Goal: Information Seeking & Learning: Learn about a topic

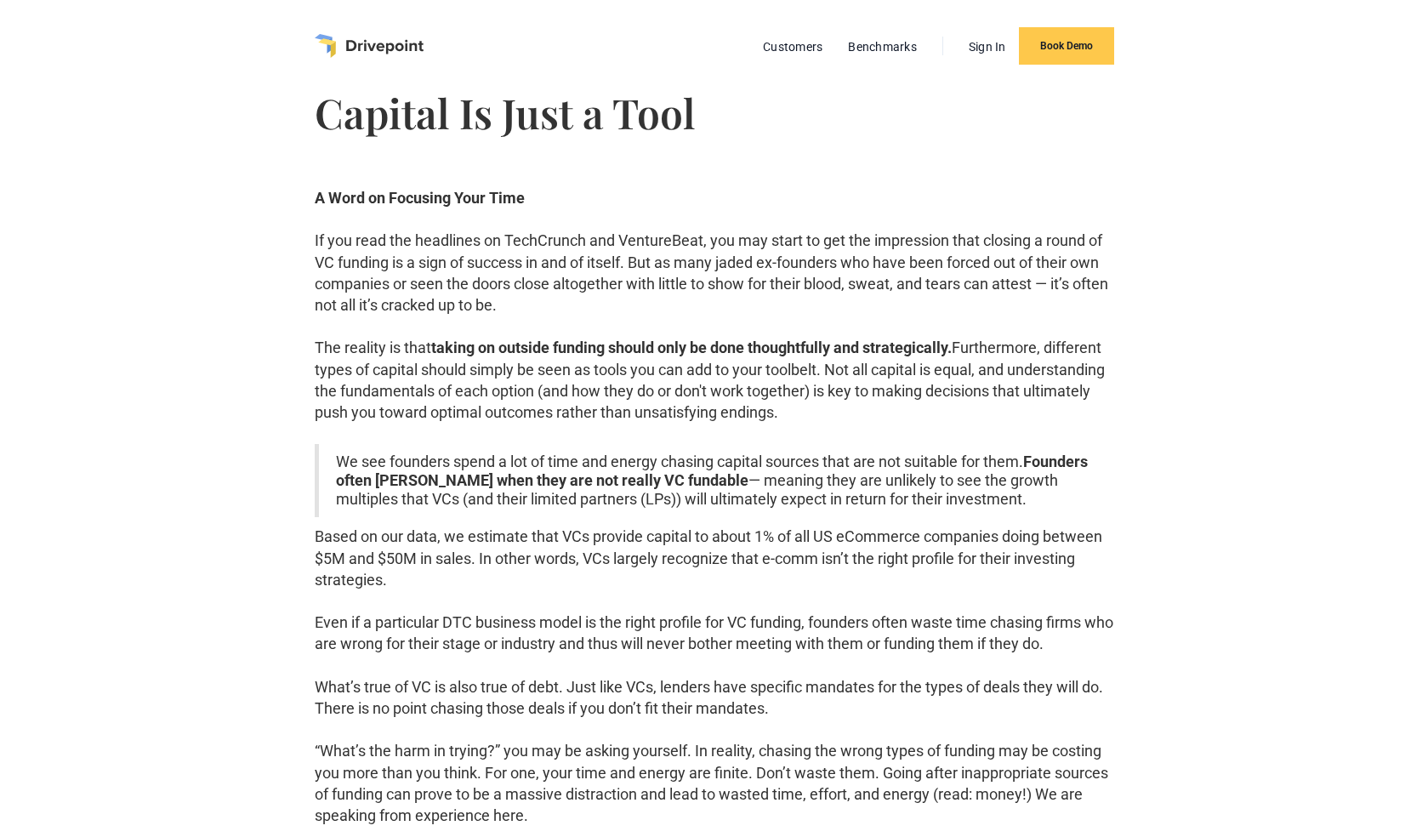
click at [364, 46] on img "home" at bounding box center [369, 46] width 109 height 24
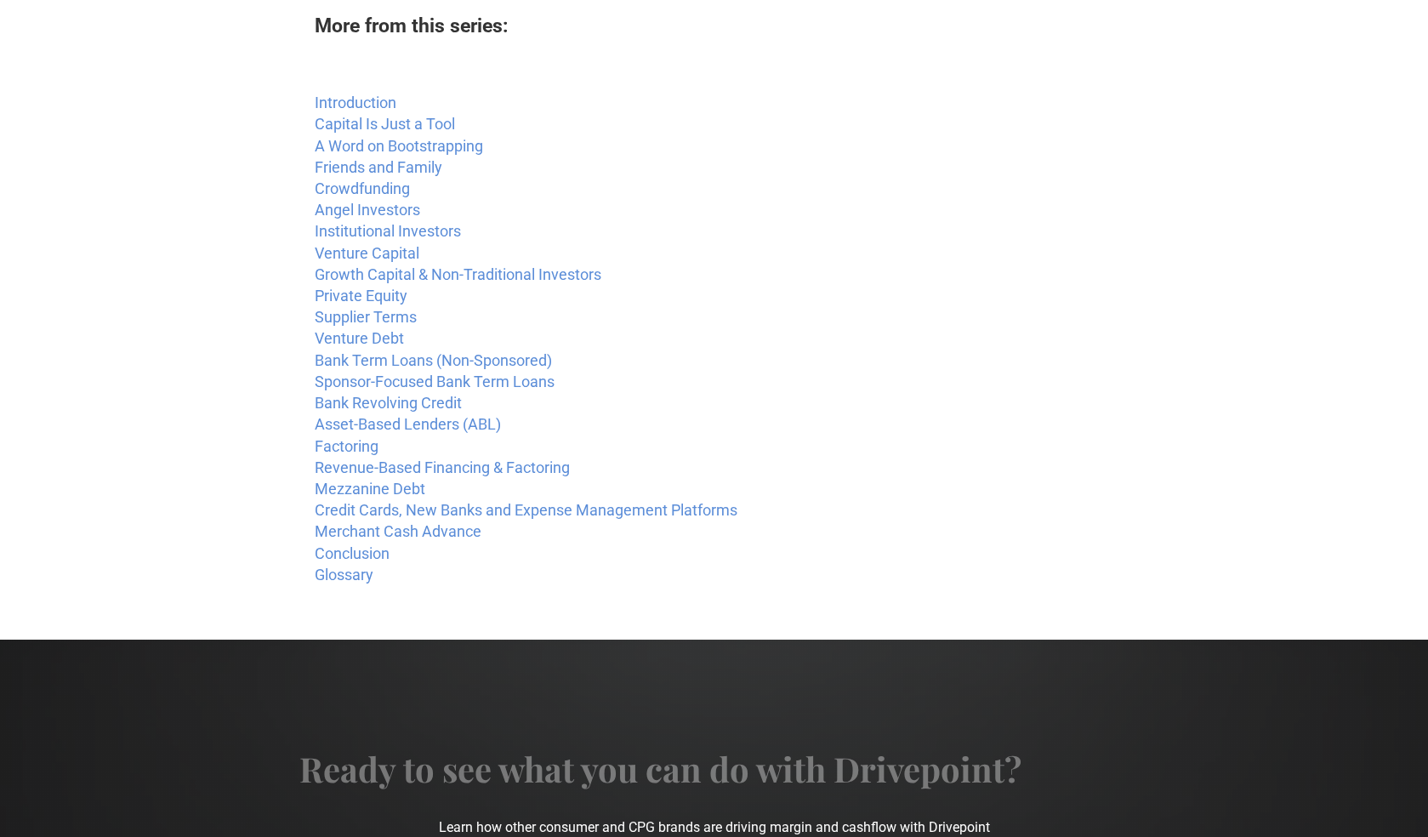
scroll to position [2370, 0]
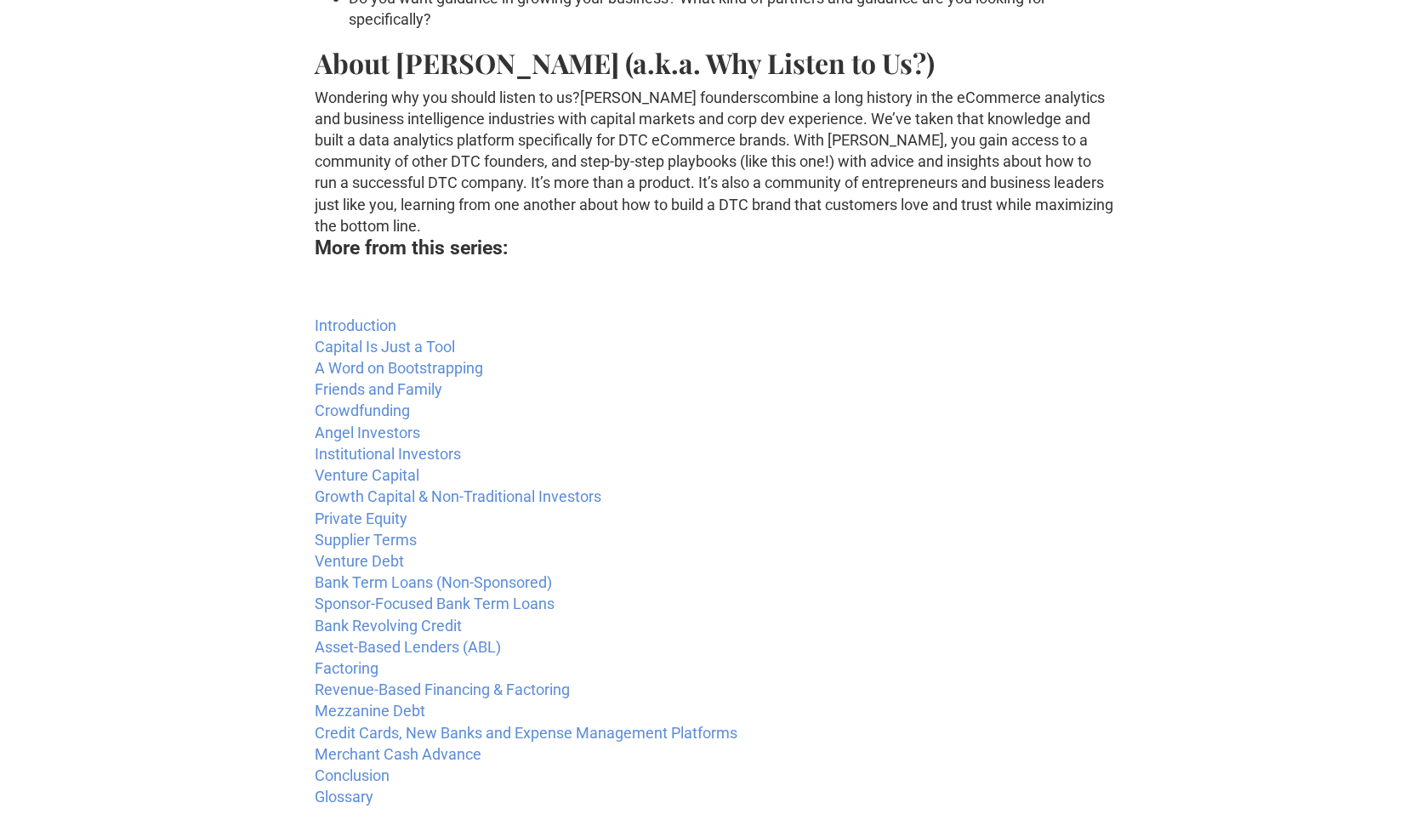
scroll to position [2274, 0]
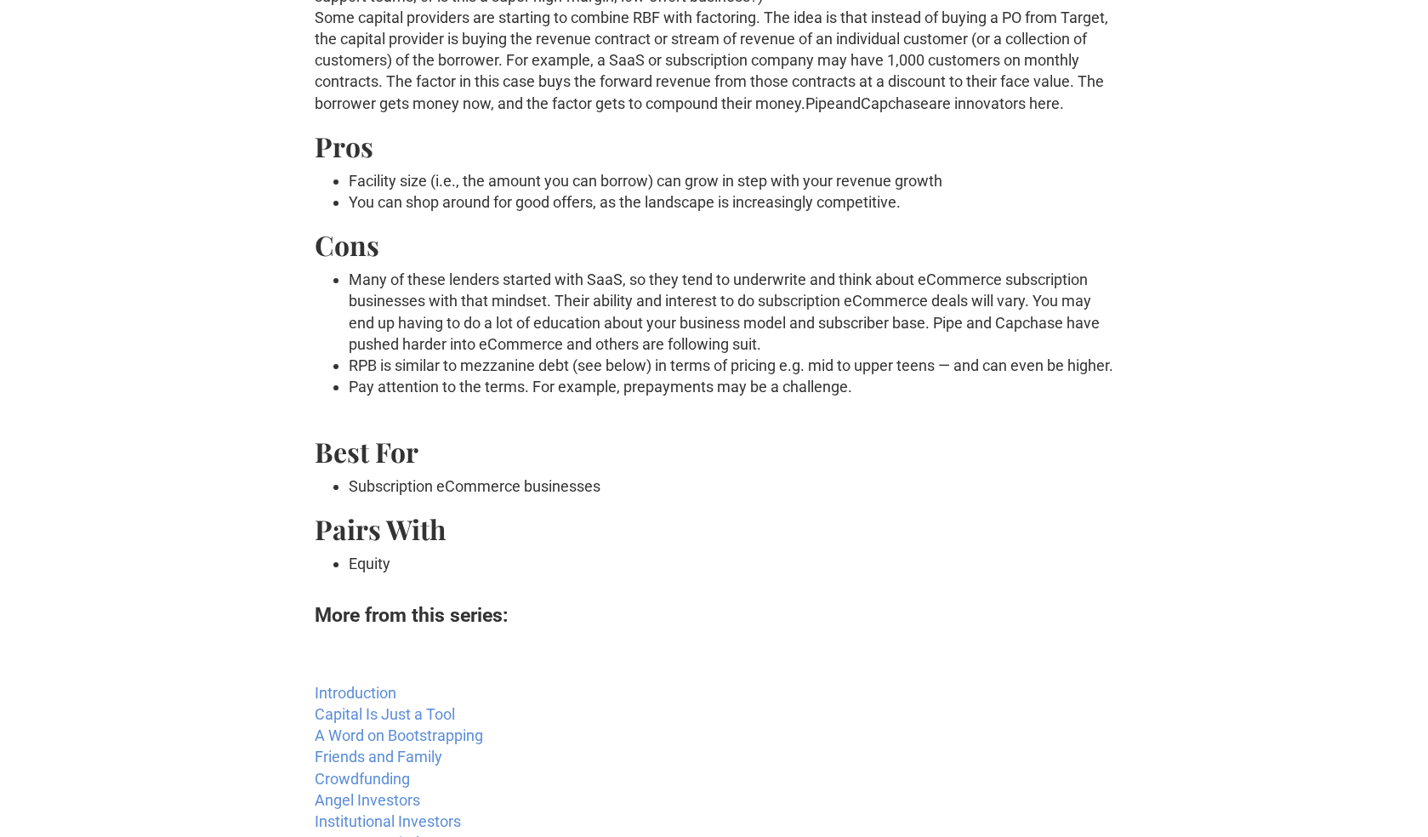
scroll to position [416, 0]
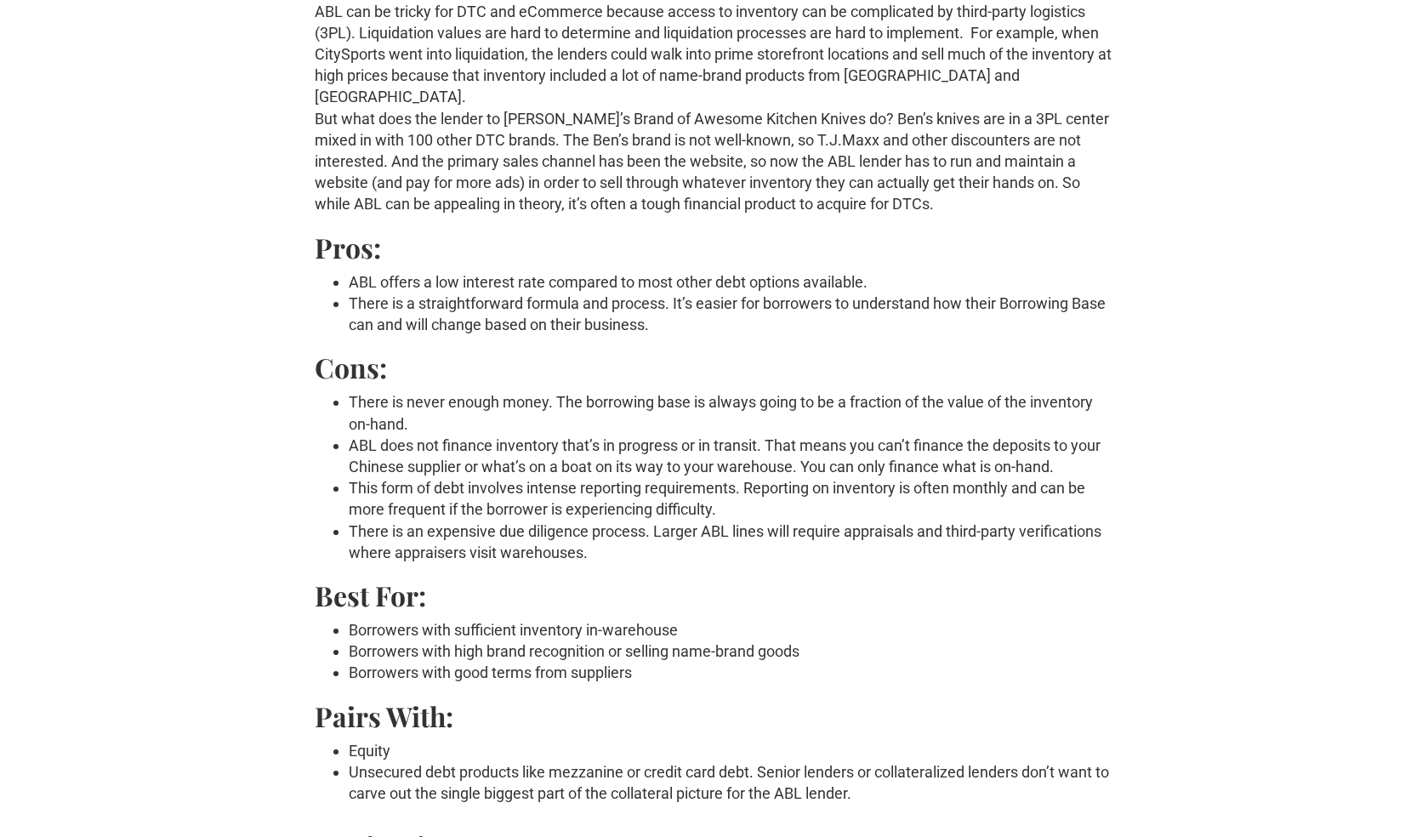
scroll to position [702, 0]
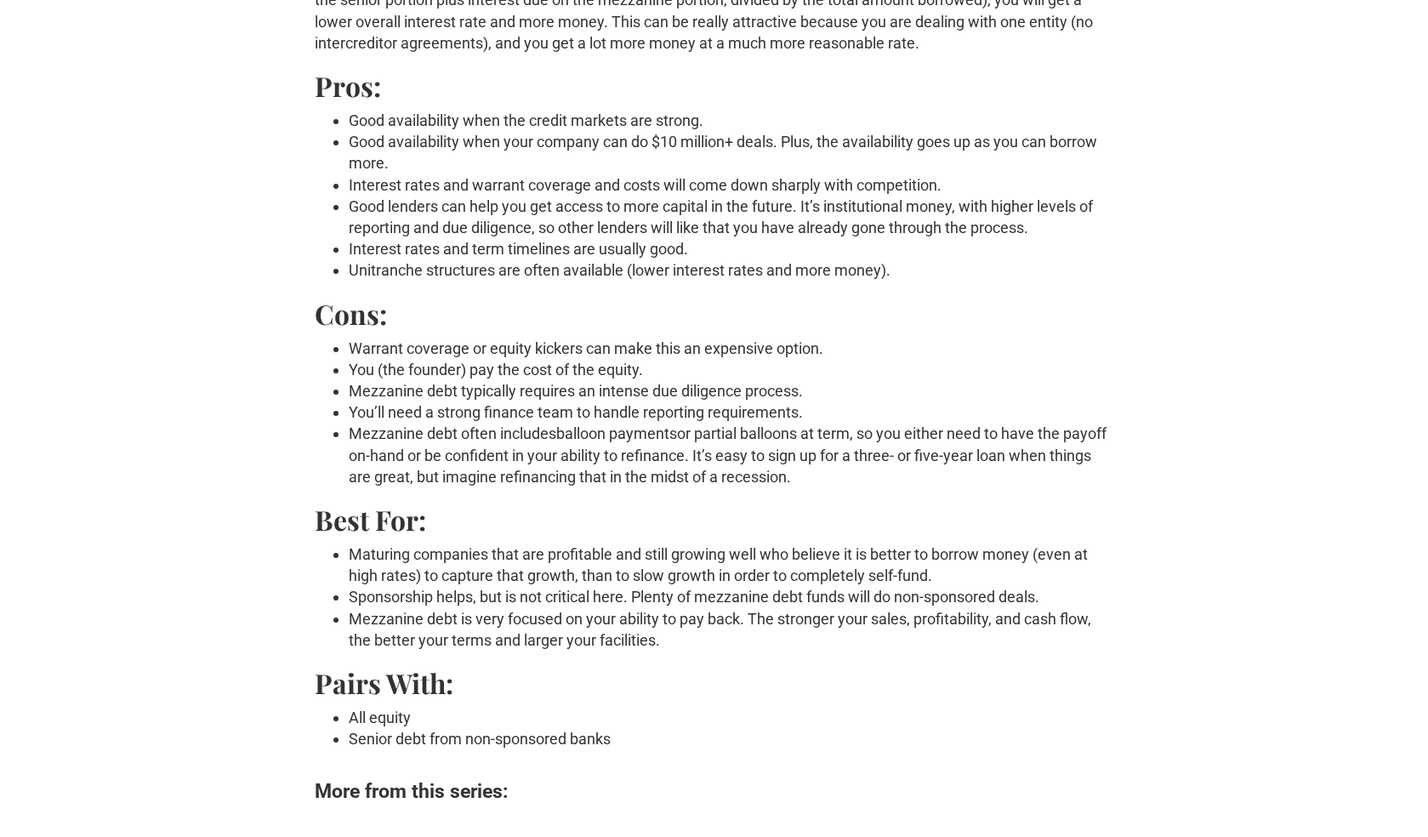
scroll to position [1445, 0]
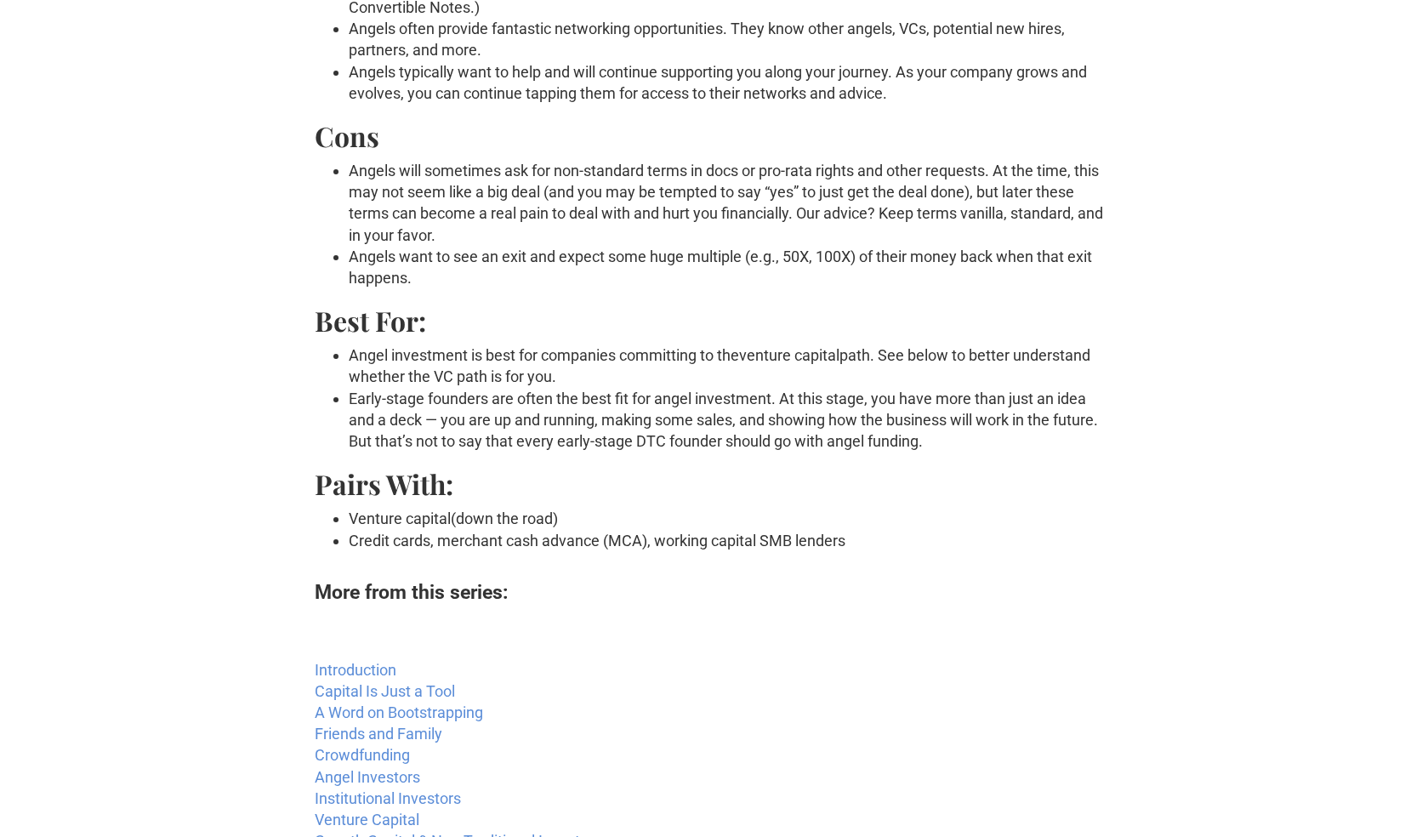
scroll to position [695, 0]
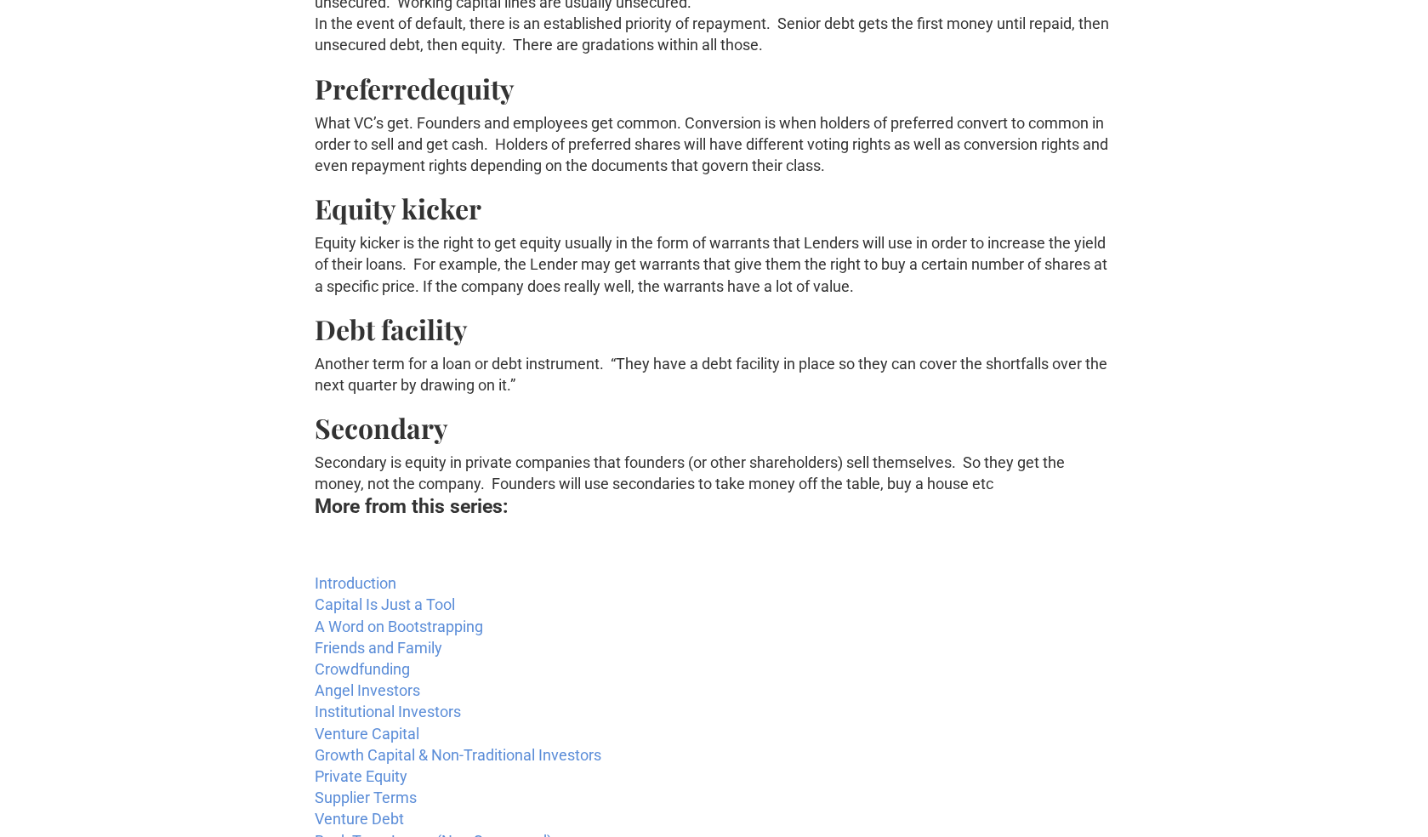
scroll to position [2749, 0]
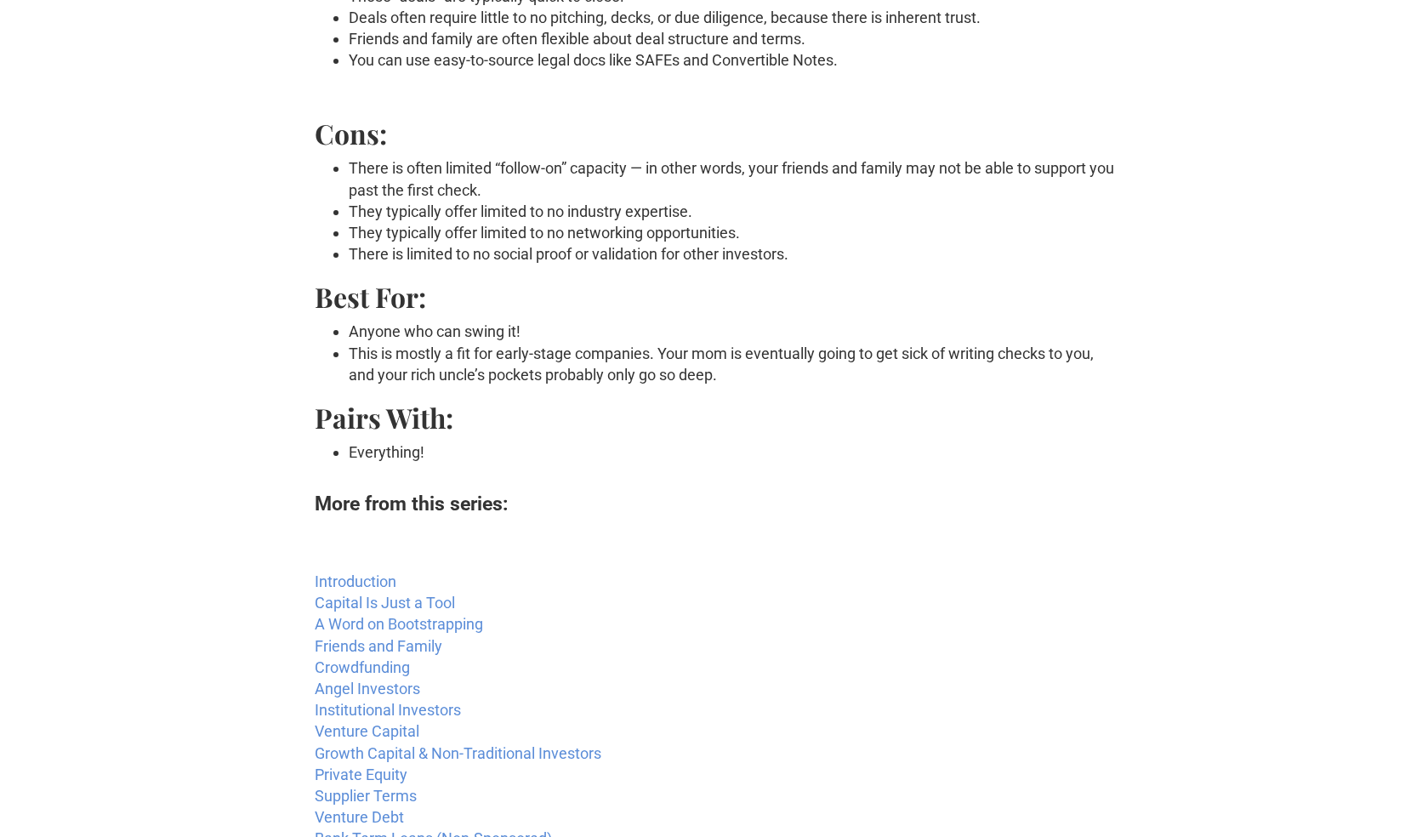
scroll to position [325, 0]
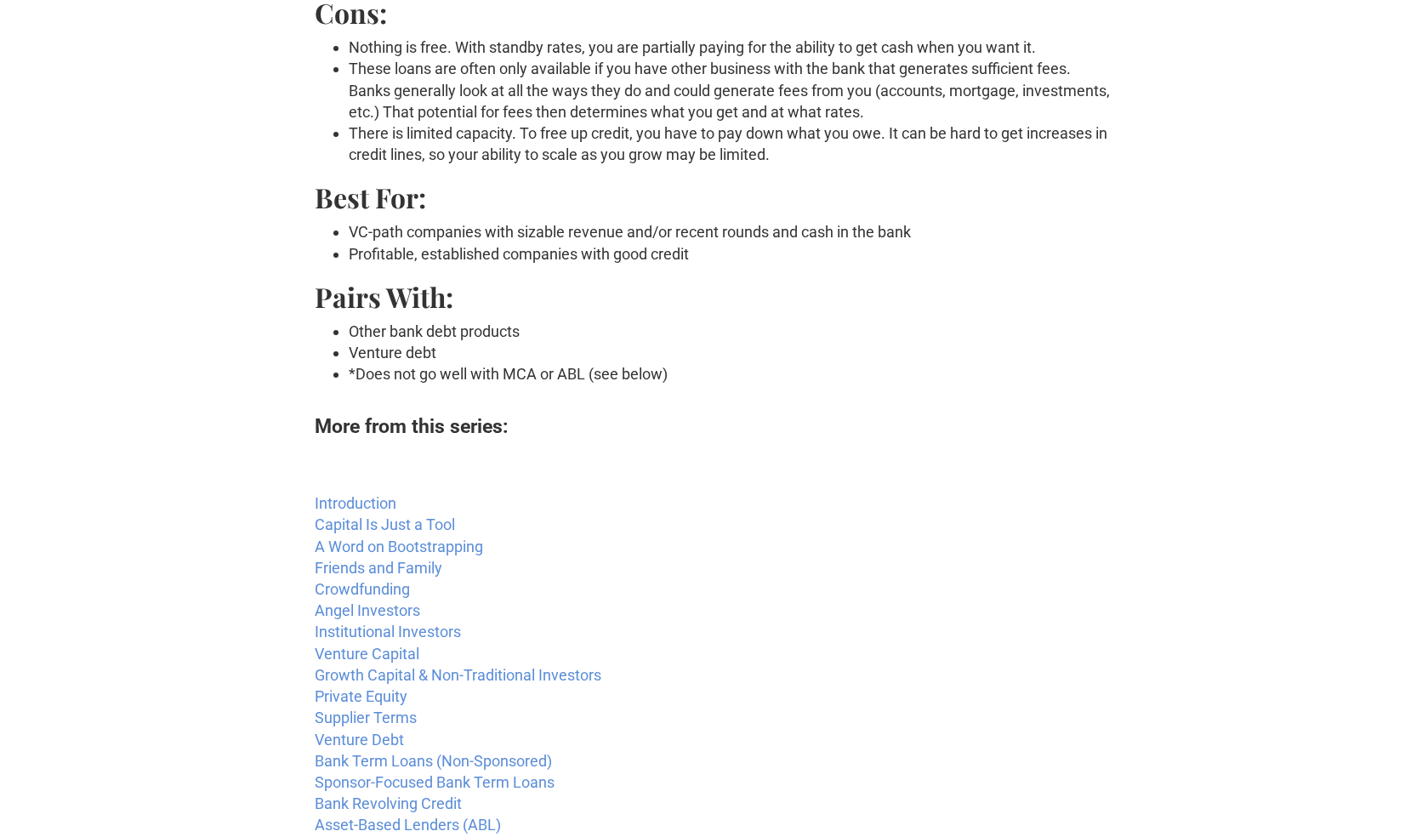
scroll to position [502, 0]
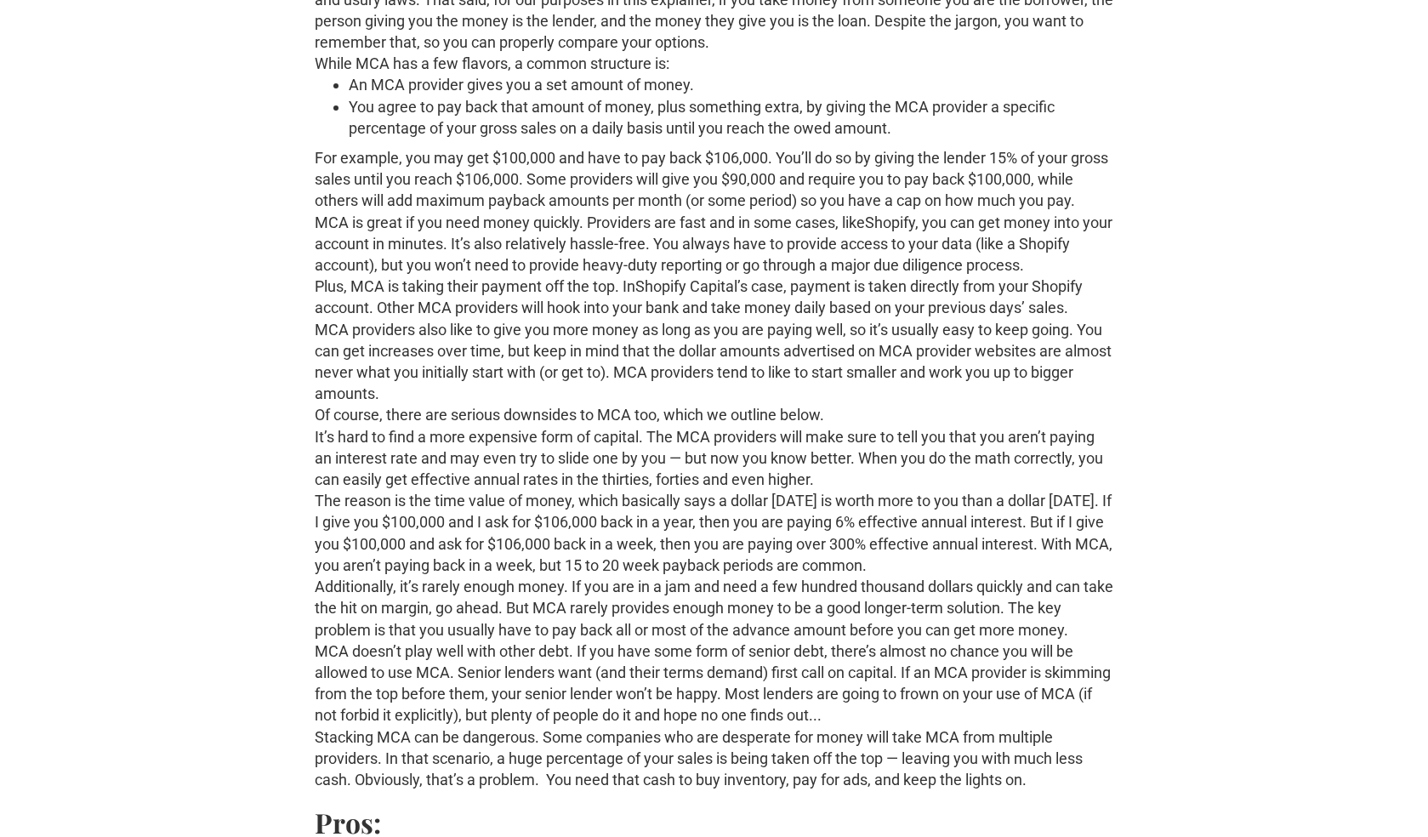
scroll to position [259, 0]
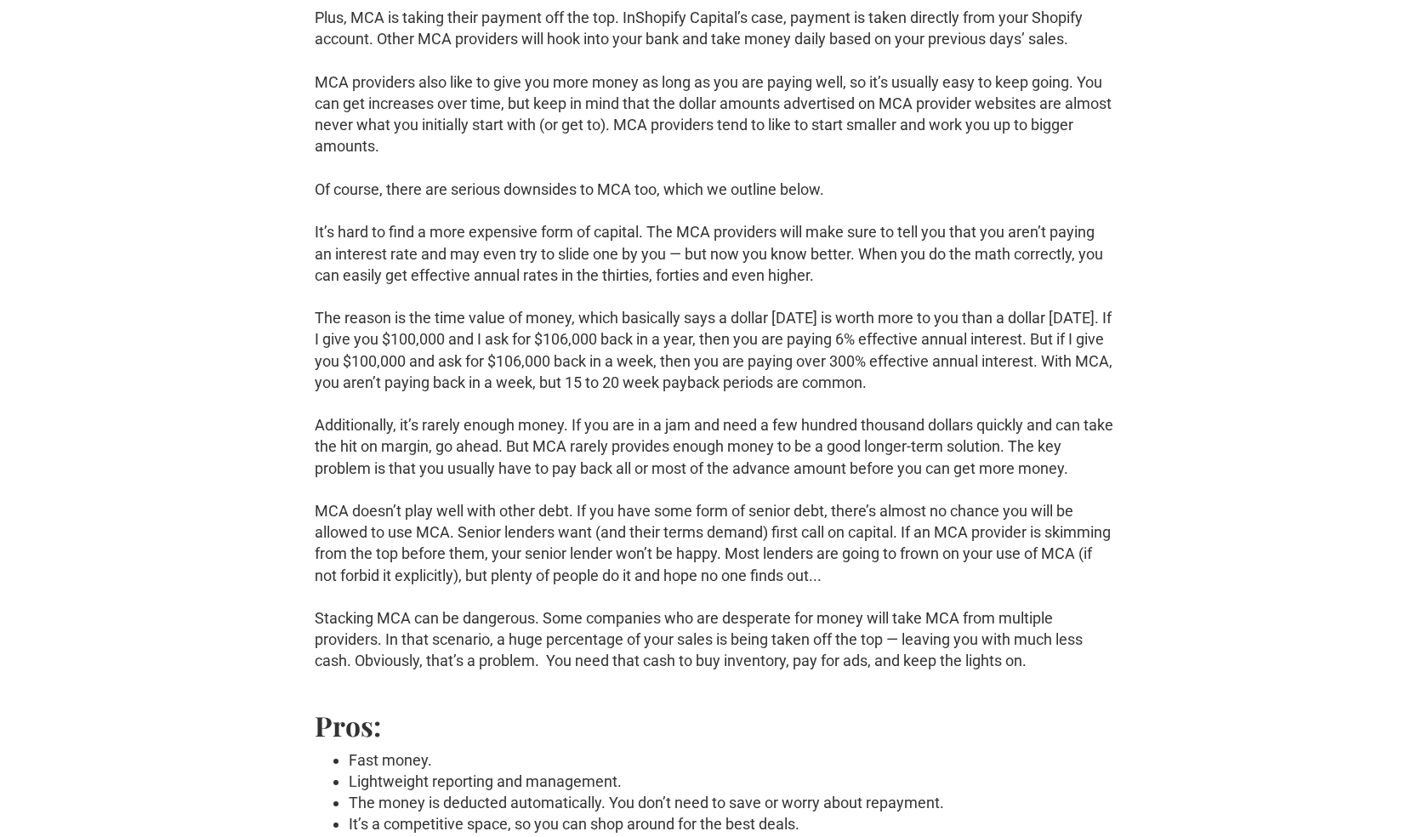
scroll to position [637, 0]
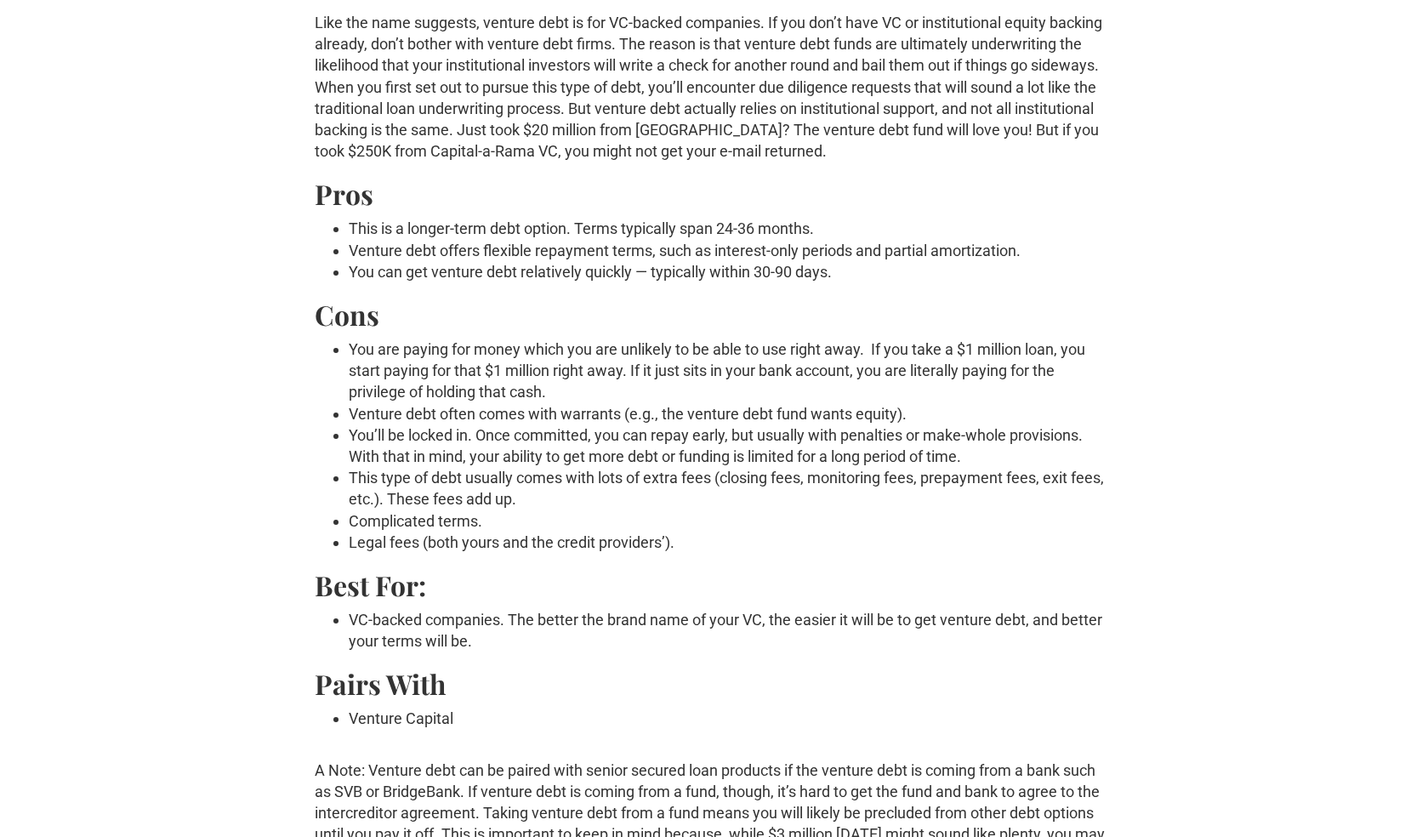
scroll to position [653, 0]
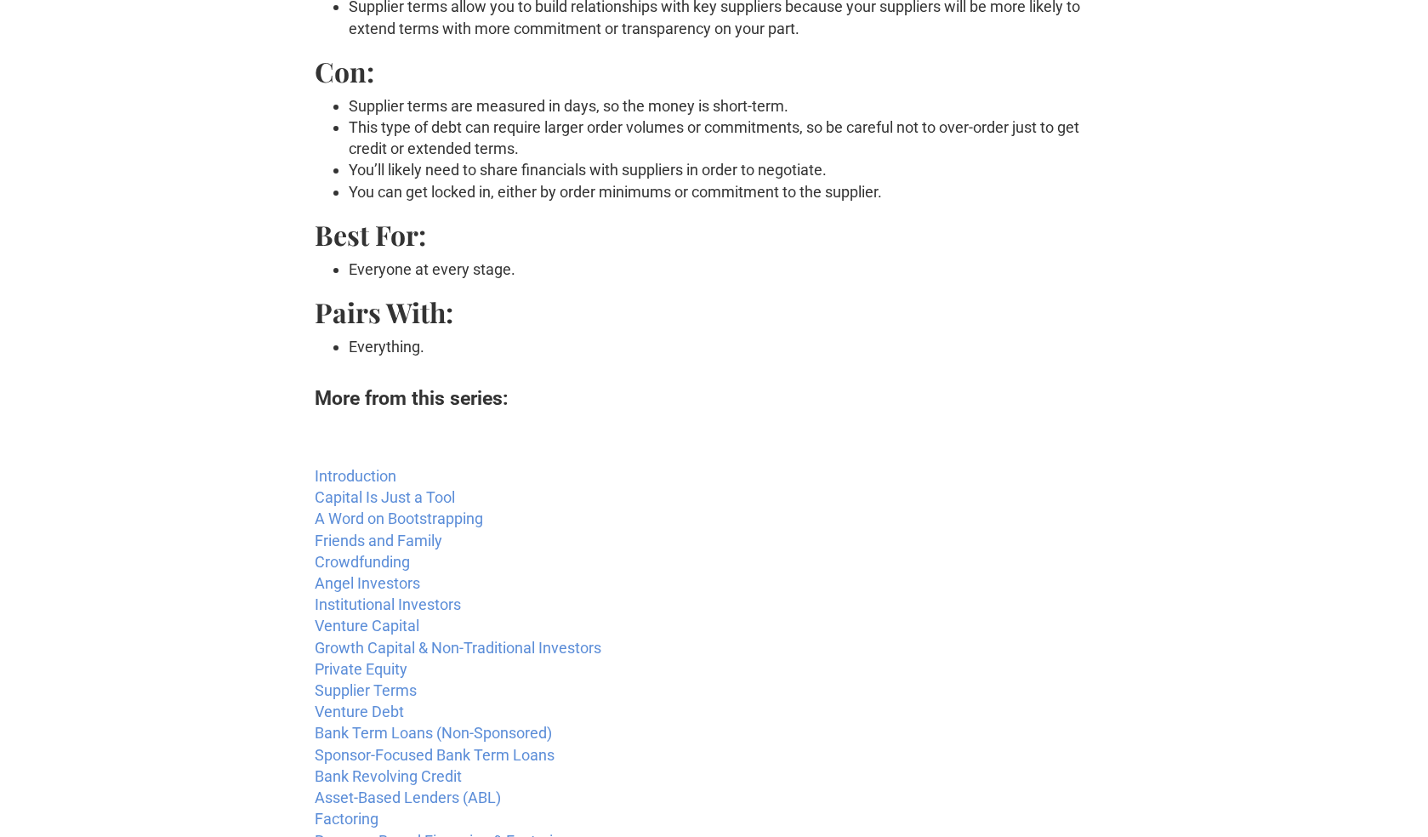
scroll to position [500, 0]
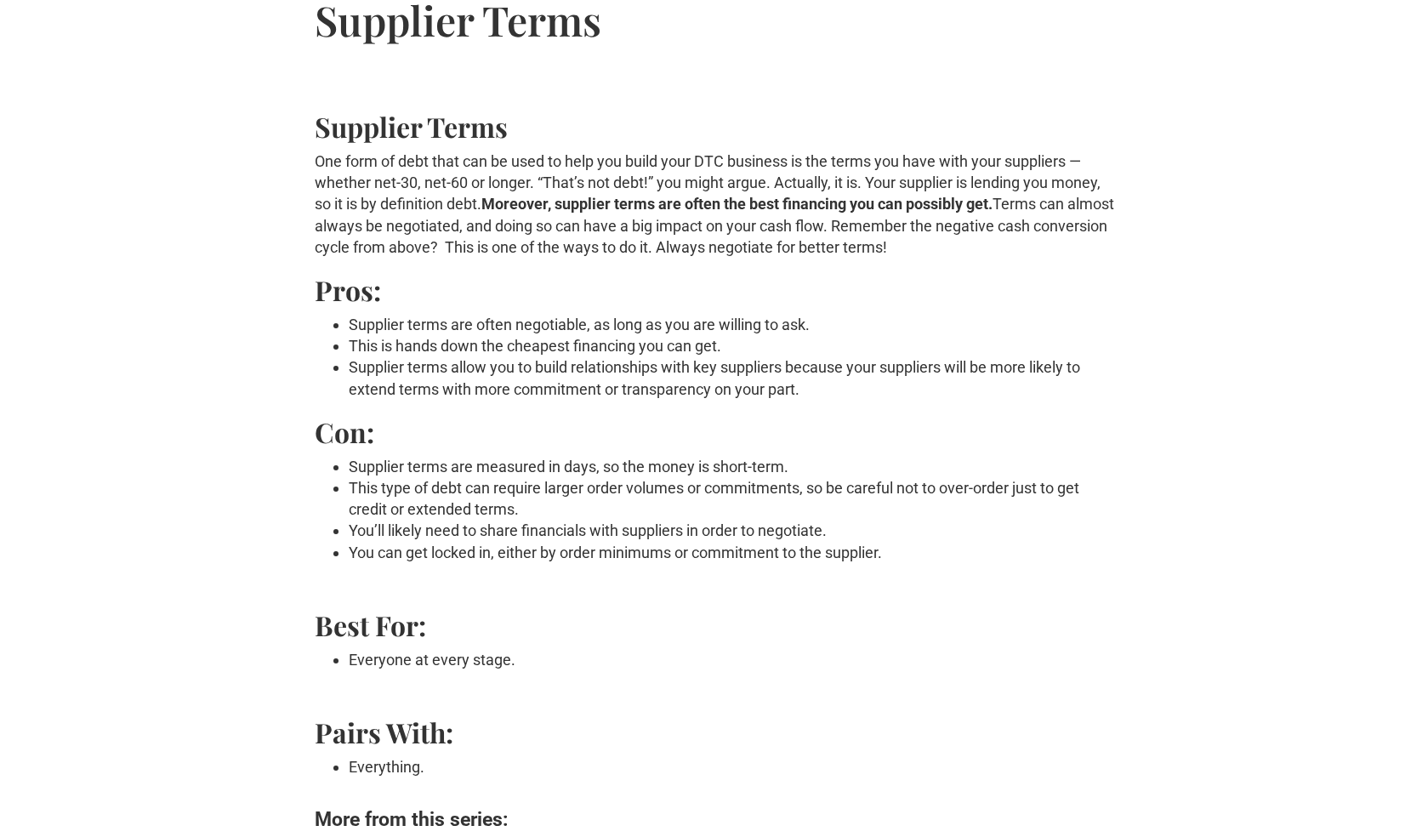
scroll to position [90, 0]
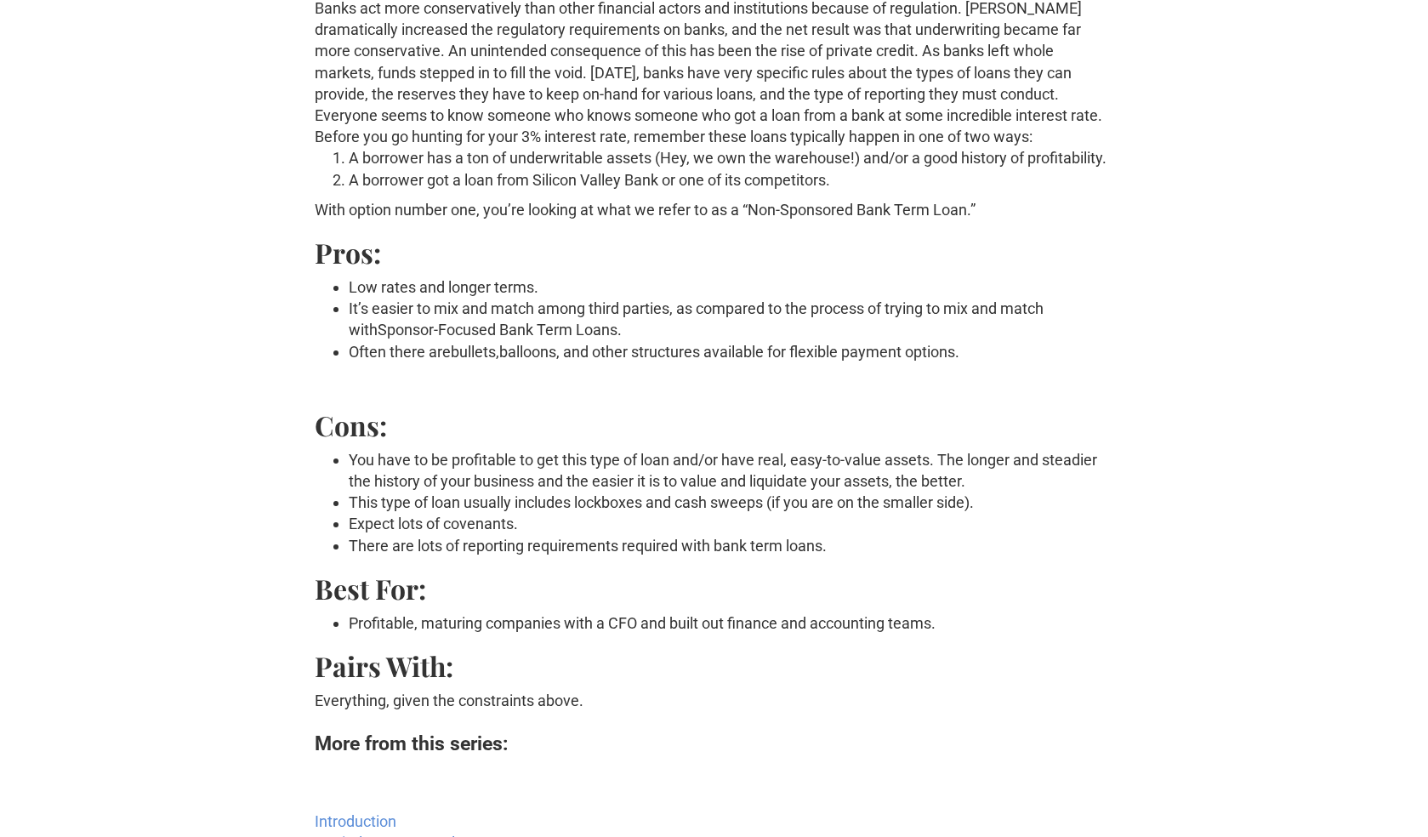
scroll to position [282, 0]
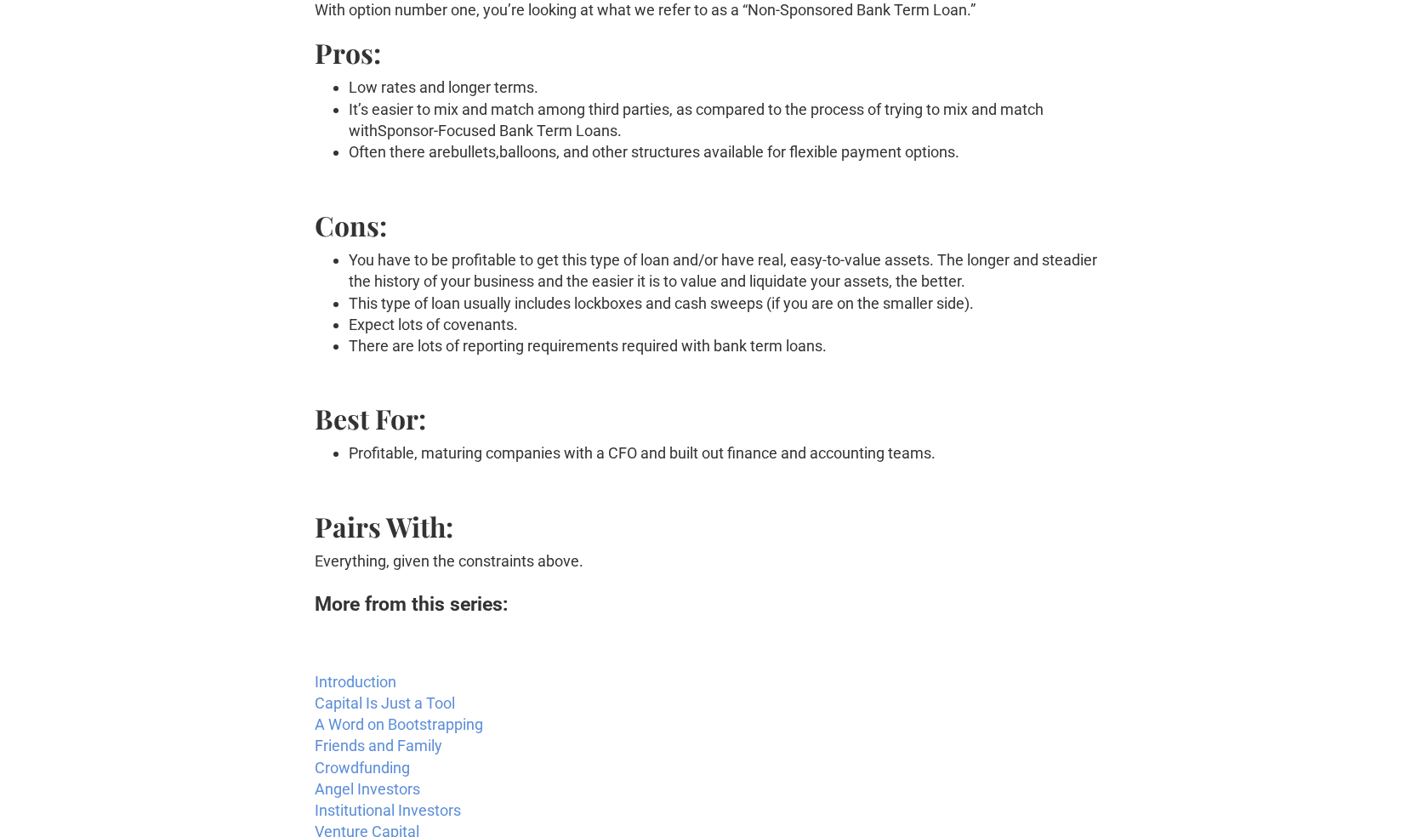
scroll to position [448, 0]
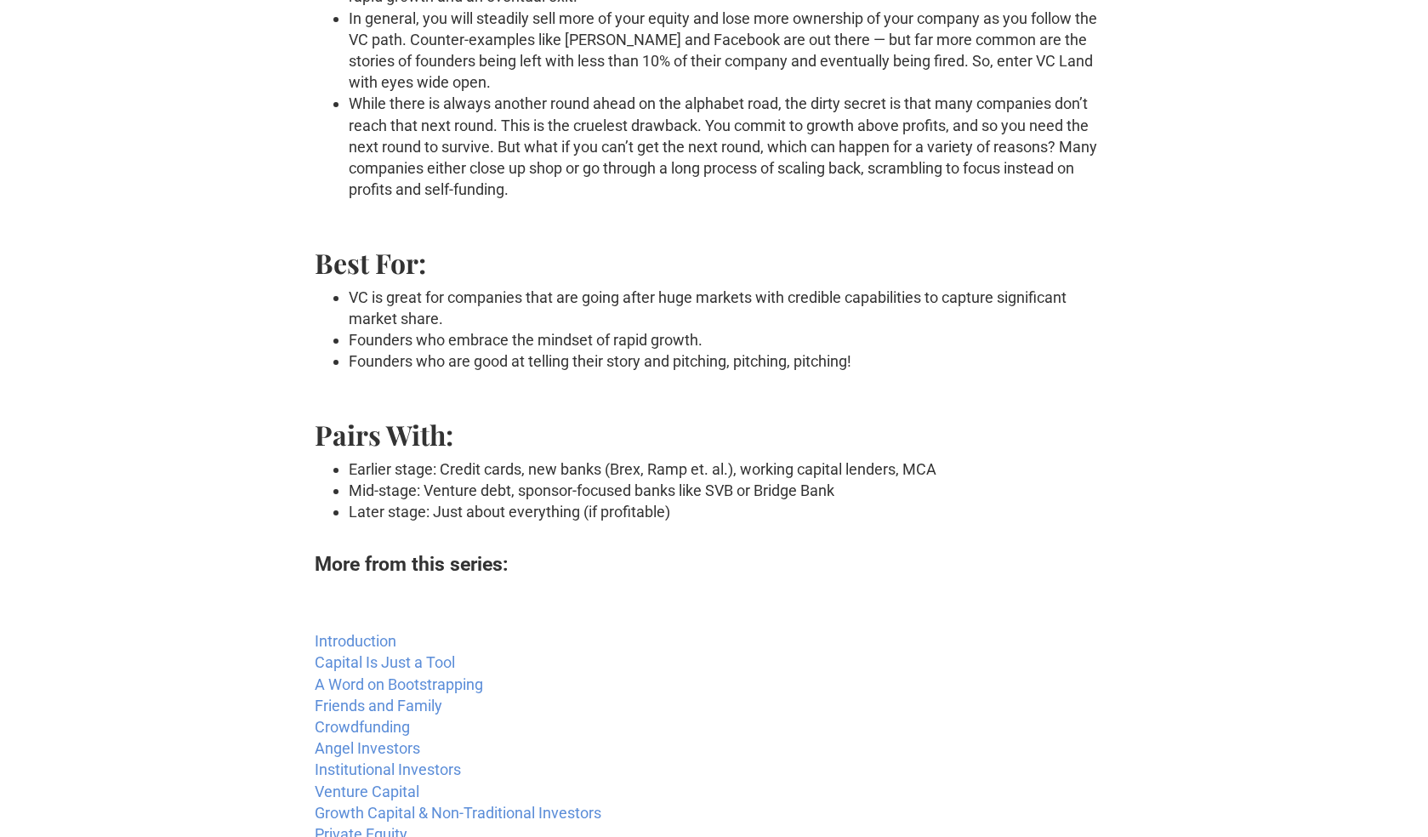
scroll to position [2137, 0]
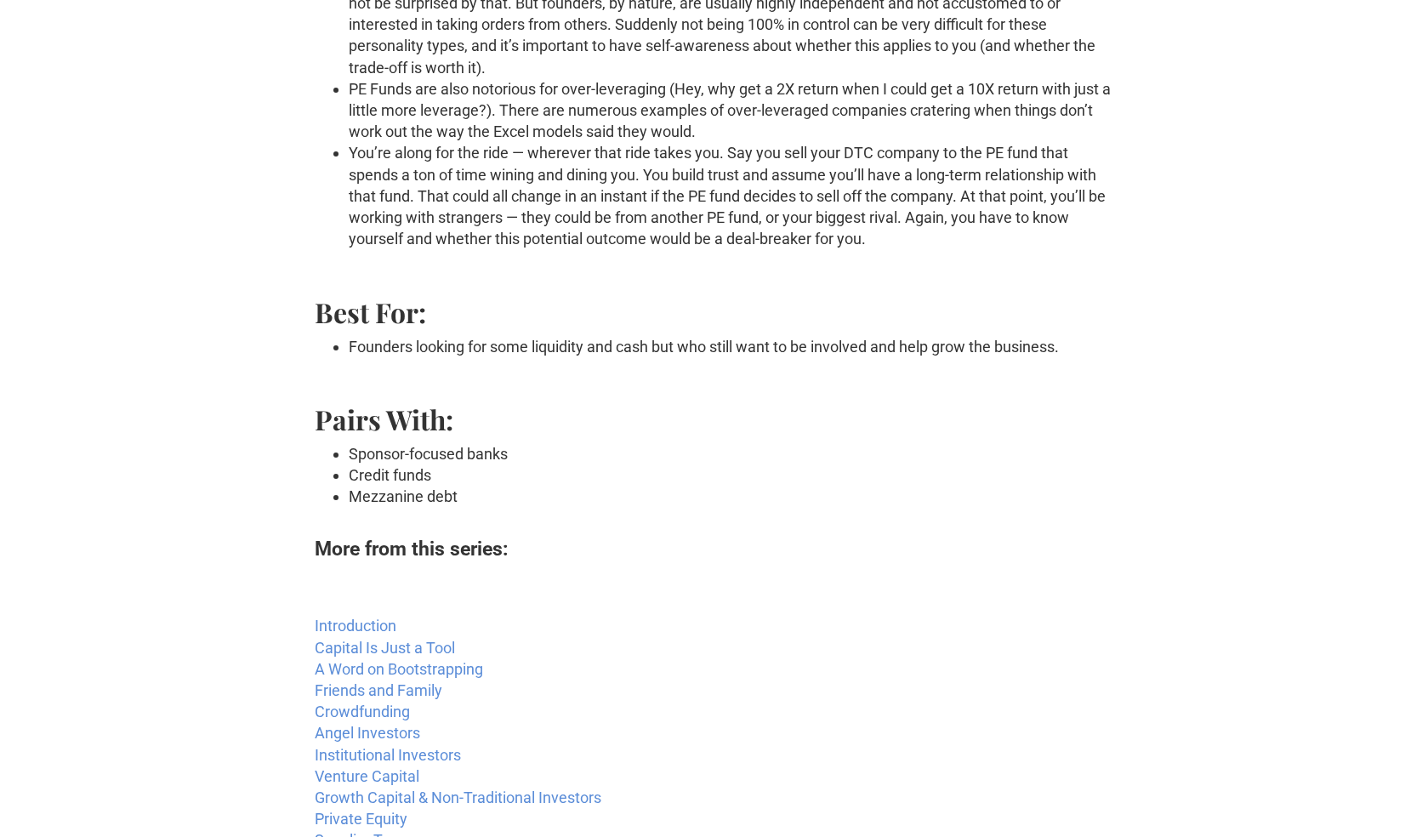
scroll to position [1366, 0]
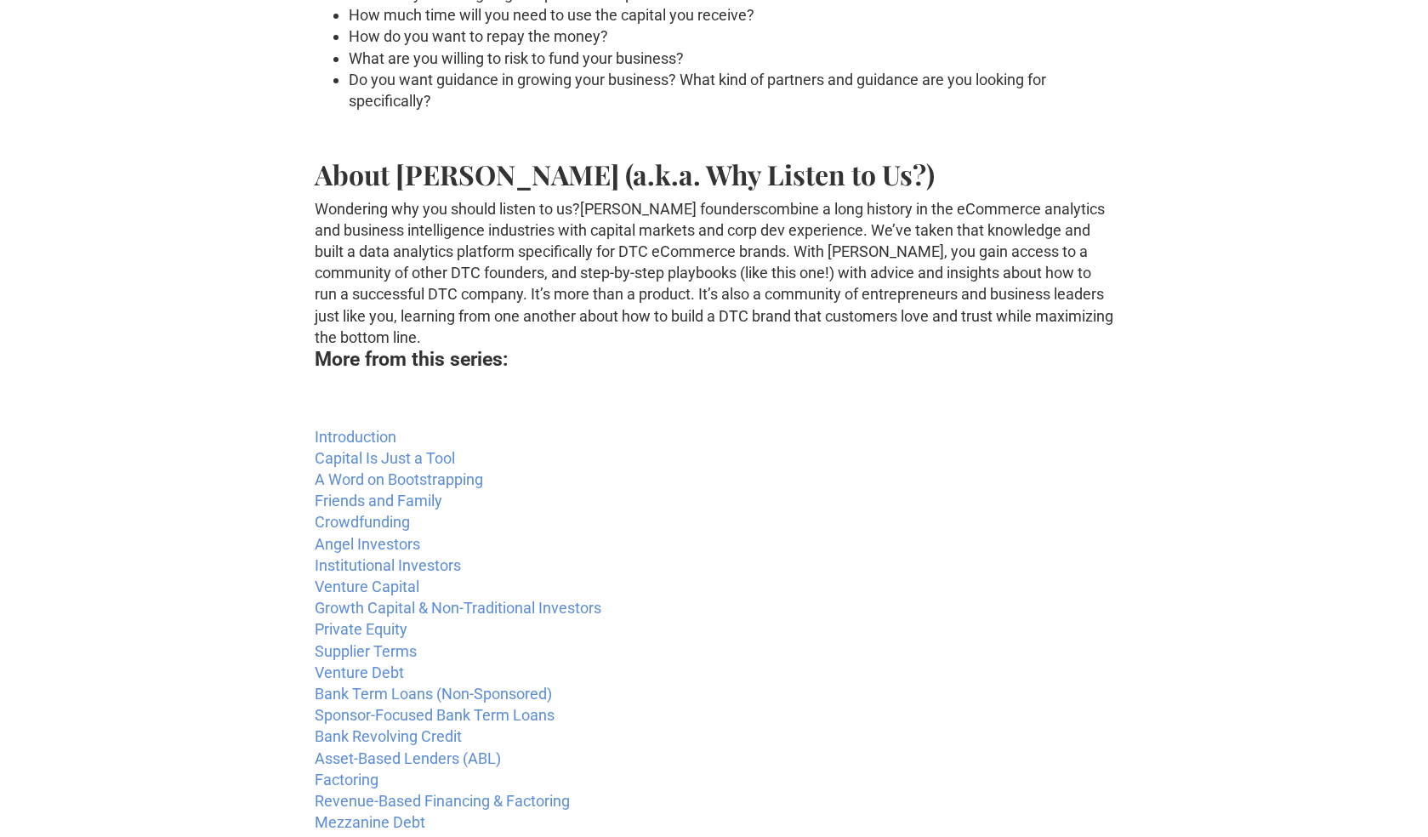
scroll to position [2436, 0]
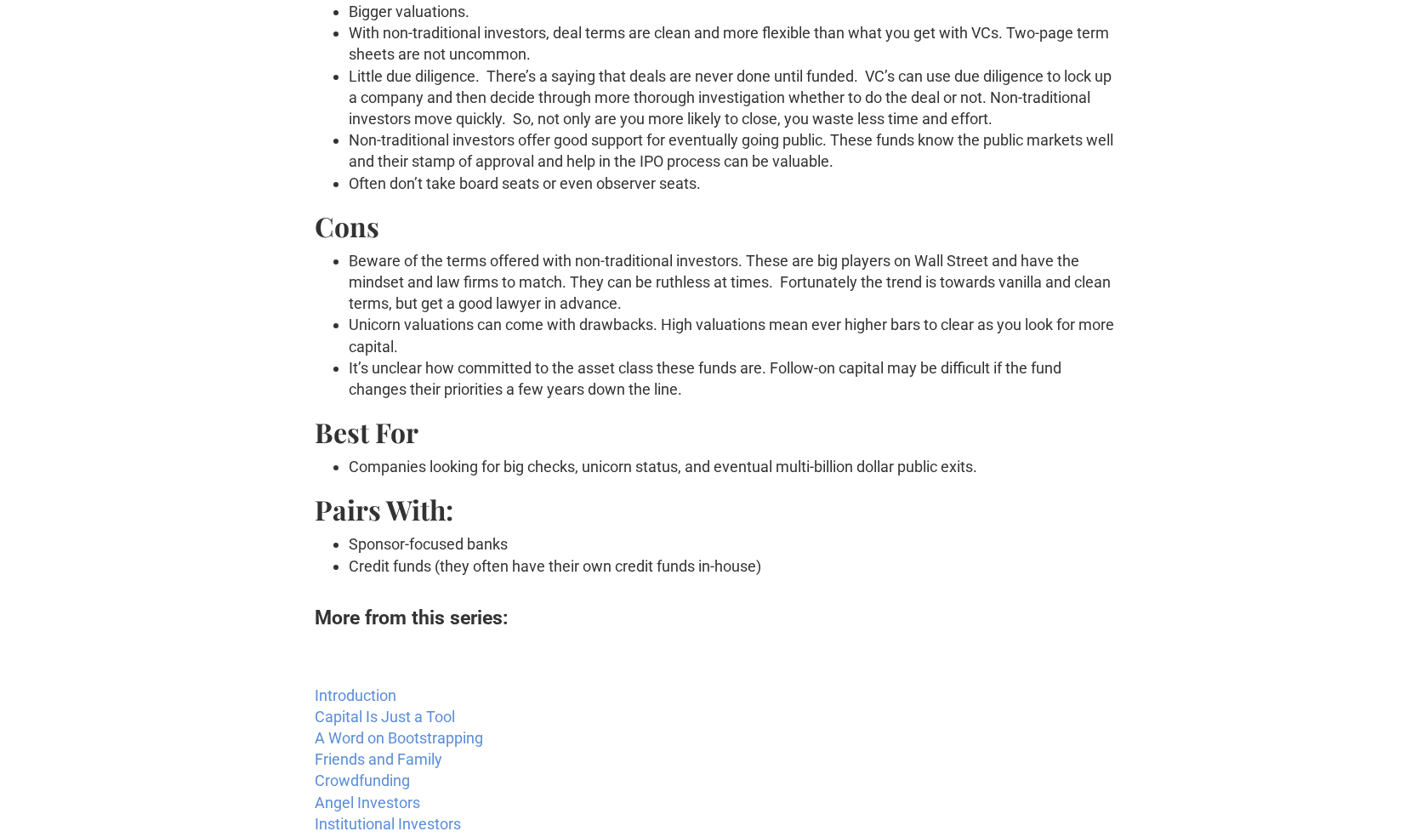
scroll to position [463, 0]
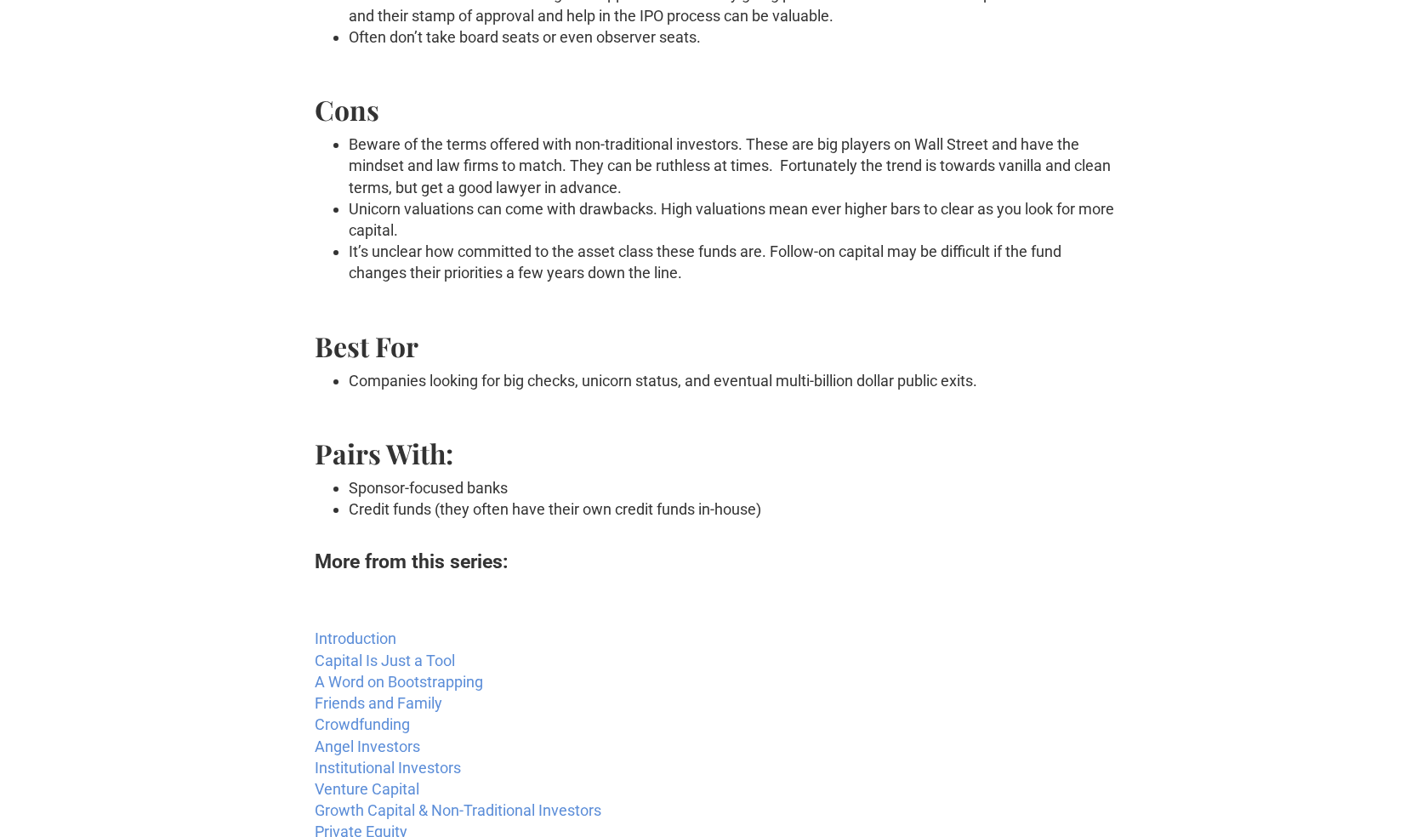
scroll to position [617, 0]
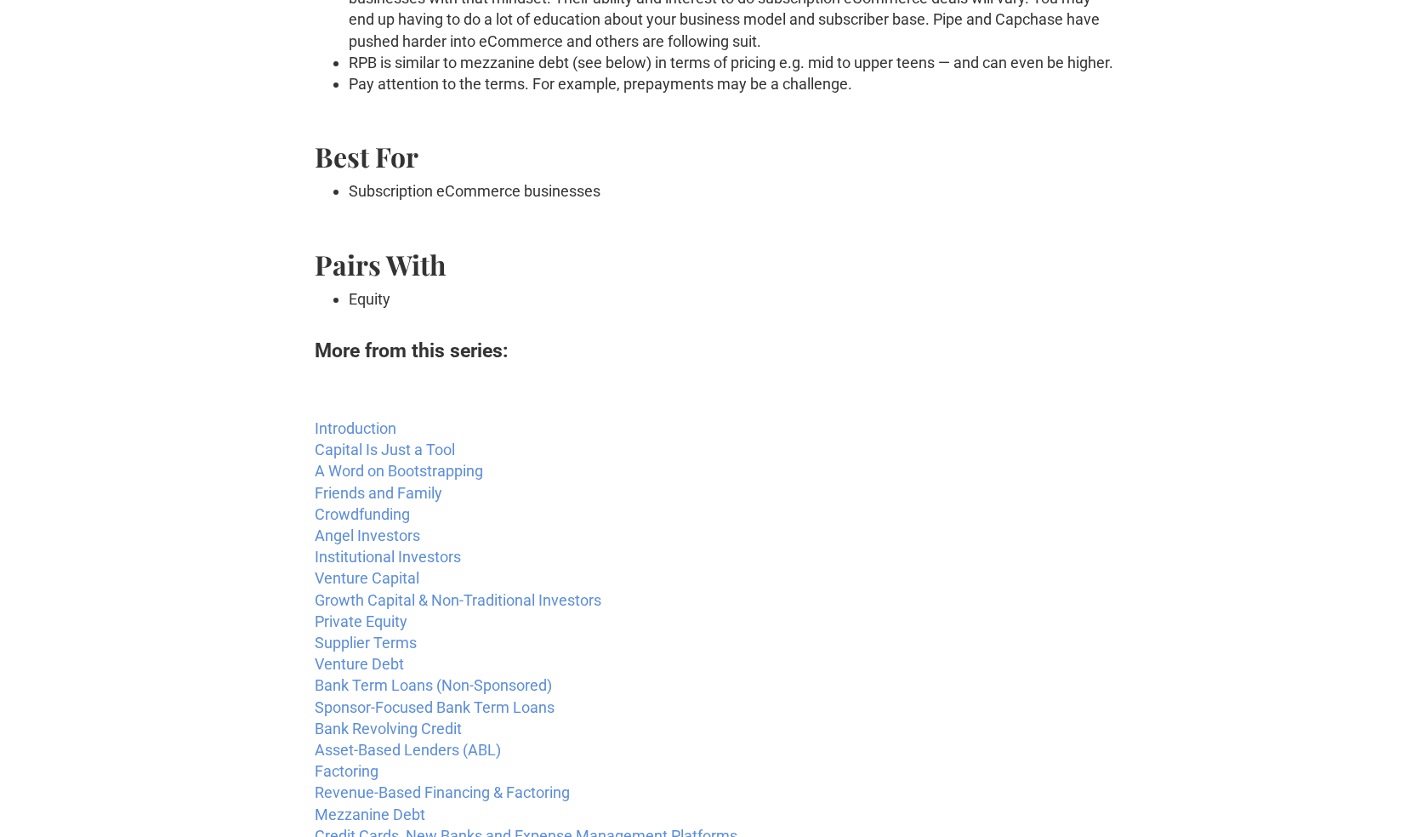
scroll to position [772, 0]
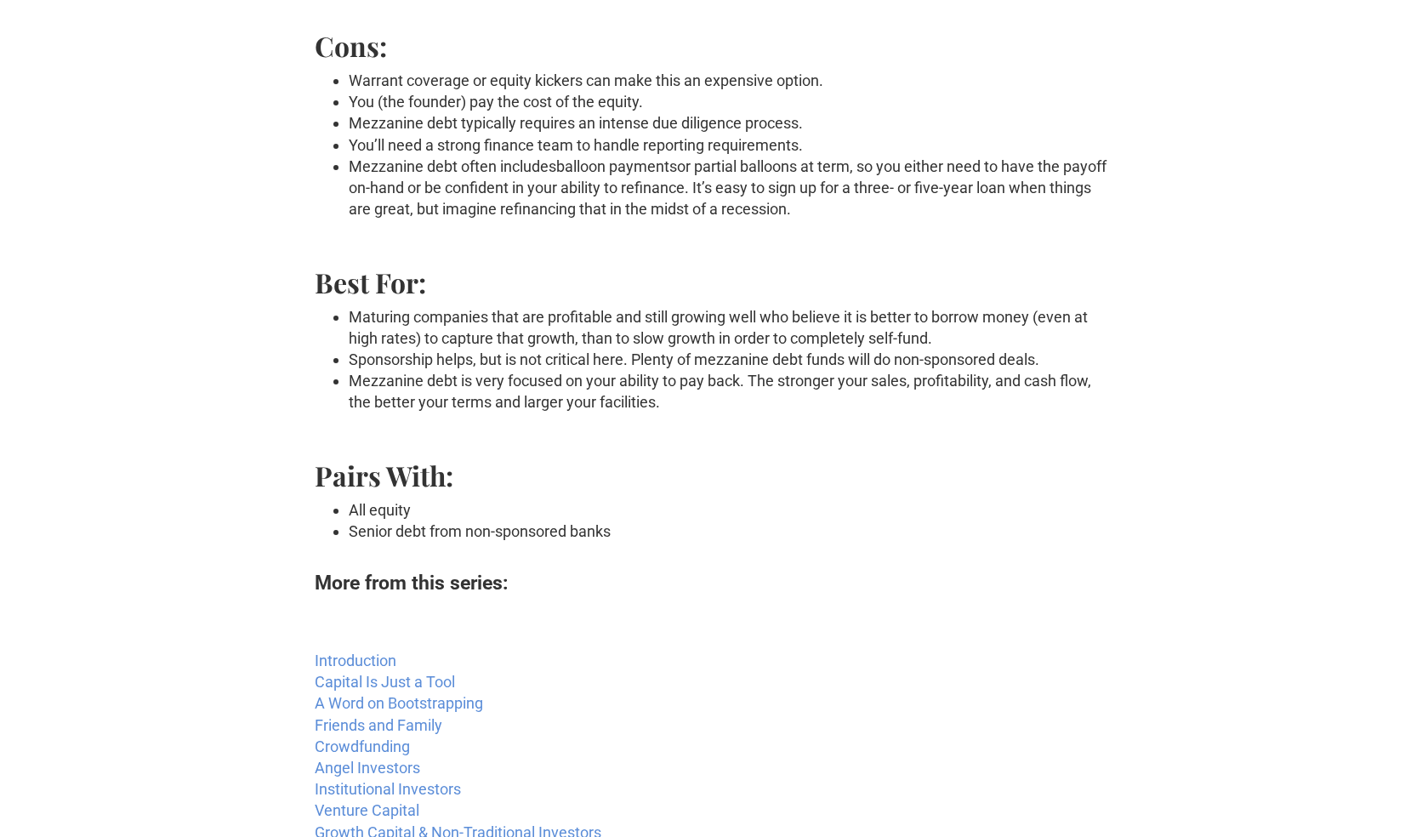
scroll to position [1306, 0]
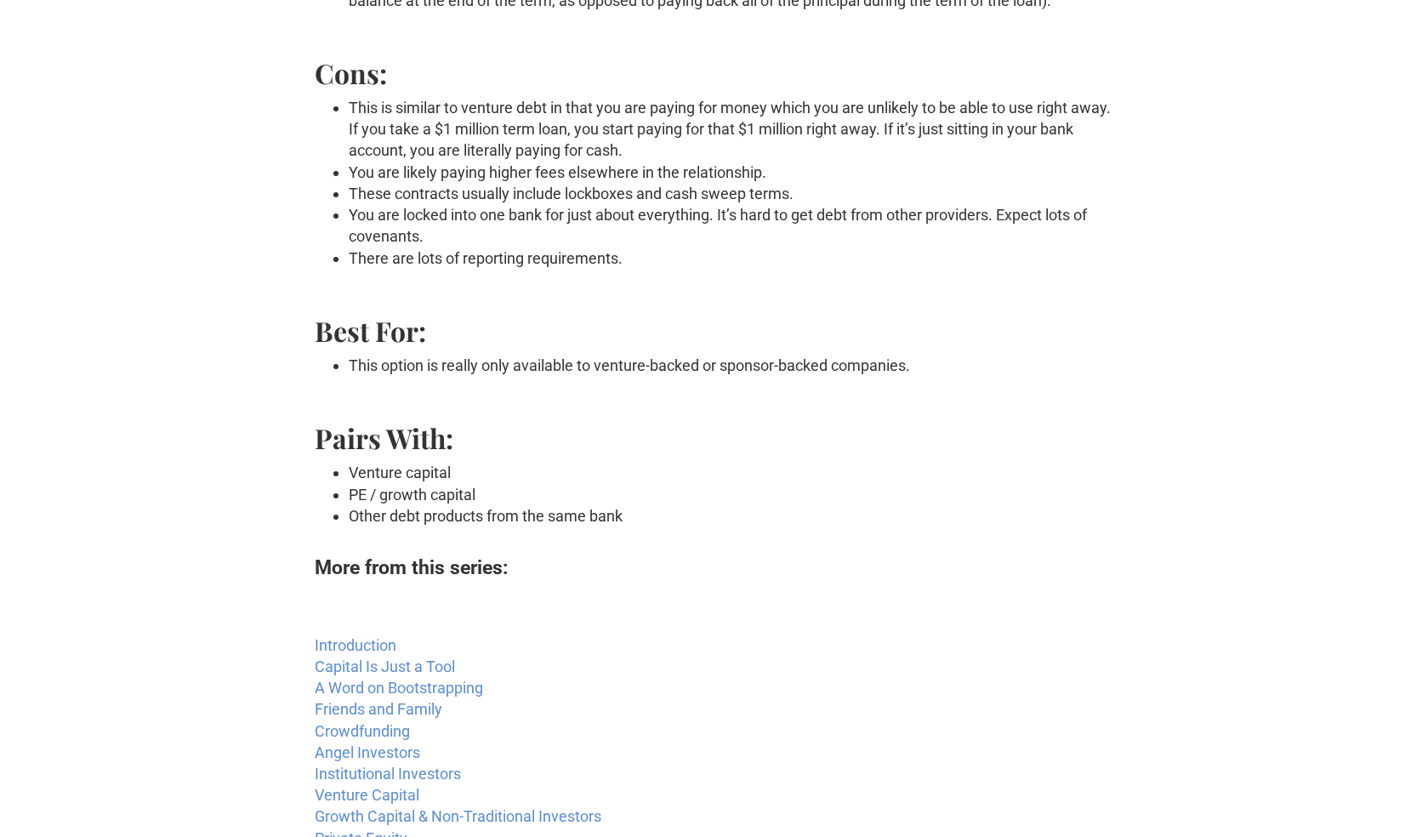
scroll to position [807, 0]
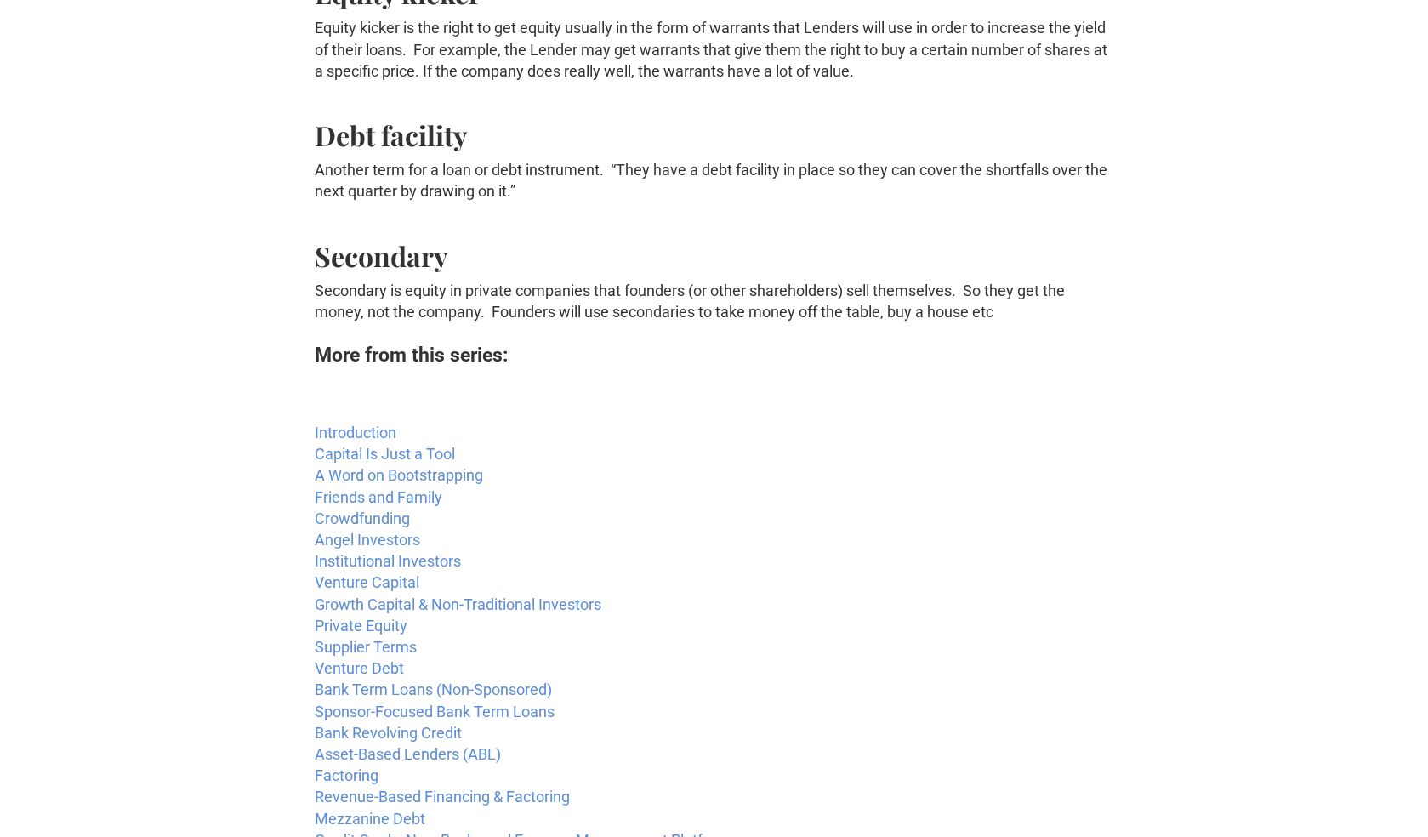
scroll to position [3385, 0]
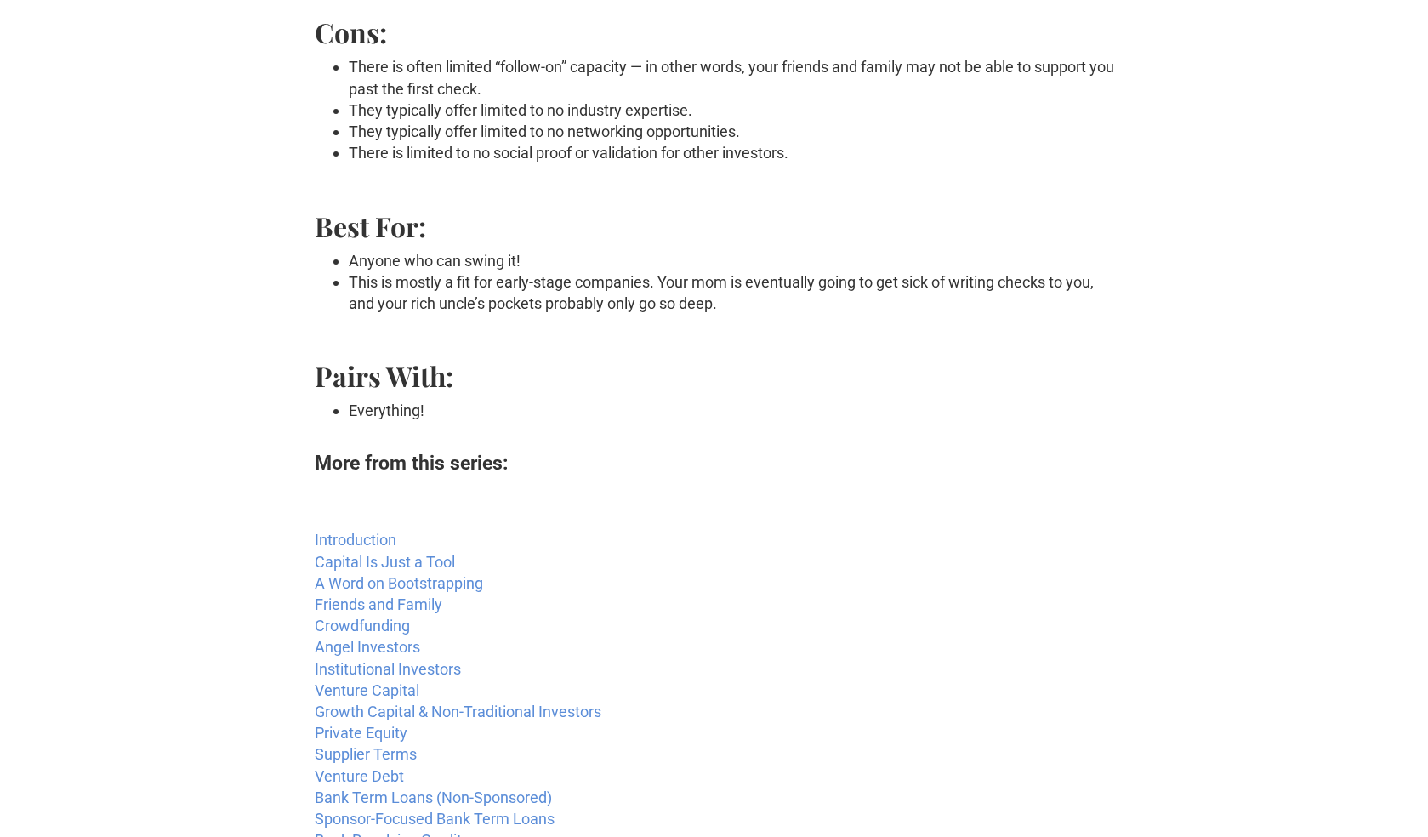
scroll to position [529, 0]
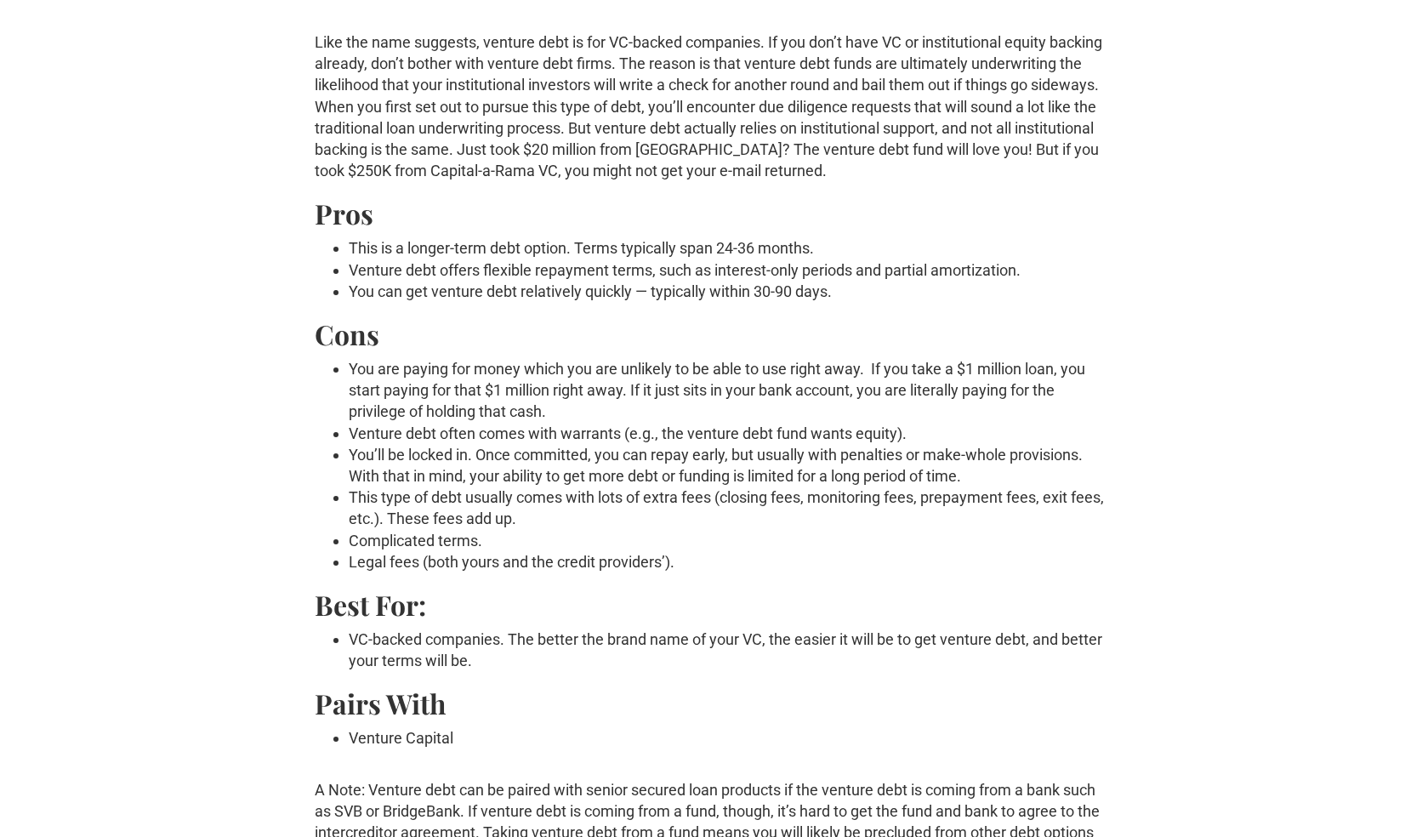
scroll to position [164, 0]
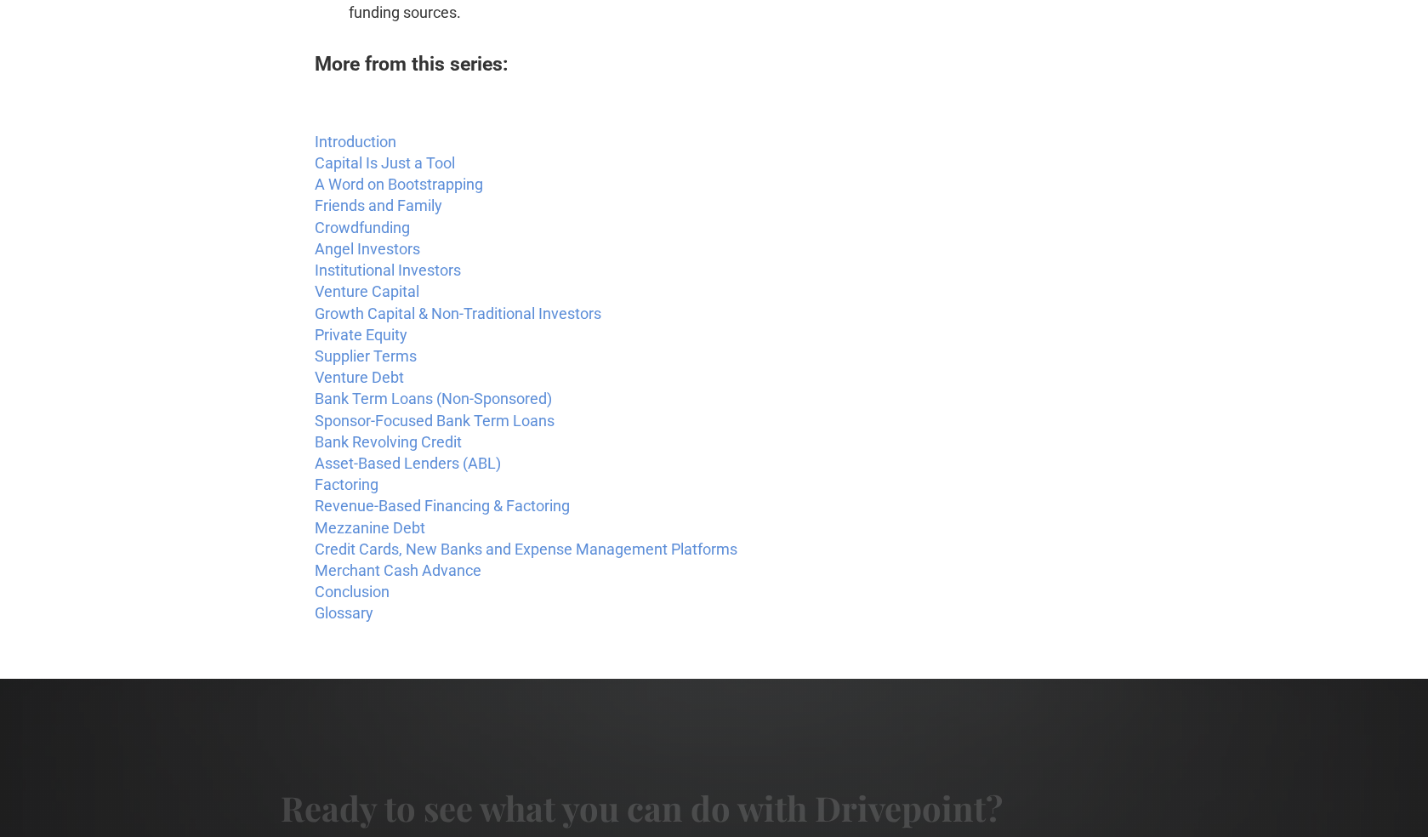
scroll to position [985, 0]
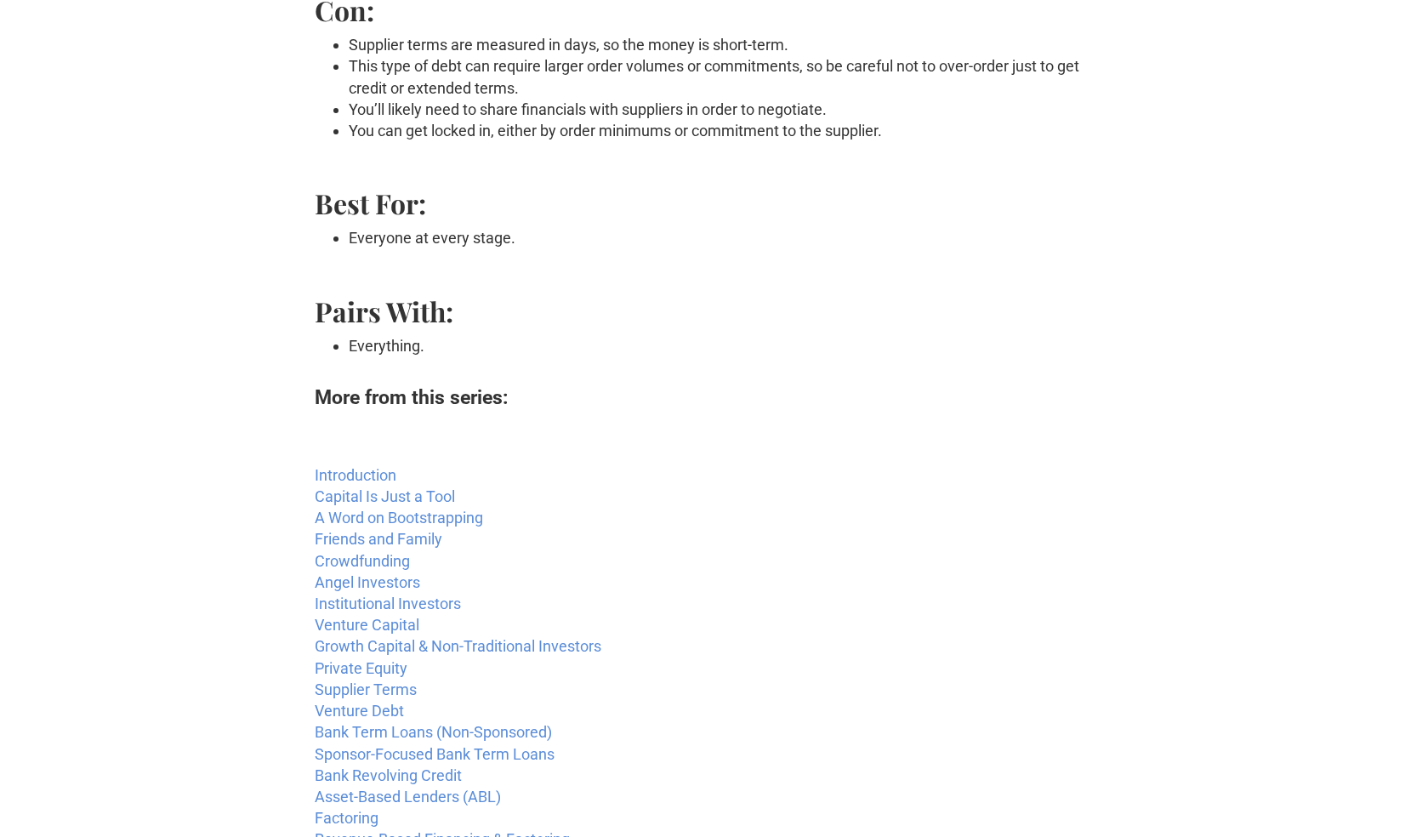
scroll to position [566, 0]
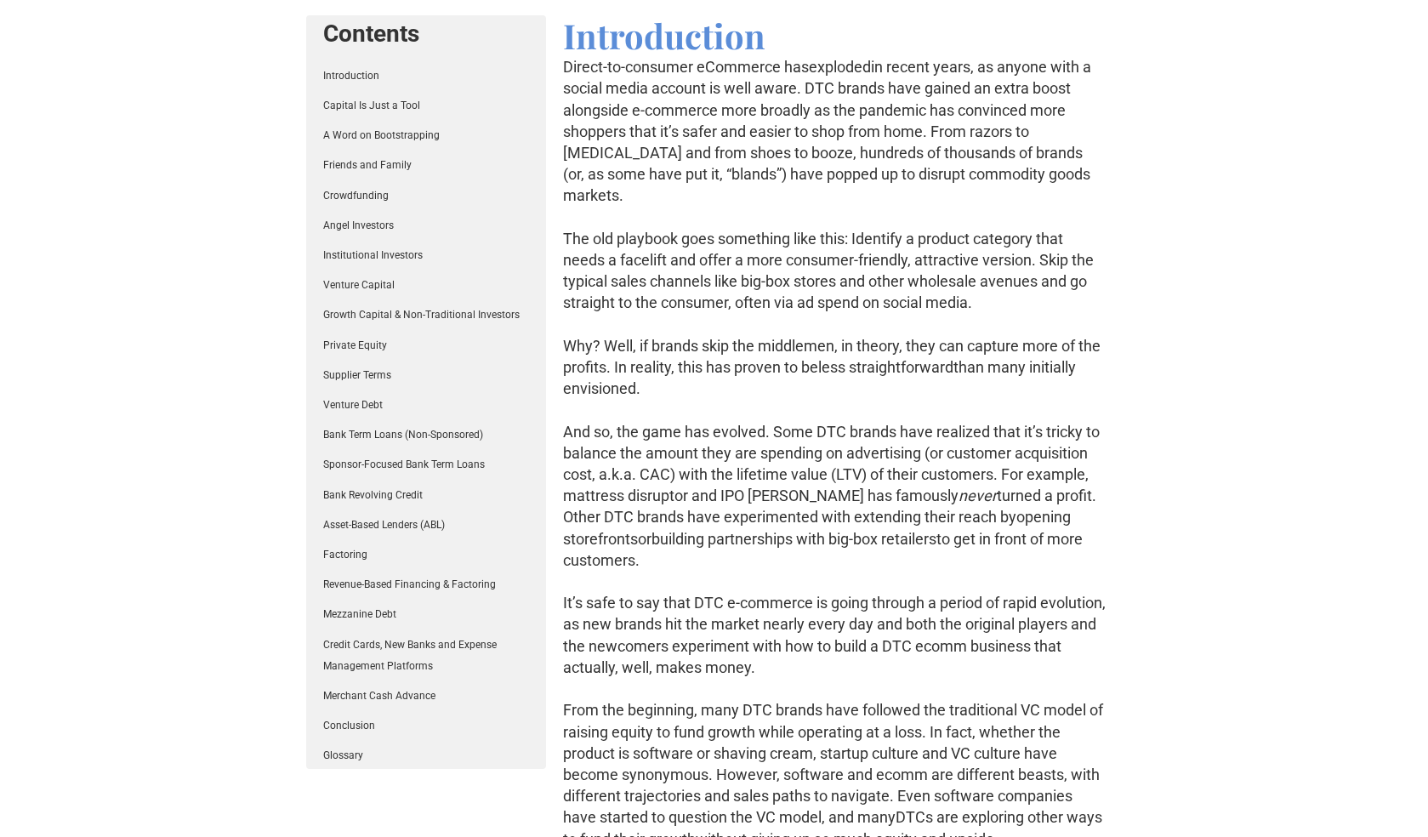
click at [336, 350] on link "Private Equity" at bounding box center [355, 345] width 64 height 12
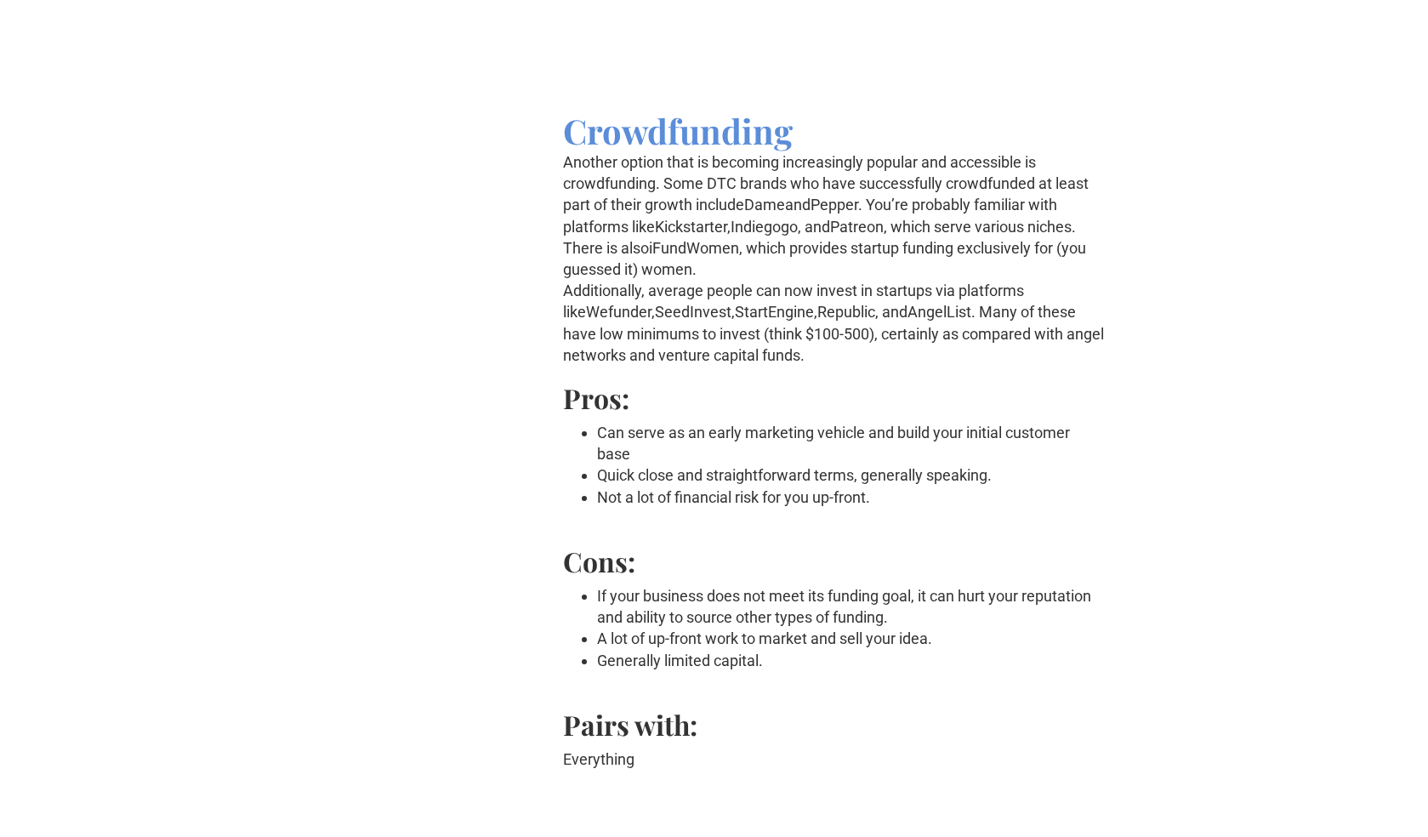
scroll to position [6990, 0]
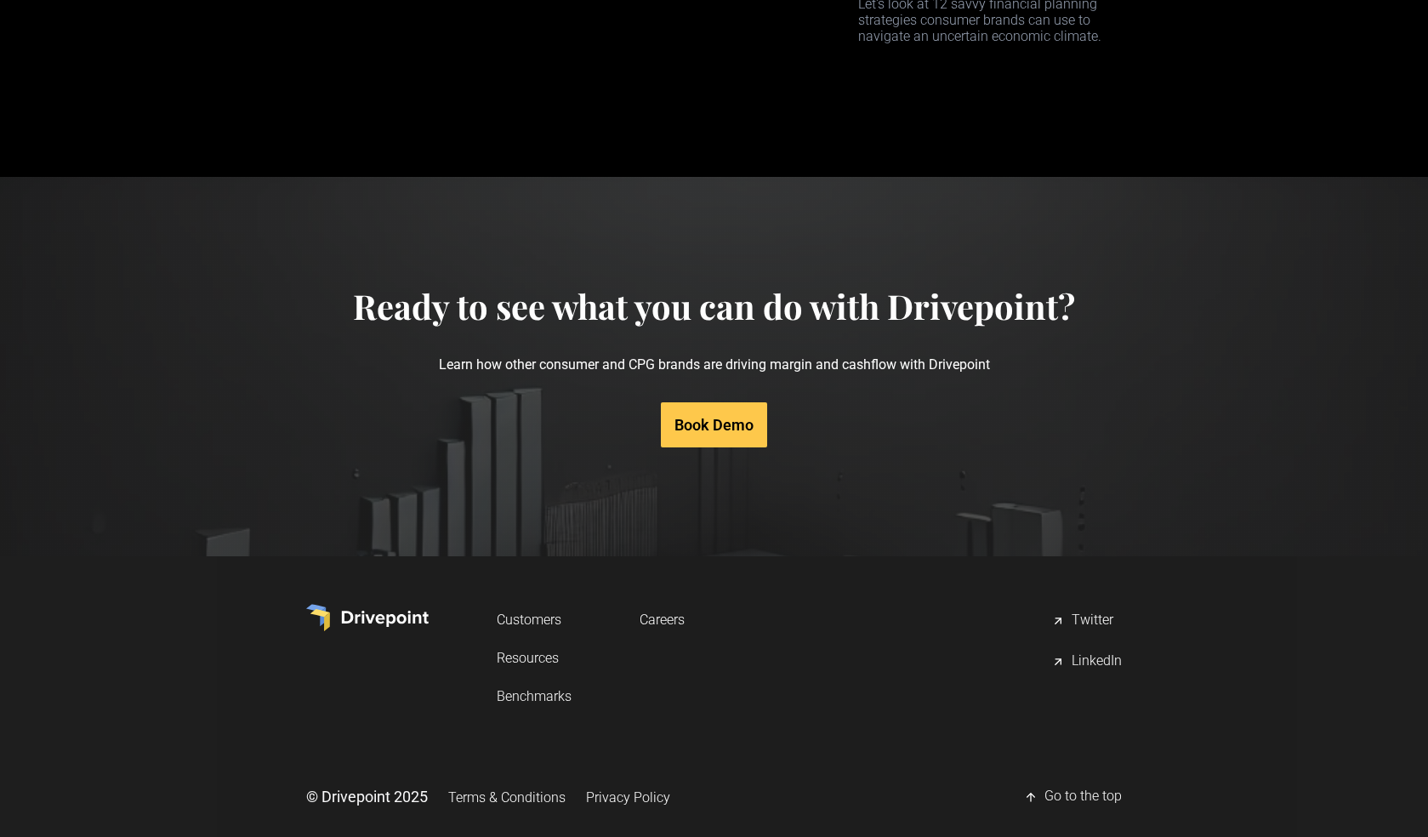
scroll to position [8253, 0]
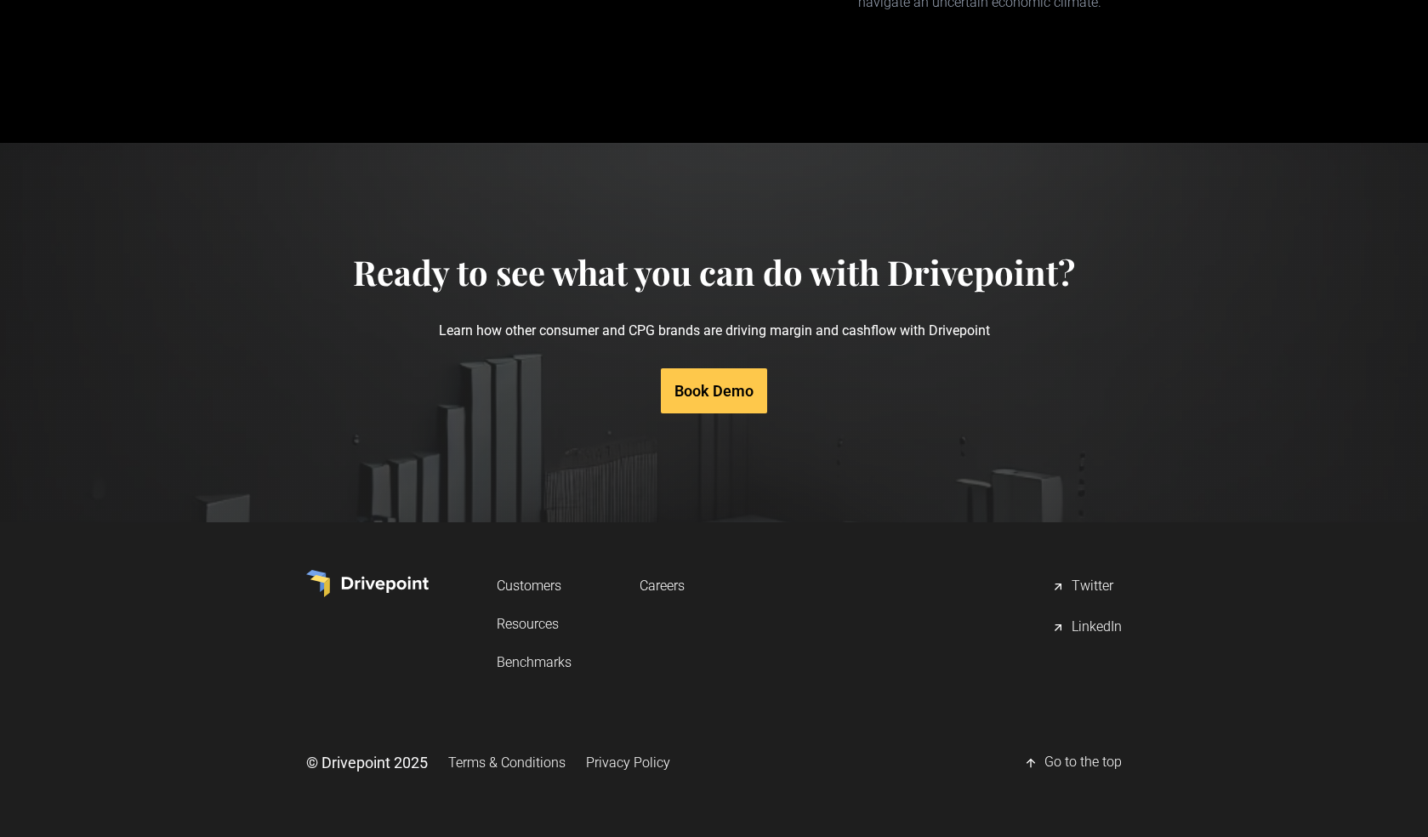
click at [527, 622] on link "Resources" at bounding box center [534, 623] width 75 height 31
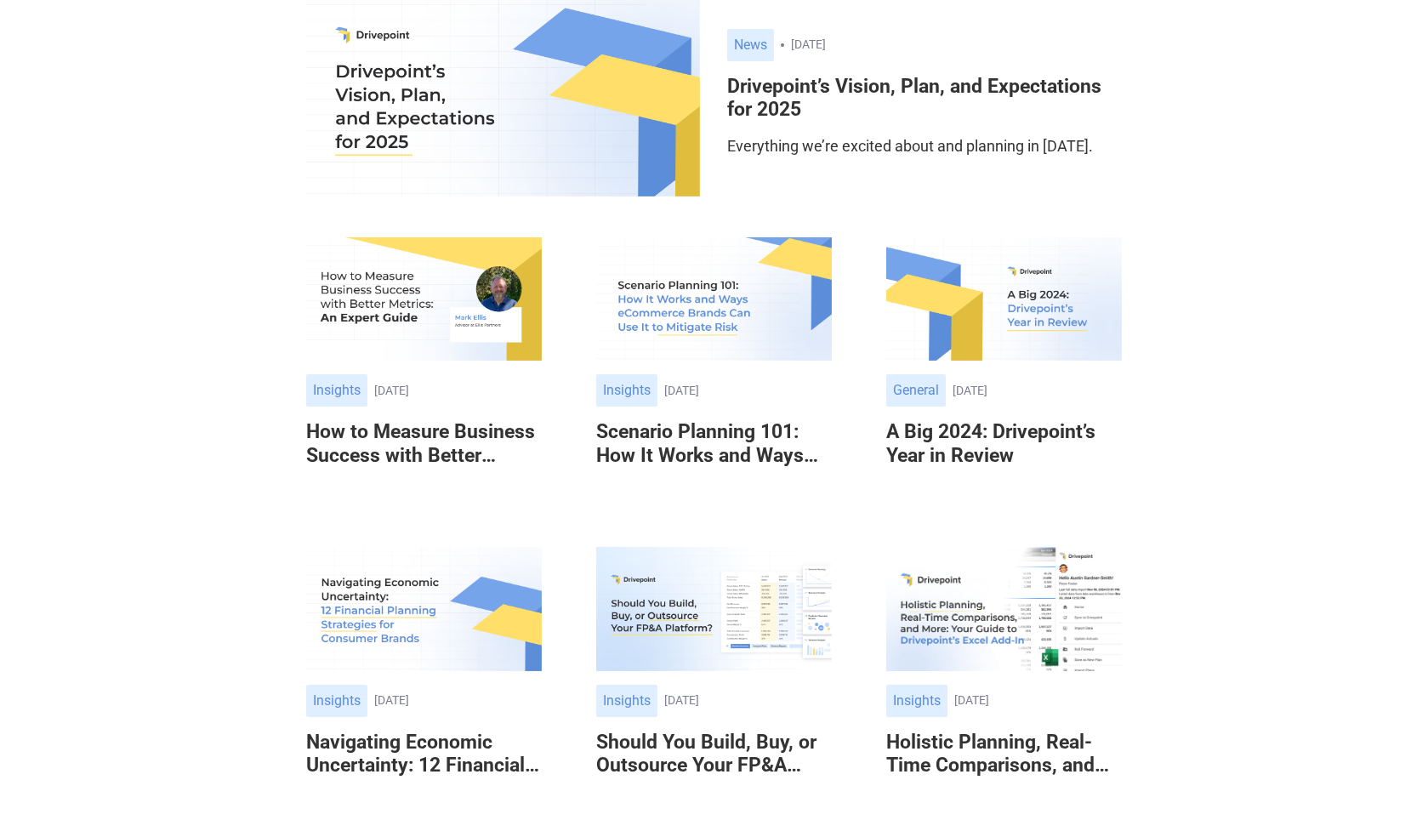
scroll to position [259, 0]
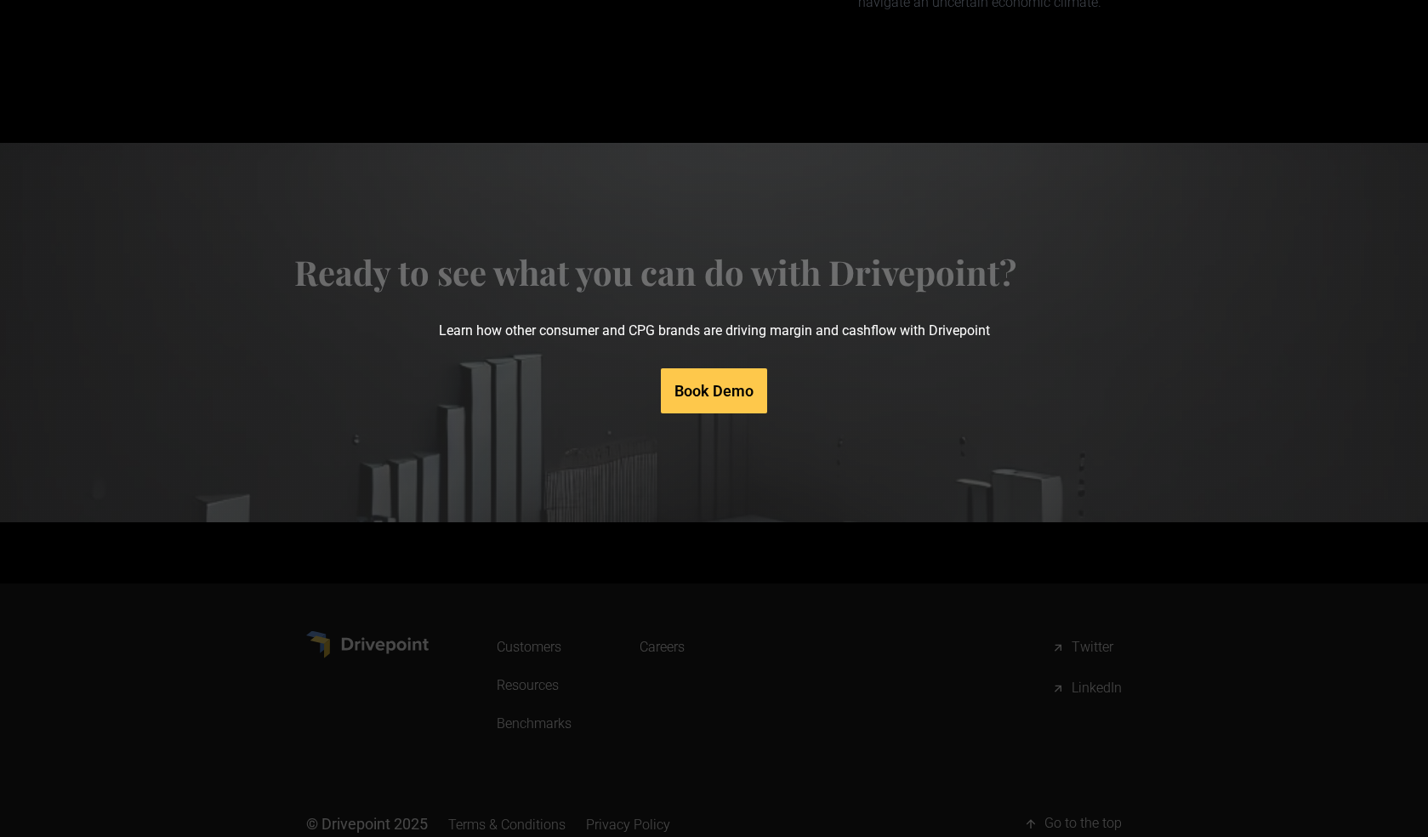
scroll to position [8253, 0]
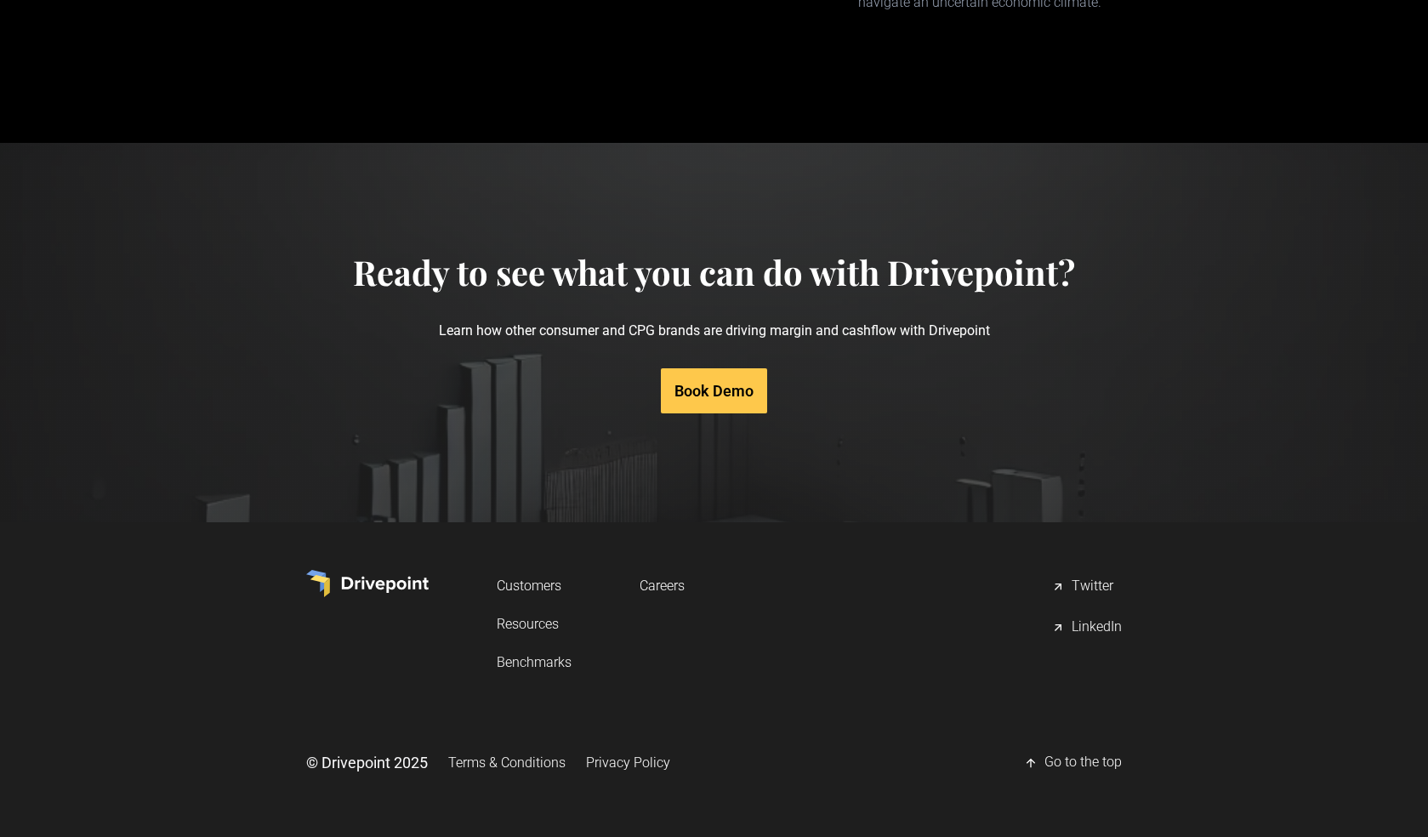
click at [549, 628] on link "Resources" at bounding box center [534, 623] width 75 height 31
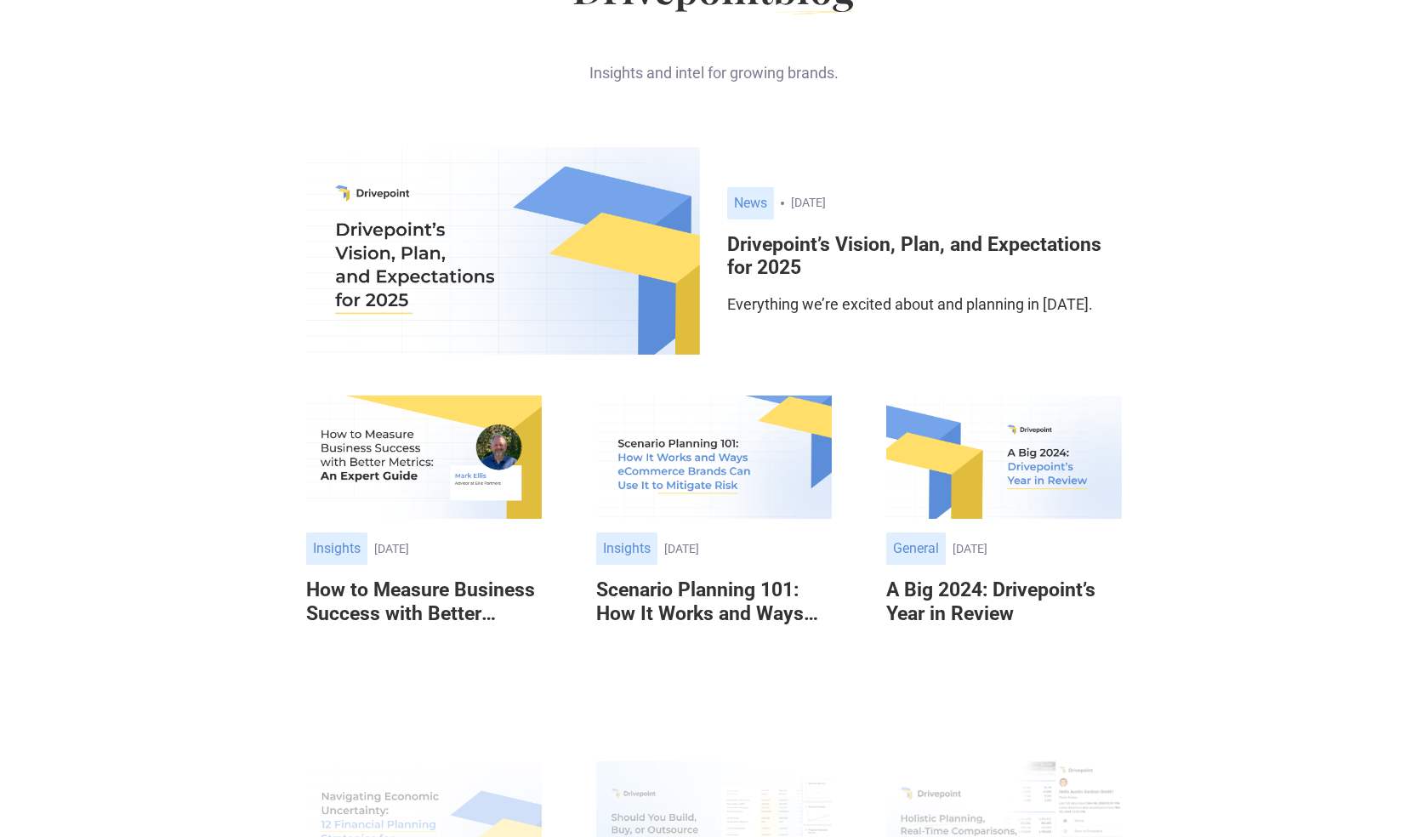
scroll to position [332, 0]
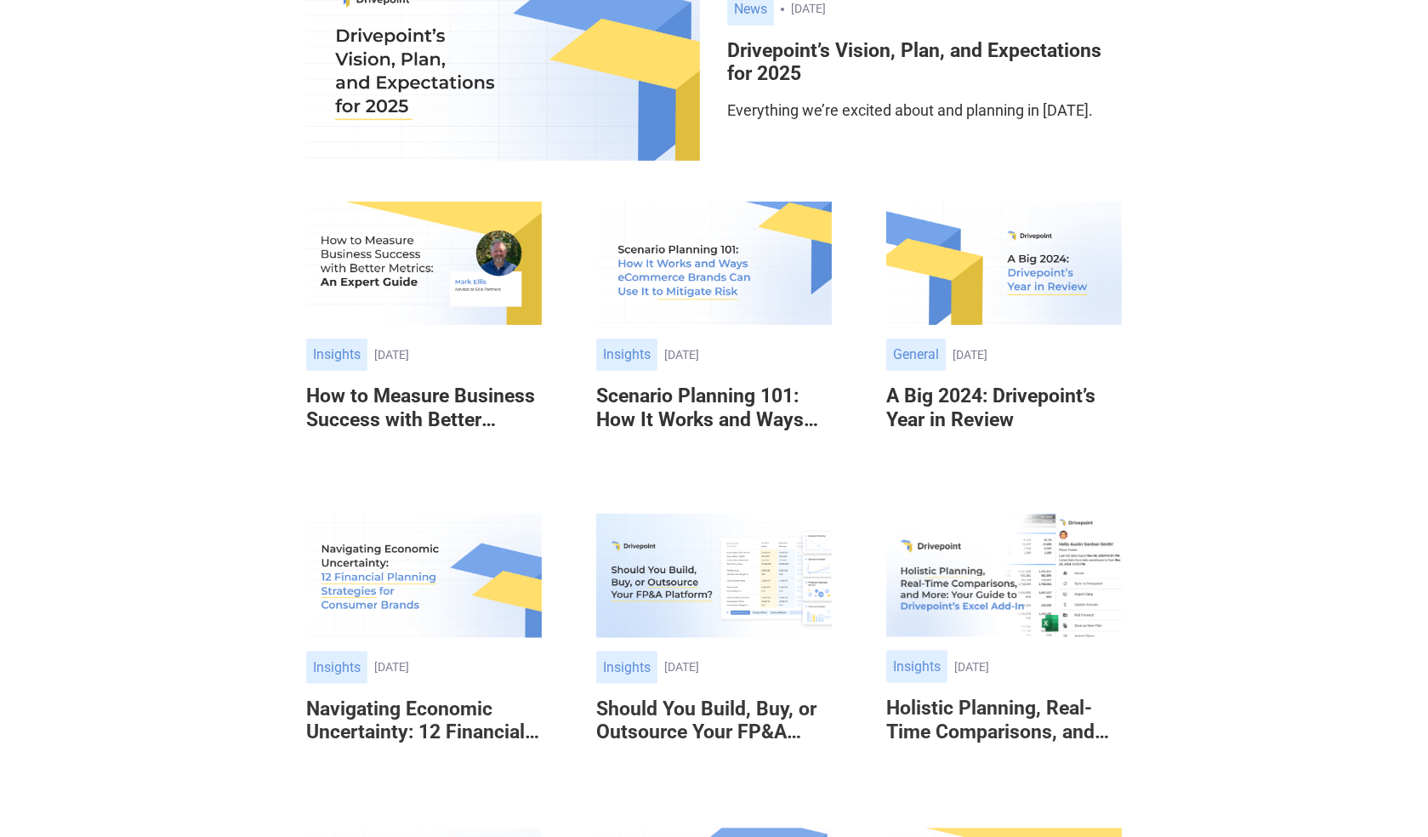
click at [967, 418] on h6 "A Big 2024: Drivepoint’s Year in Review" at bounding box center [1004, 407] width 236 height 47
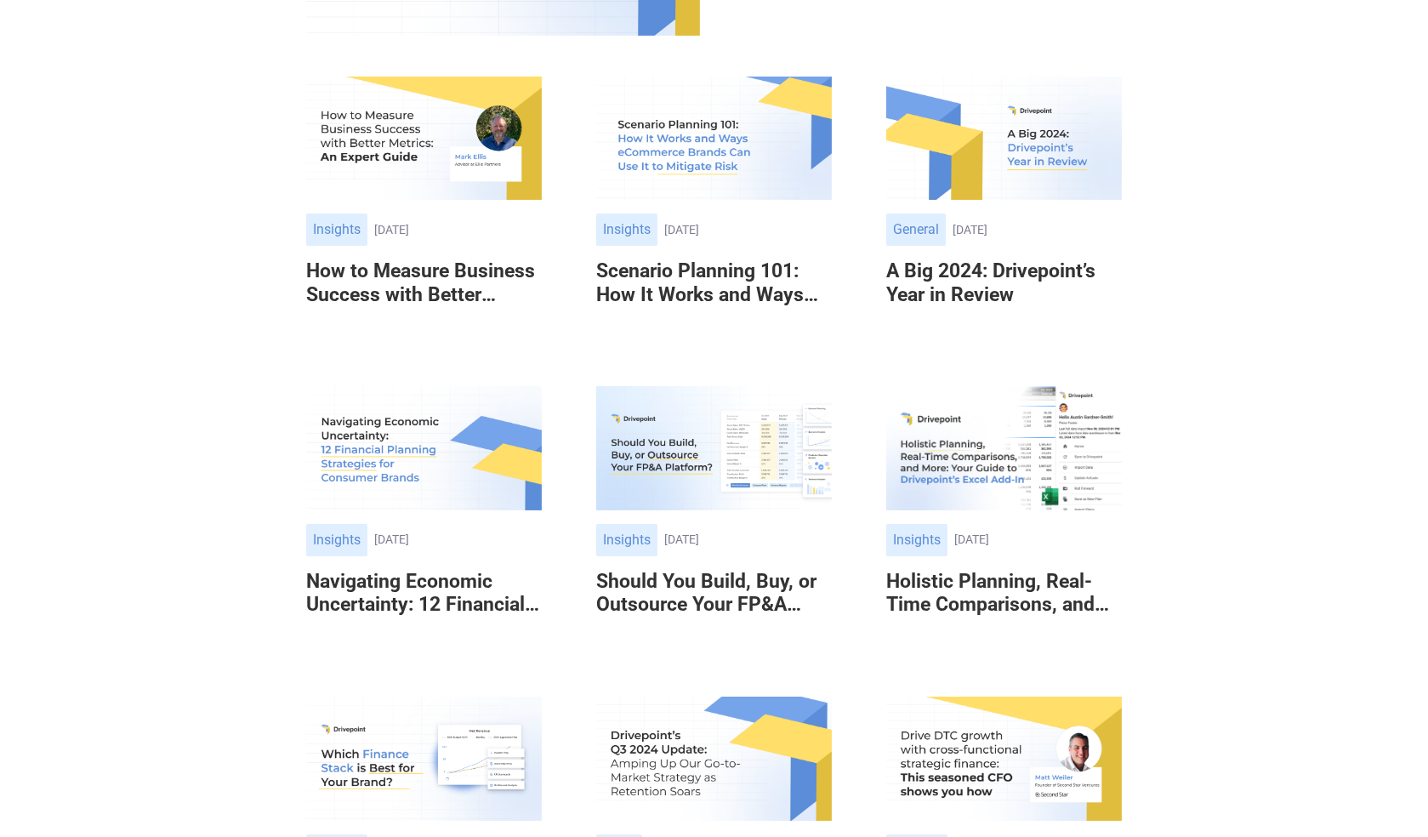
scroll to position [521, 0]
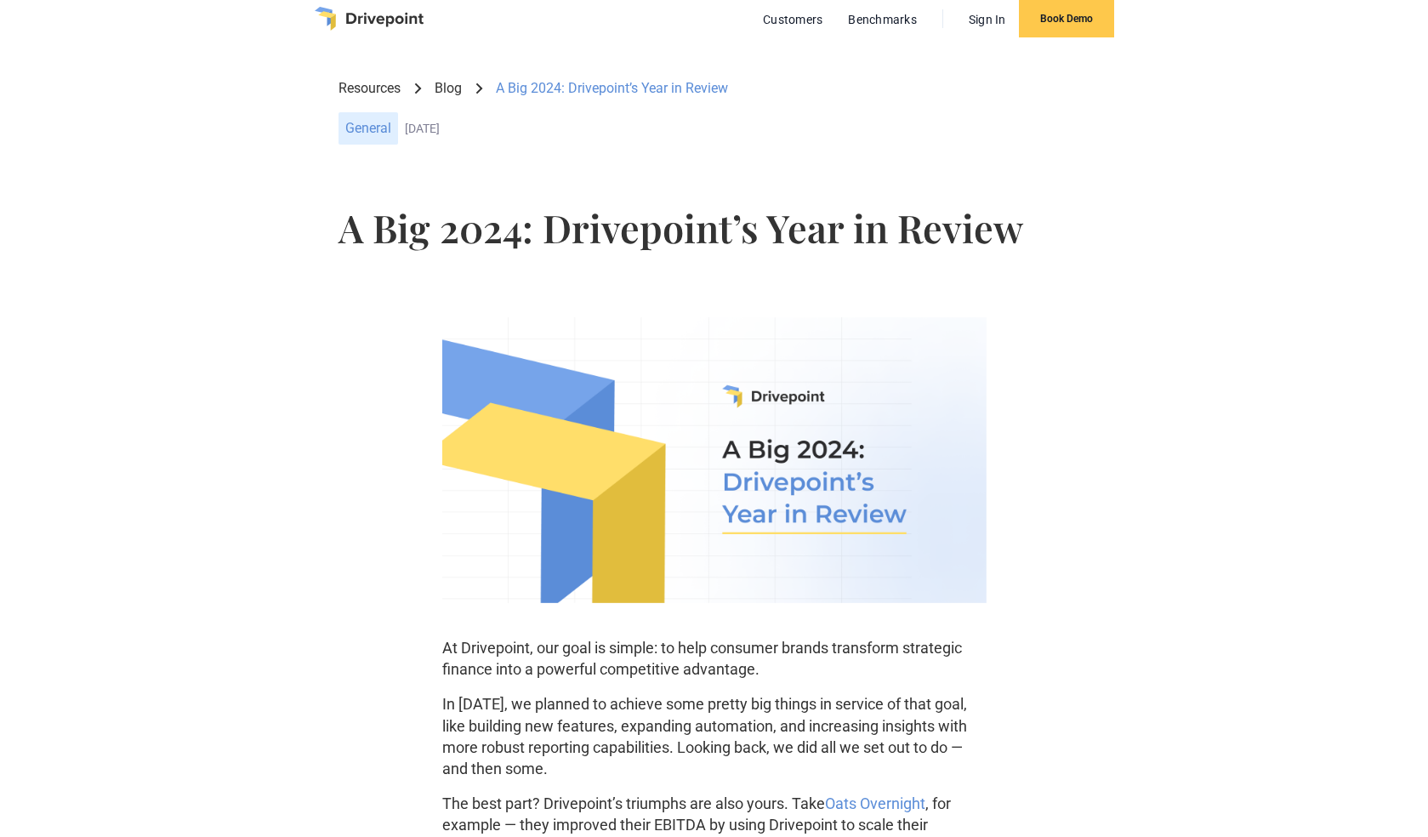
scroll to position [28, 0]
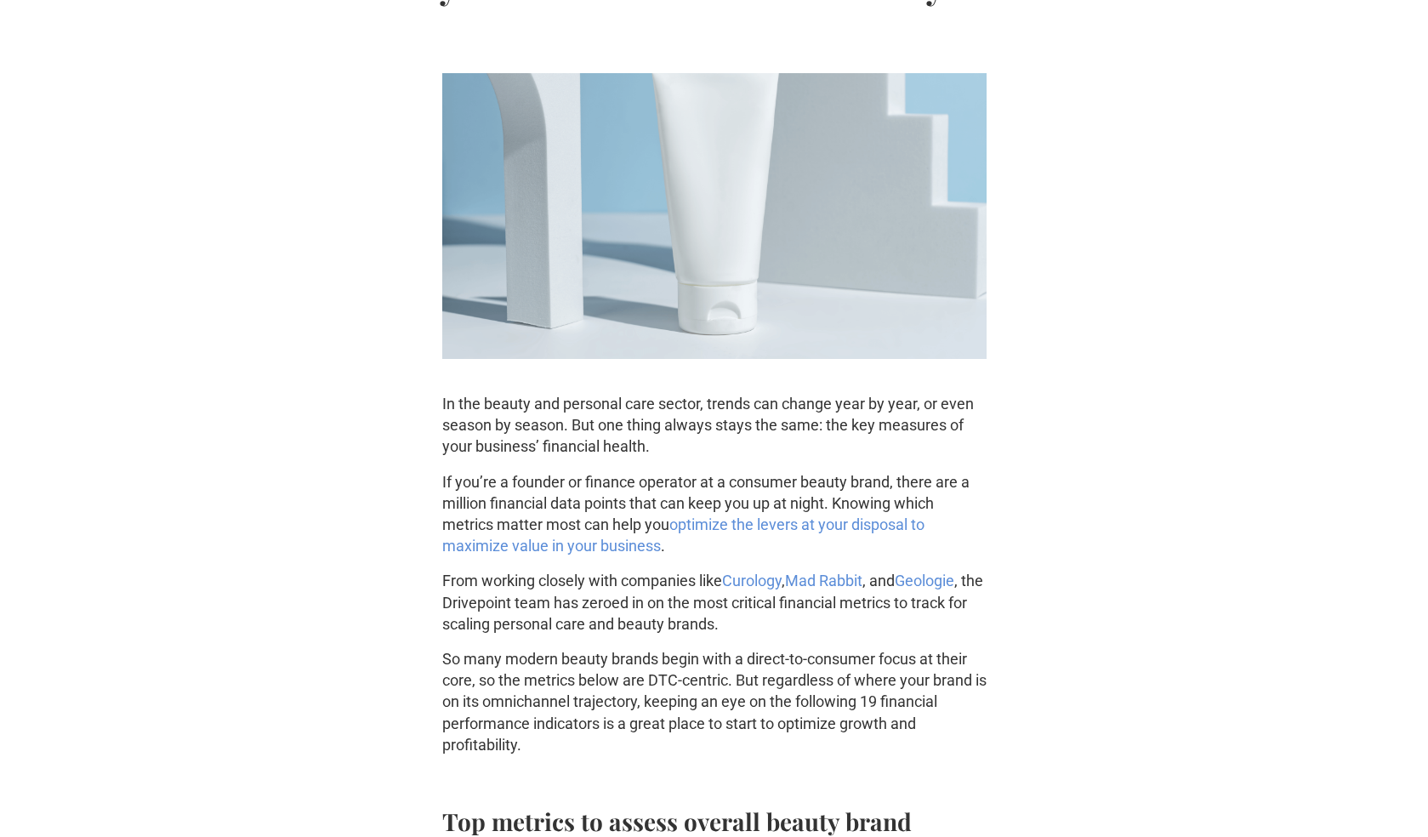
scroll to position [312, 0]
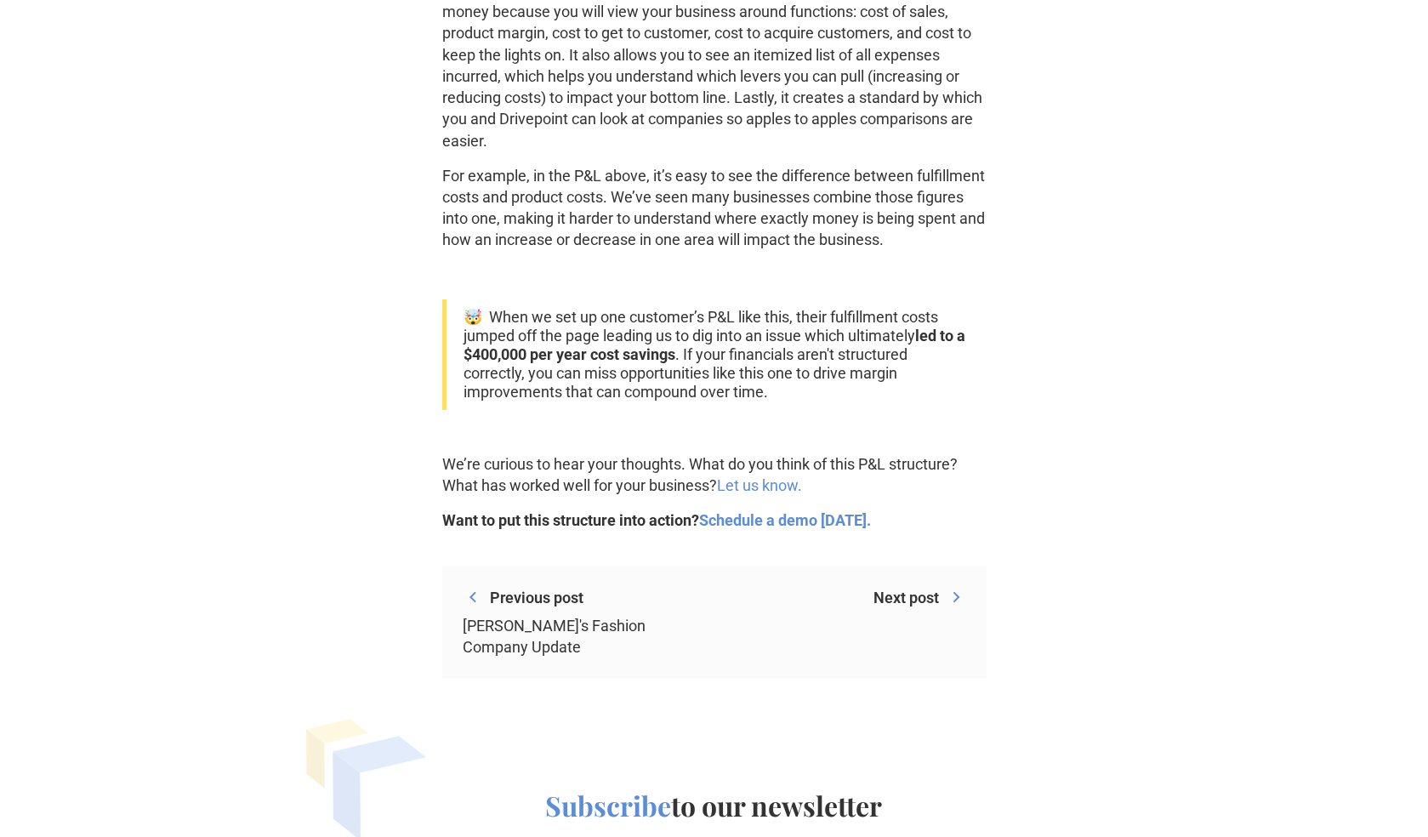
scroll to position [2996, 0]
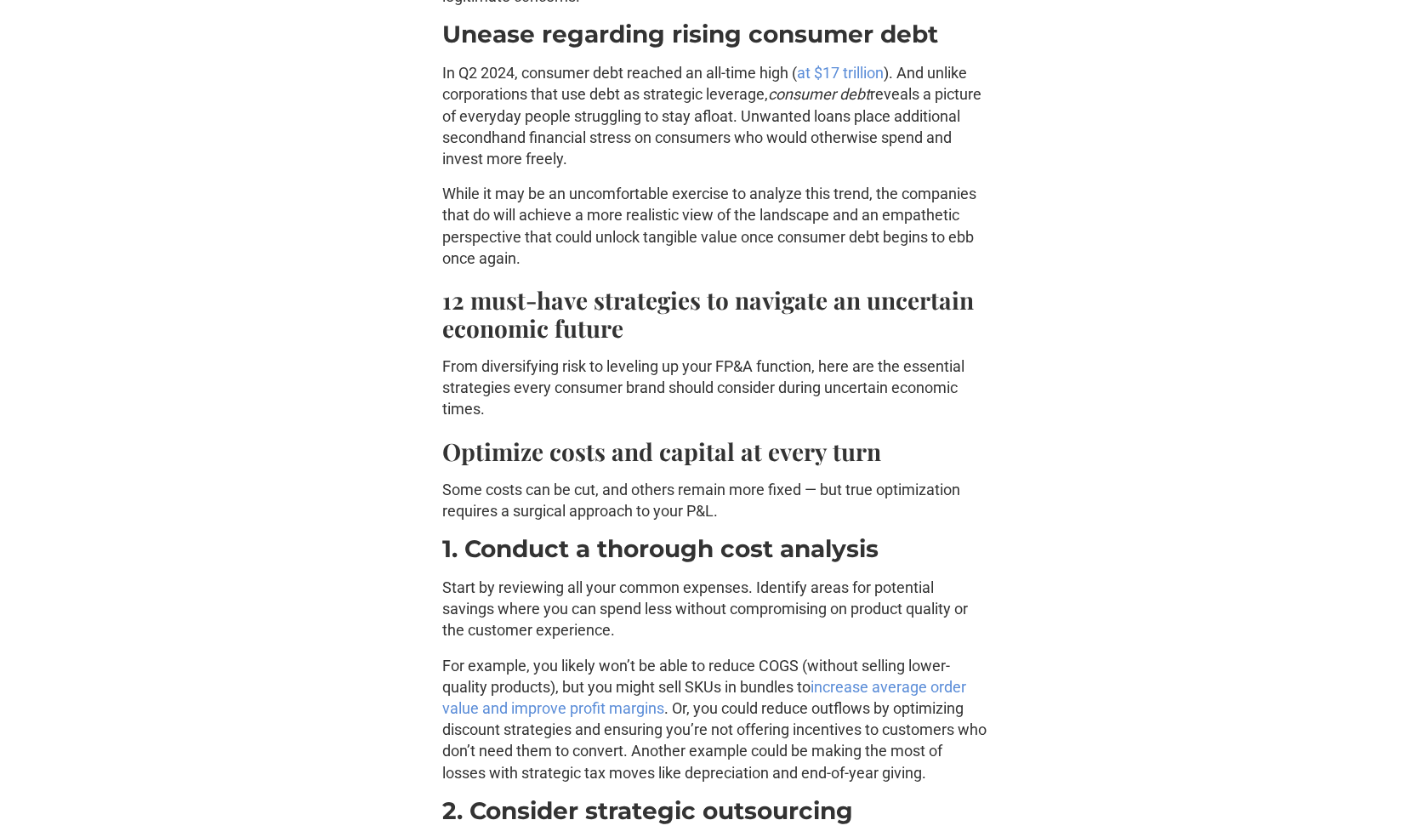
scroll to position [1816, 0]
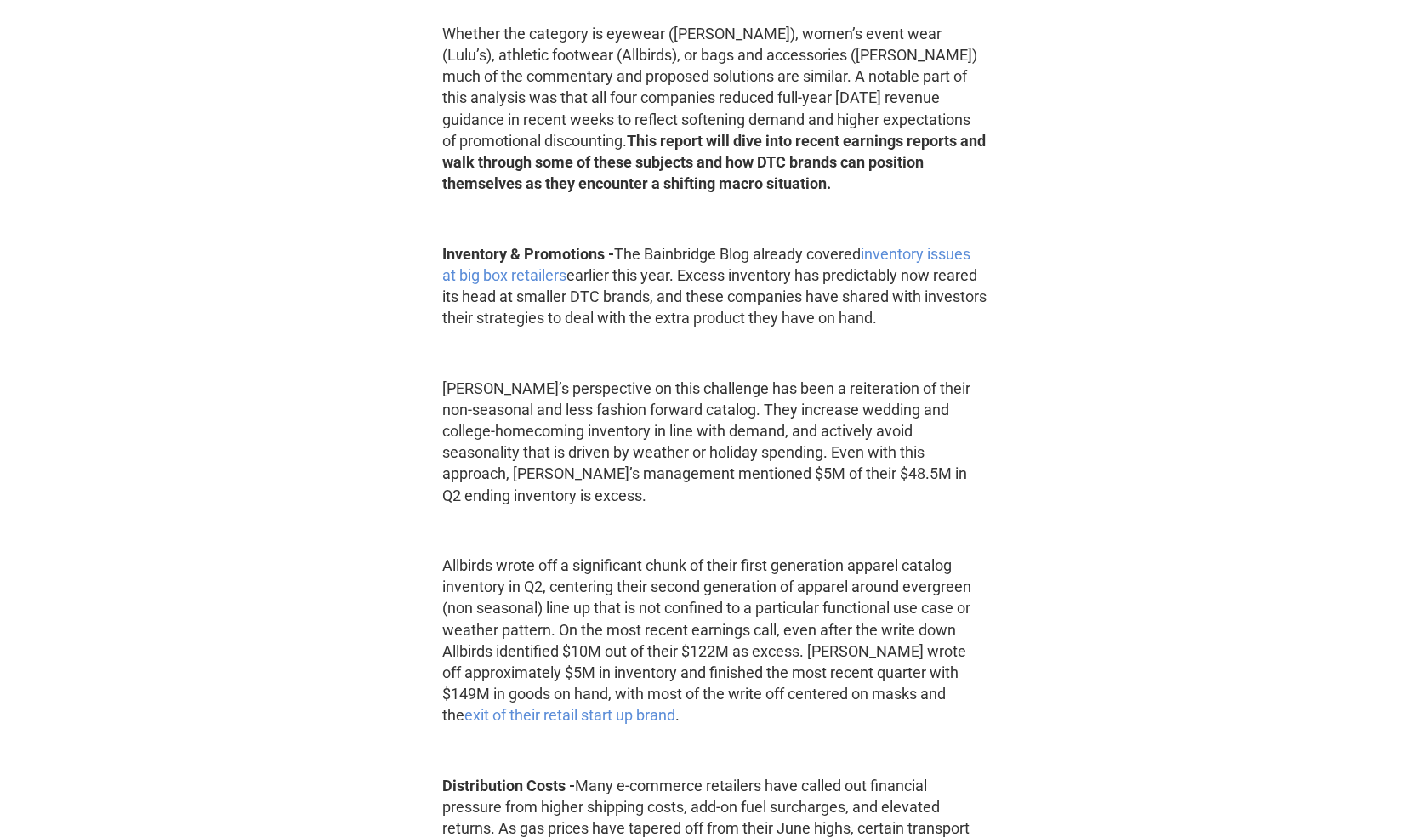
scroll to position [980, 0]
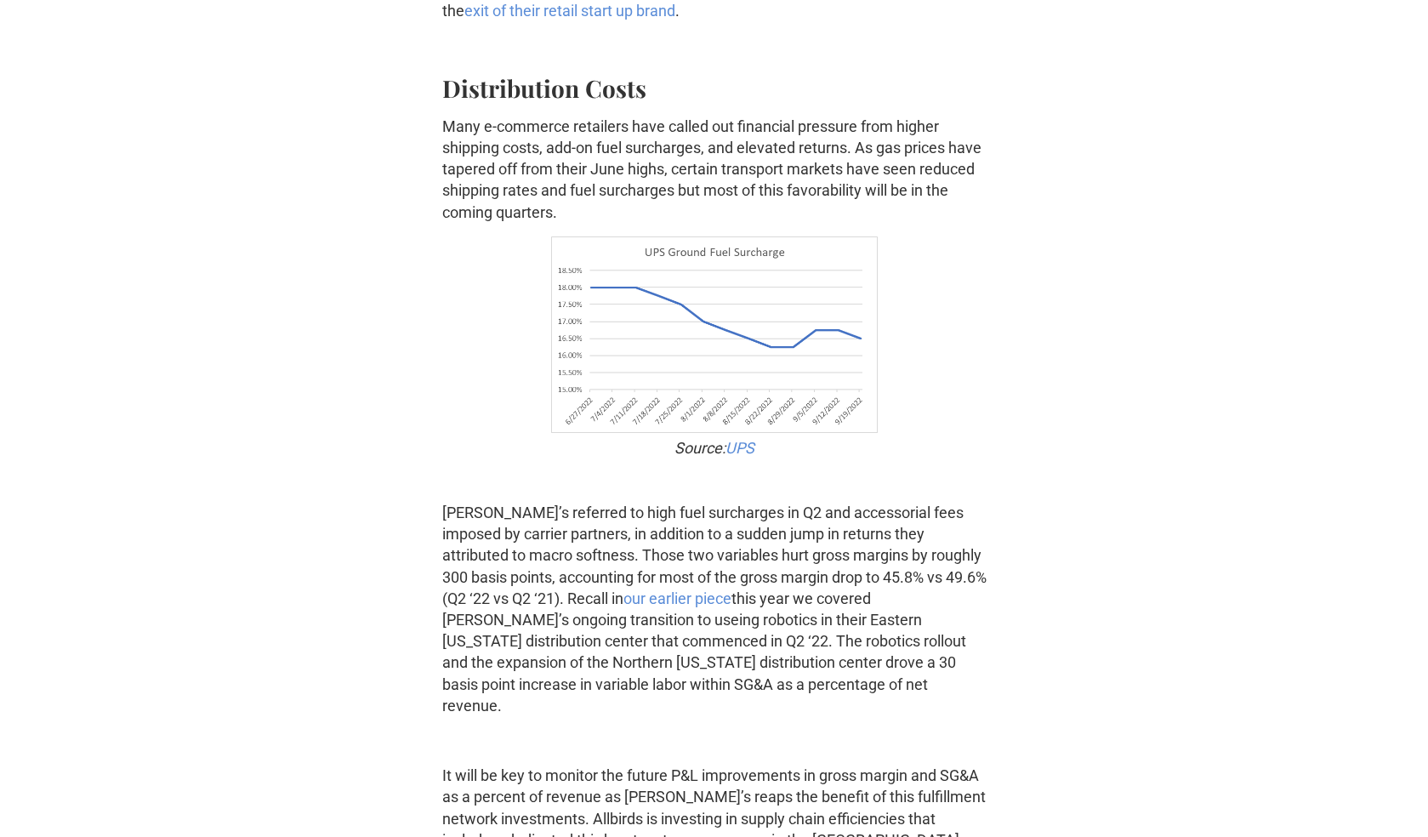
scroll to position [1969, 0]
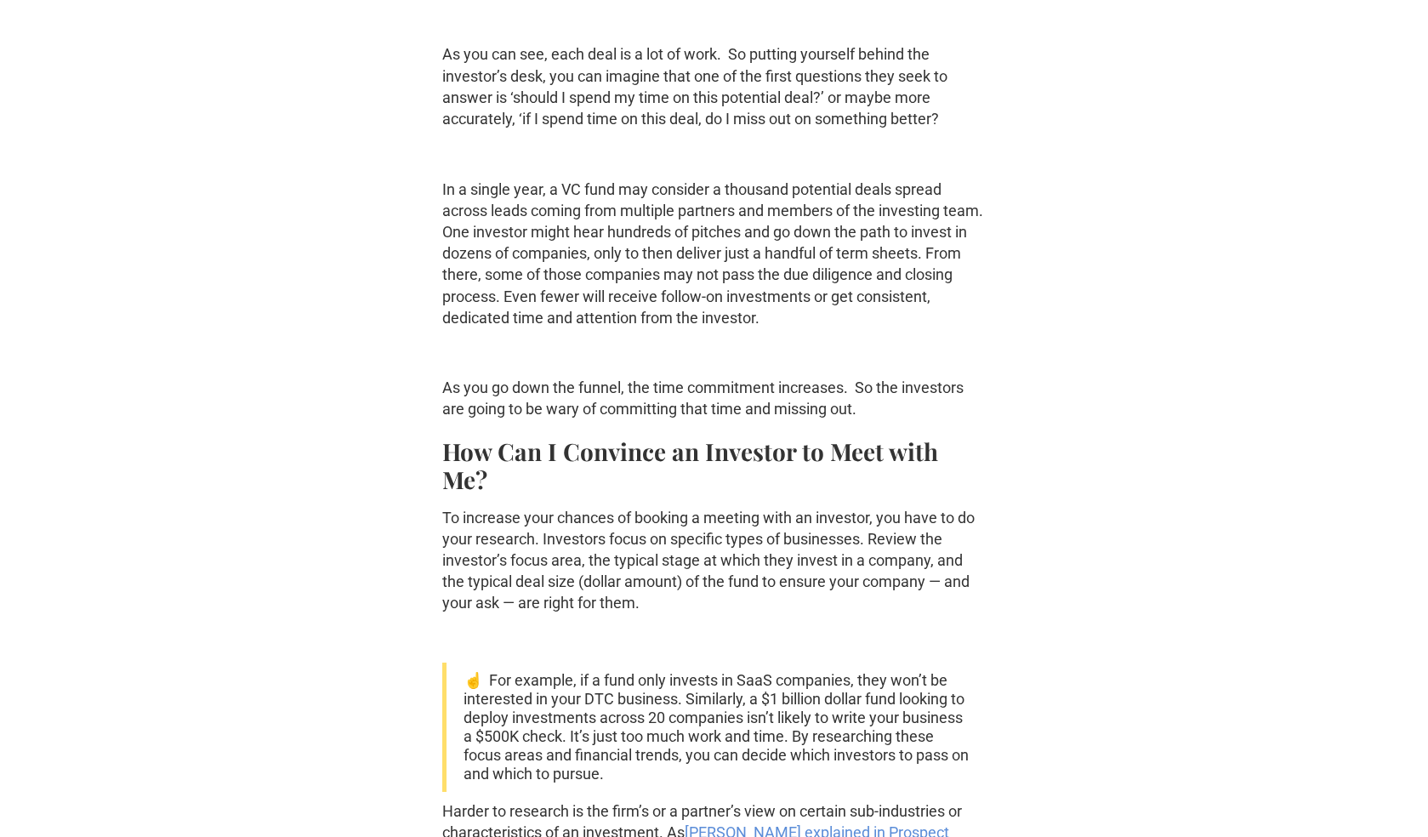
scroll to position [2406, 0]
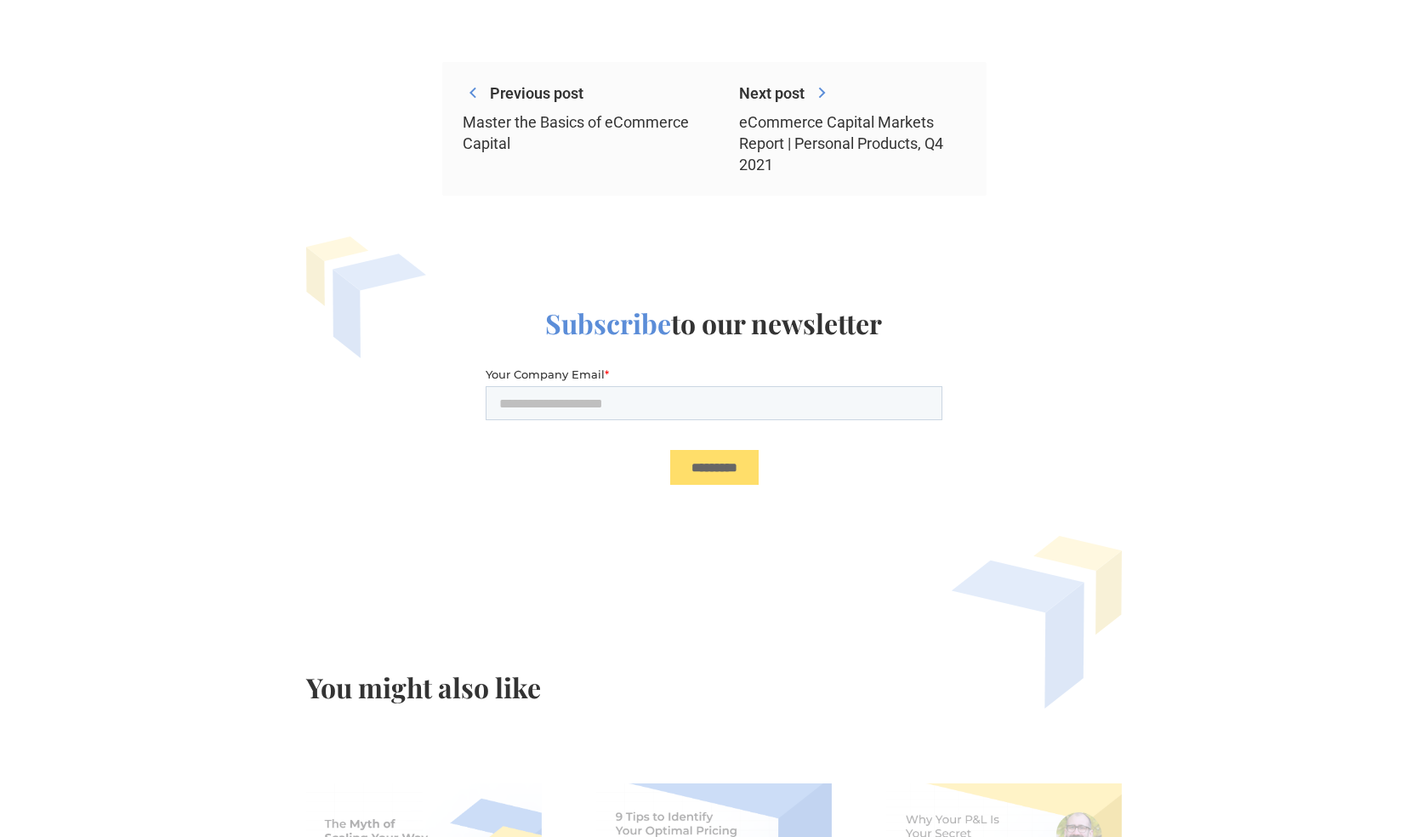
scroll to position [4781, 0]
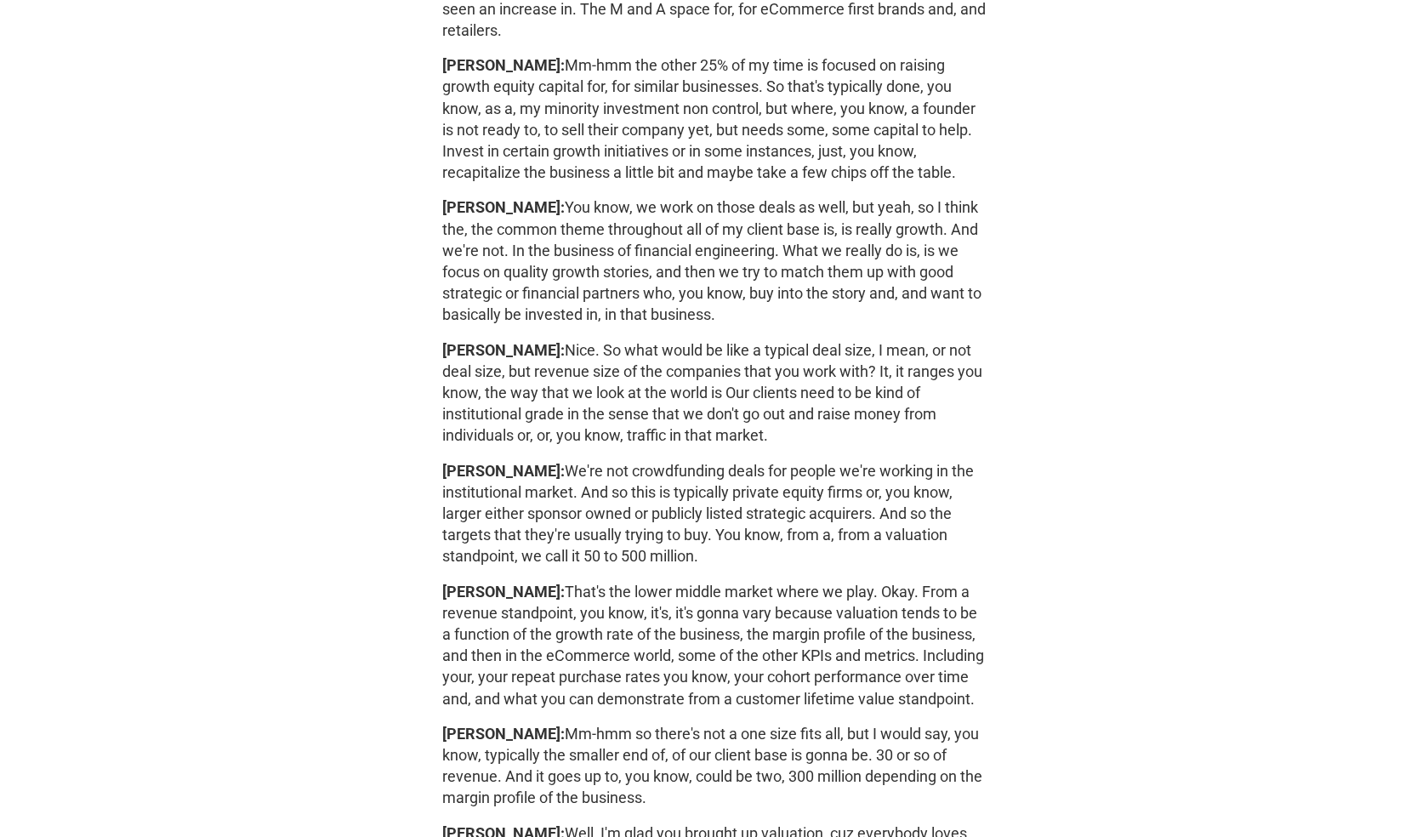
scroll to position [1753, 0]
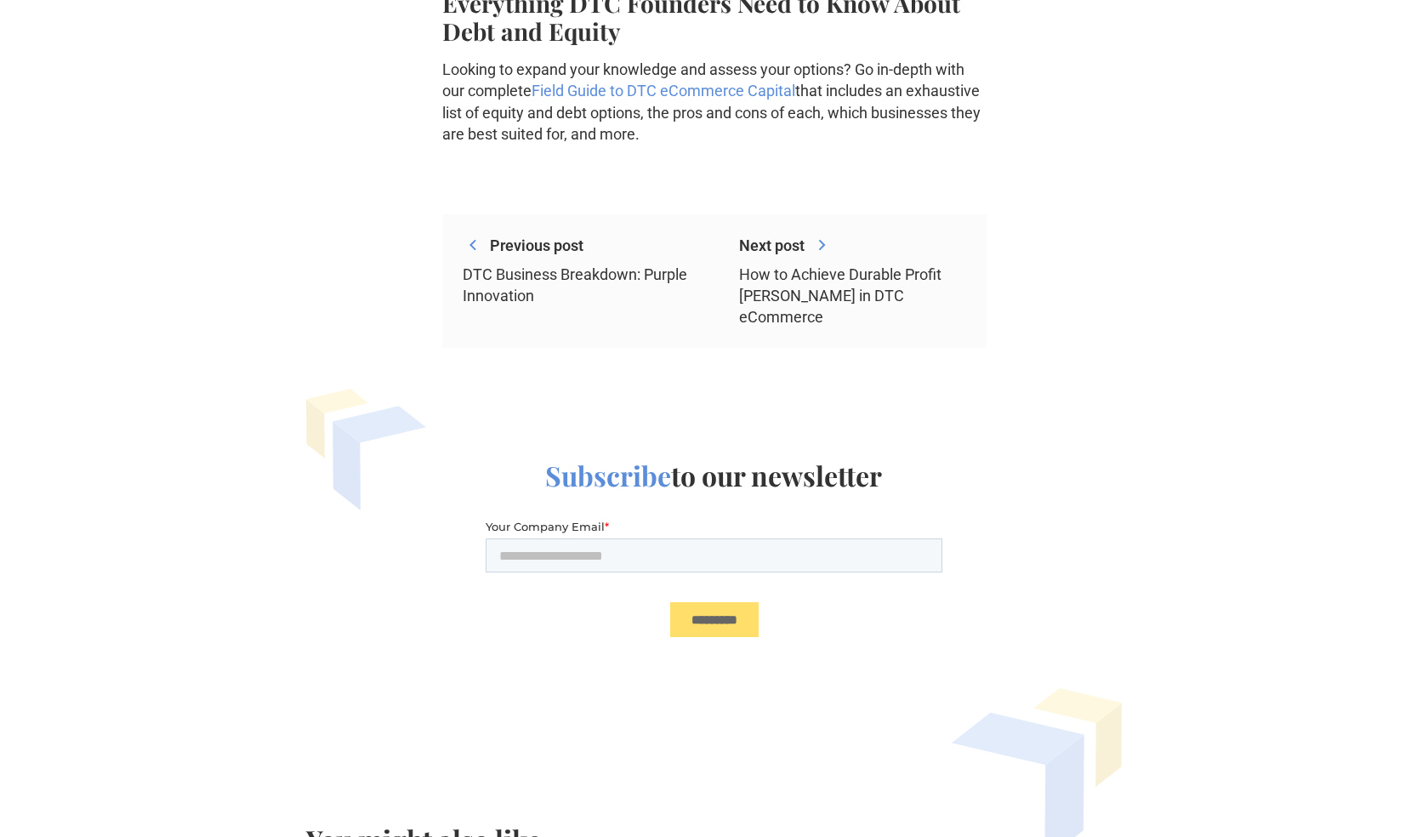
scroll to position [2901, 0]
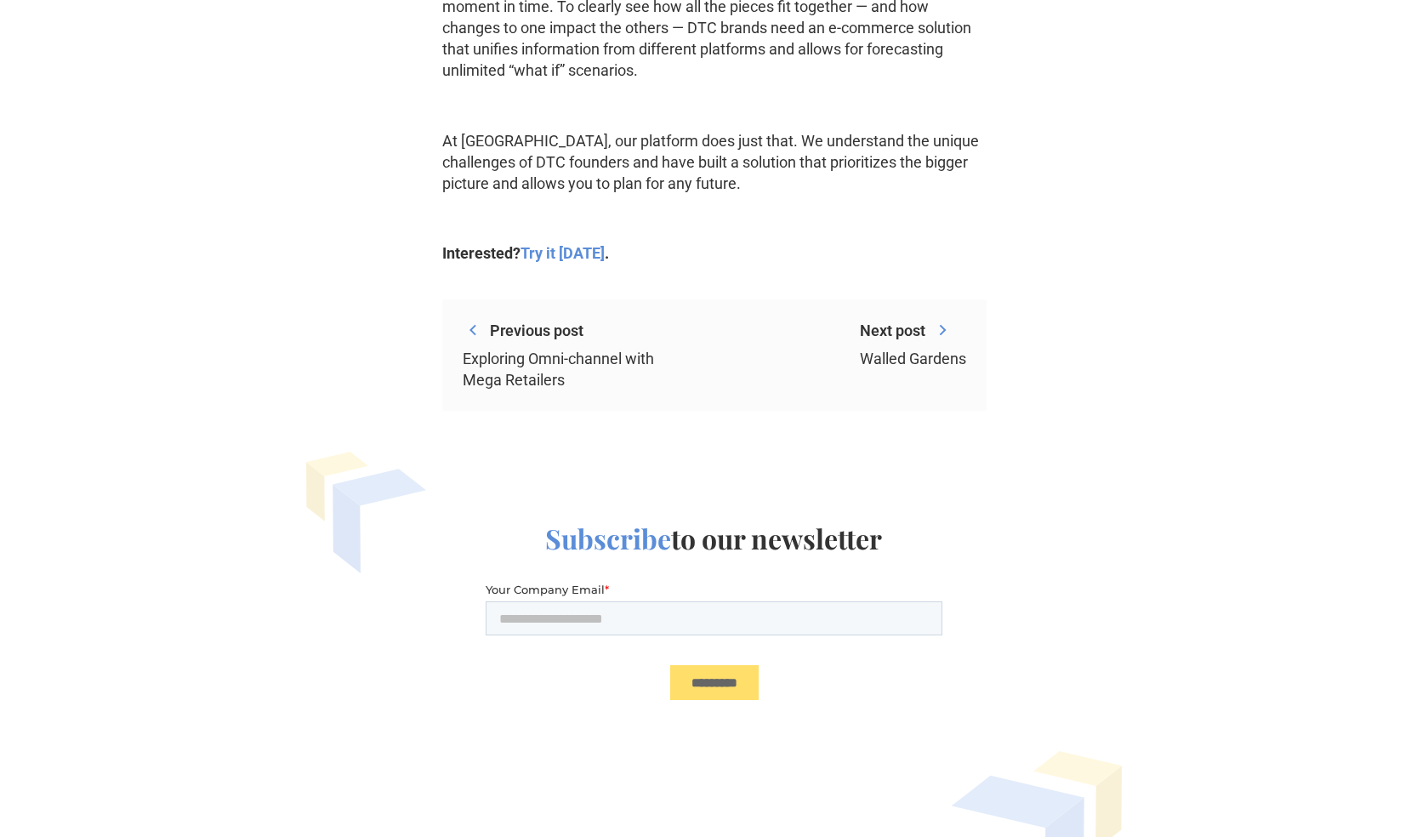
scroll to position [3590, 0]
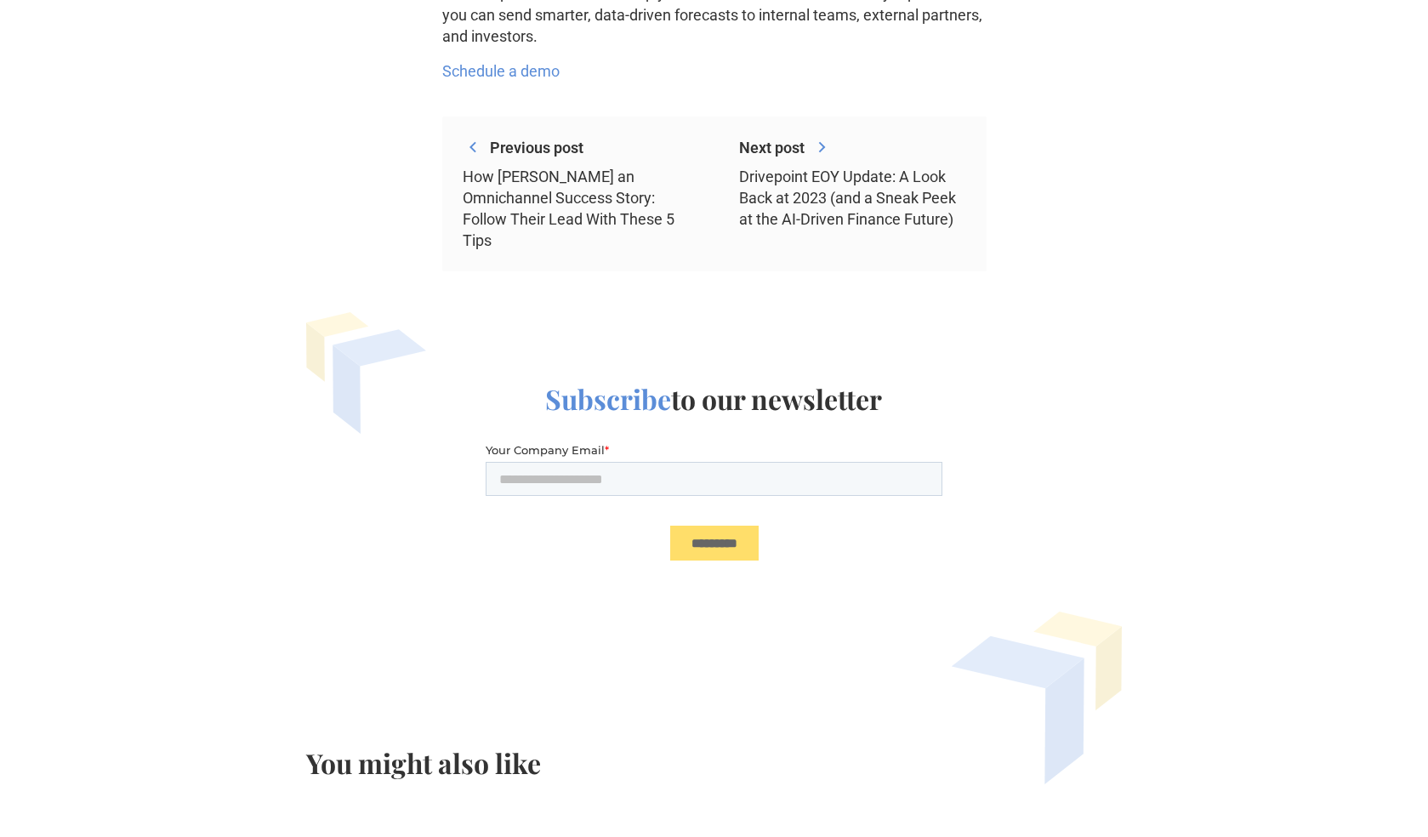
scroll to position [5719, 0]
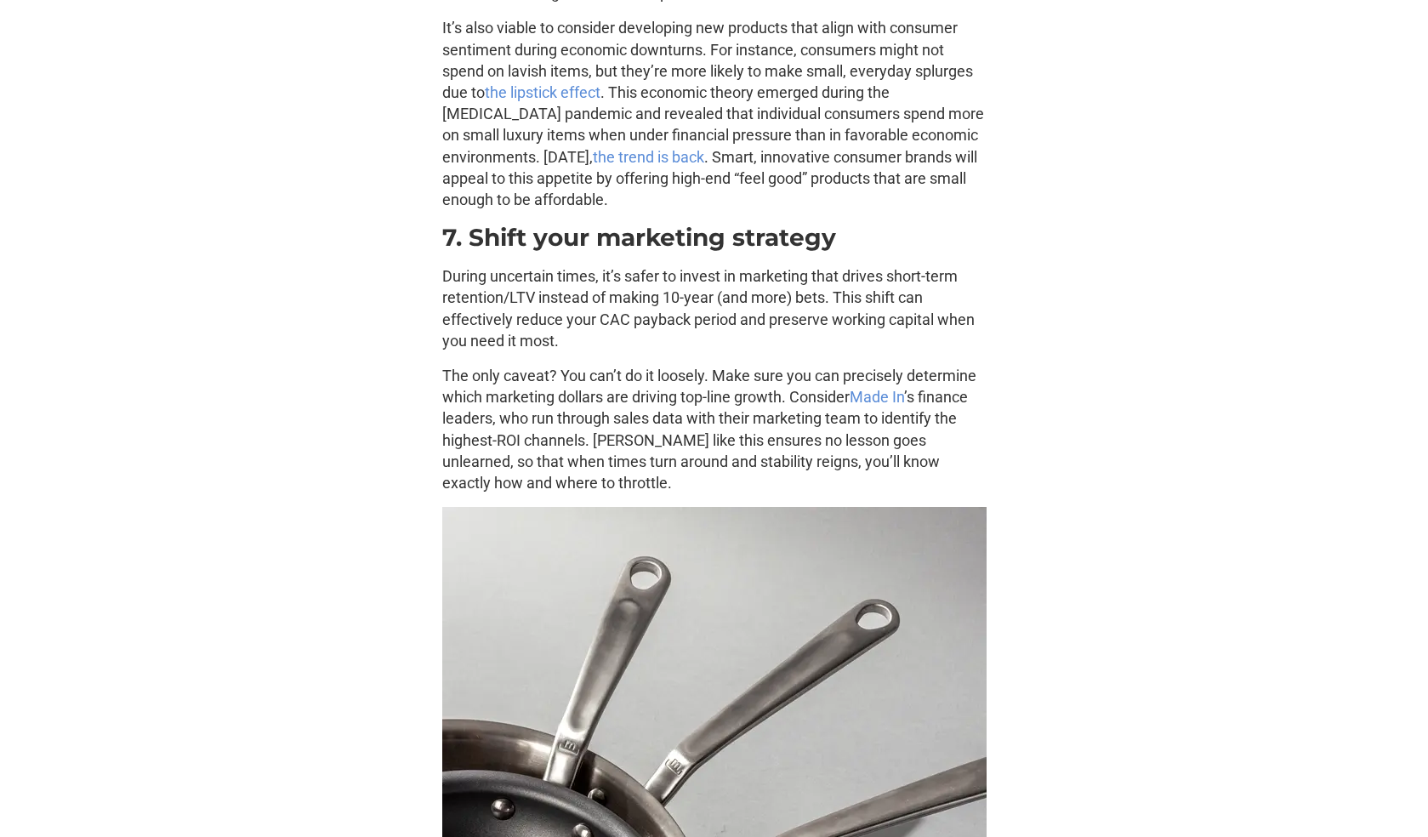
scroll to position [4975, 0]
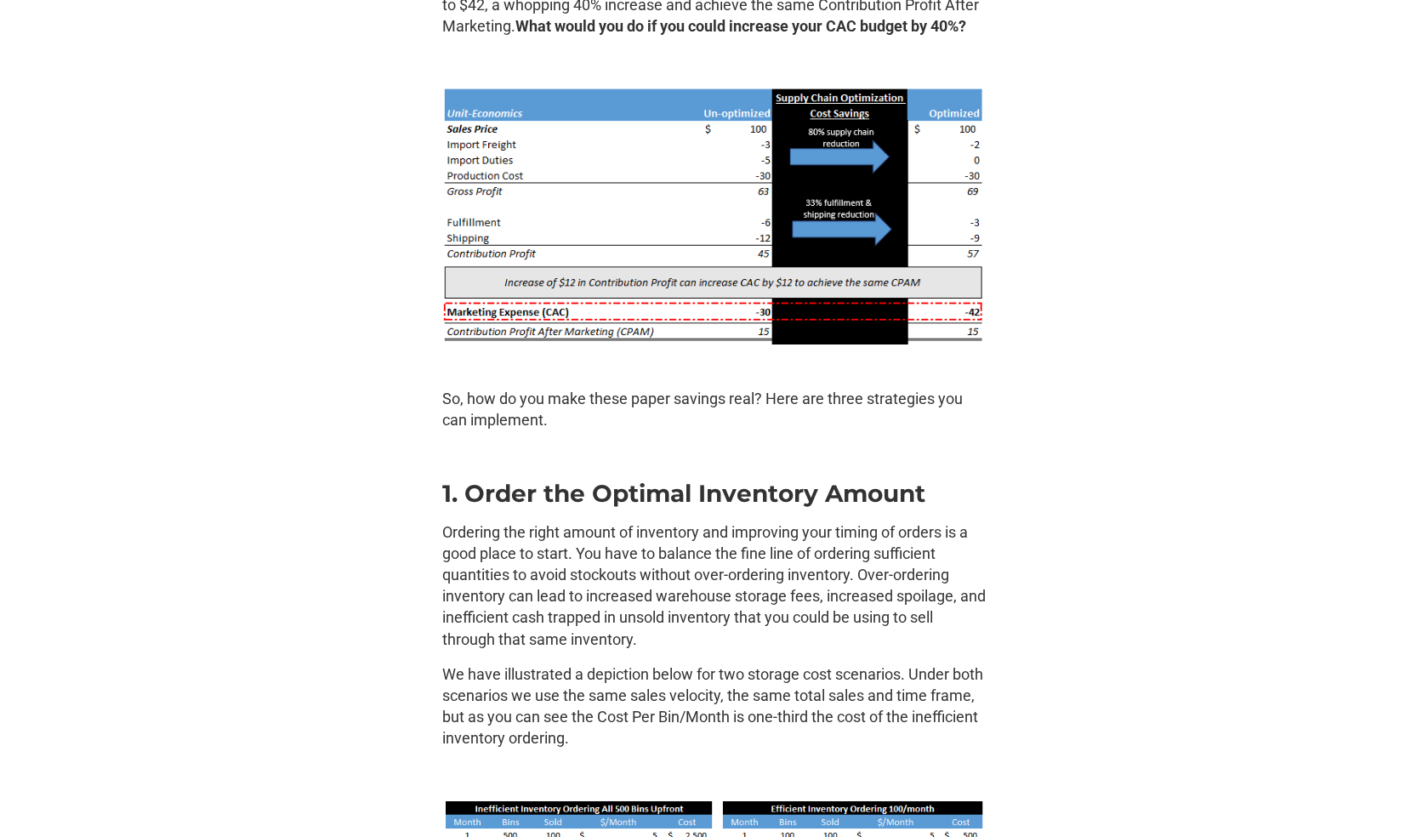
scroll to position [2103, 0]
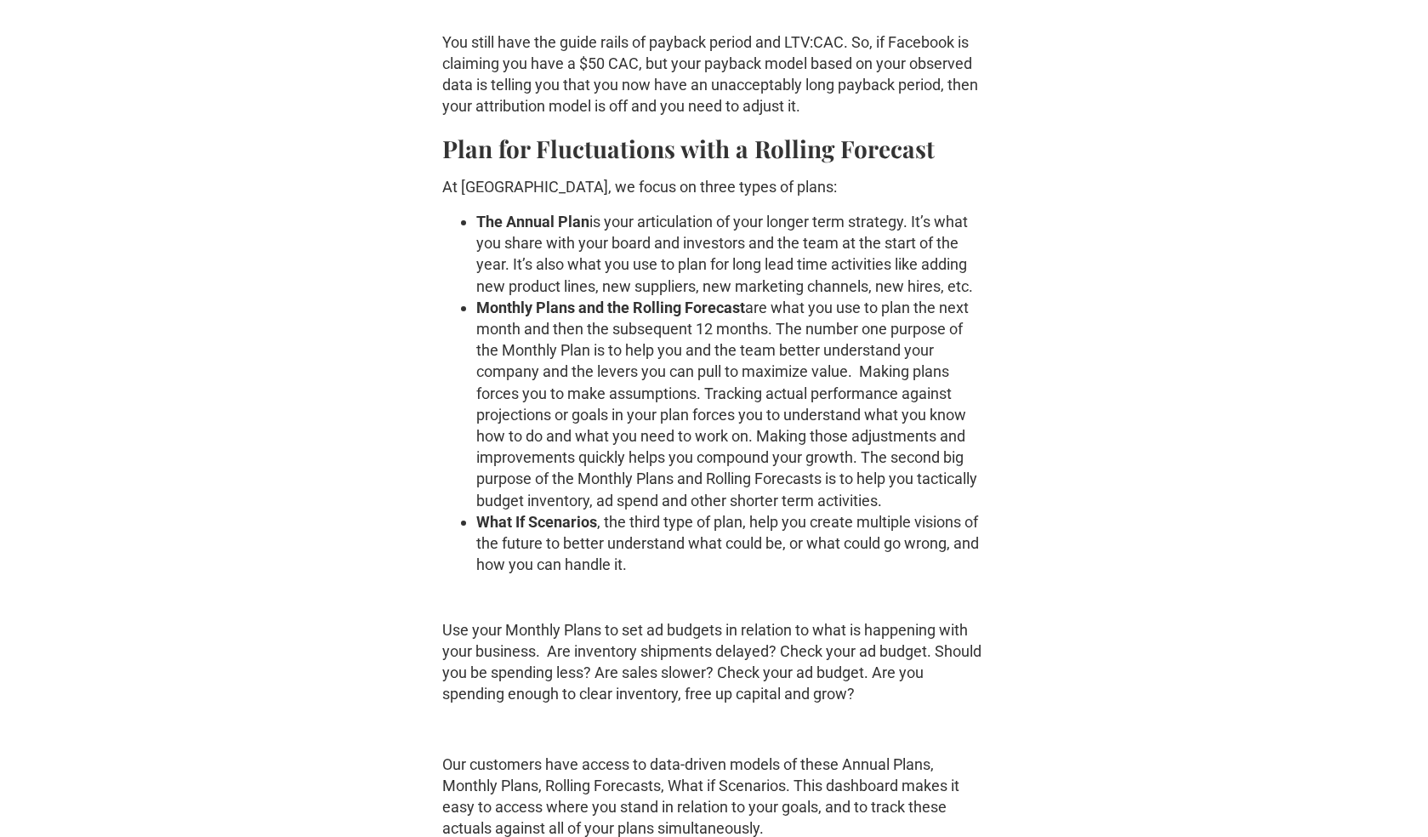
scroll to position [5569, 0]
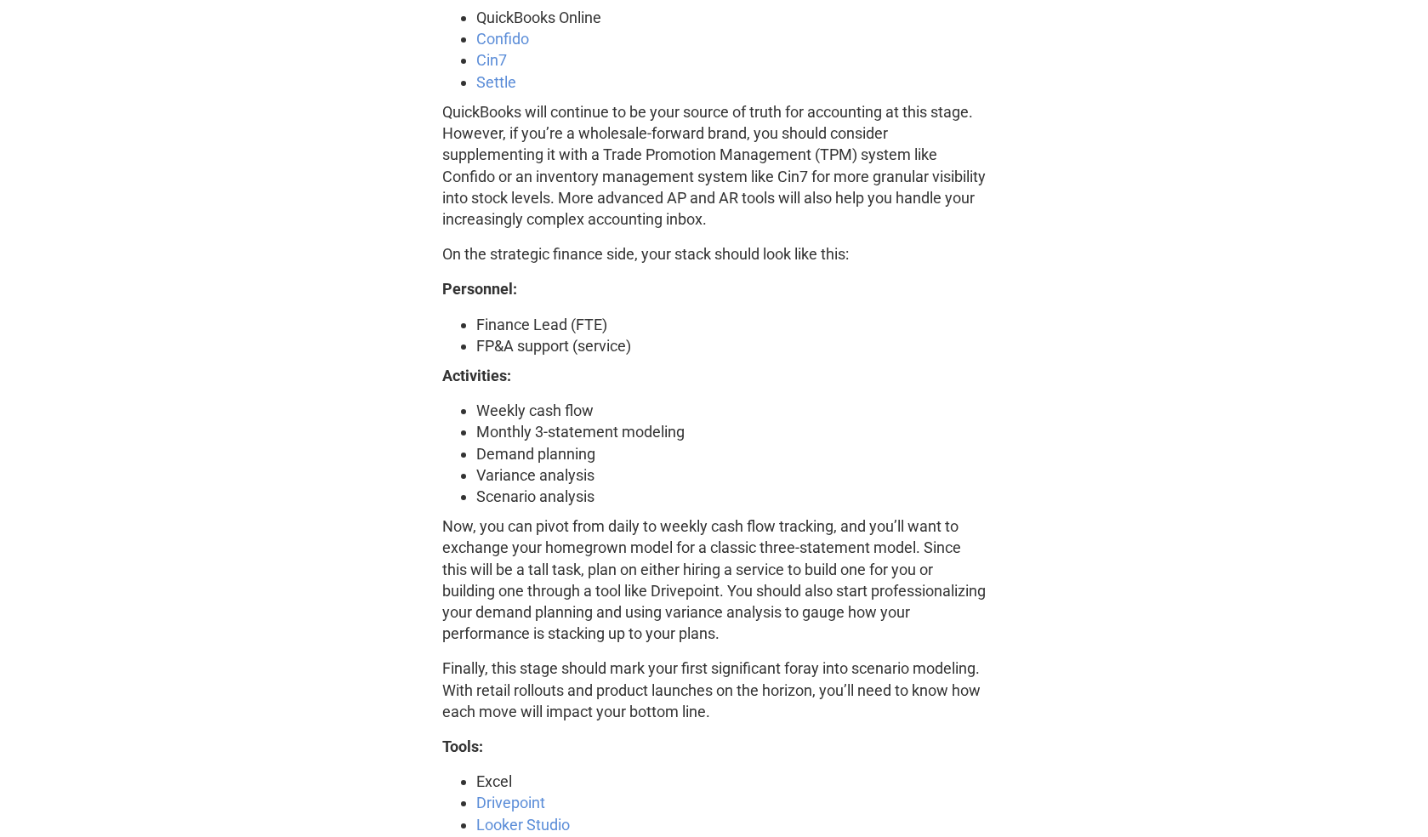
scroll to position [3948, 0]
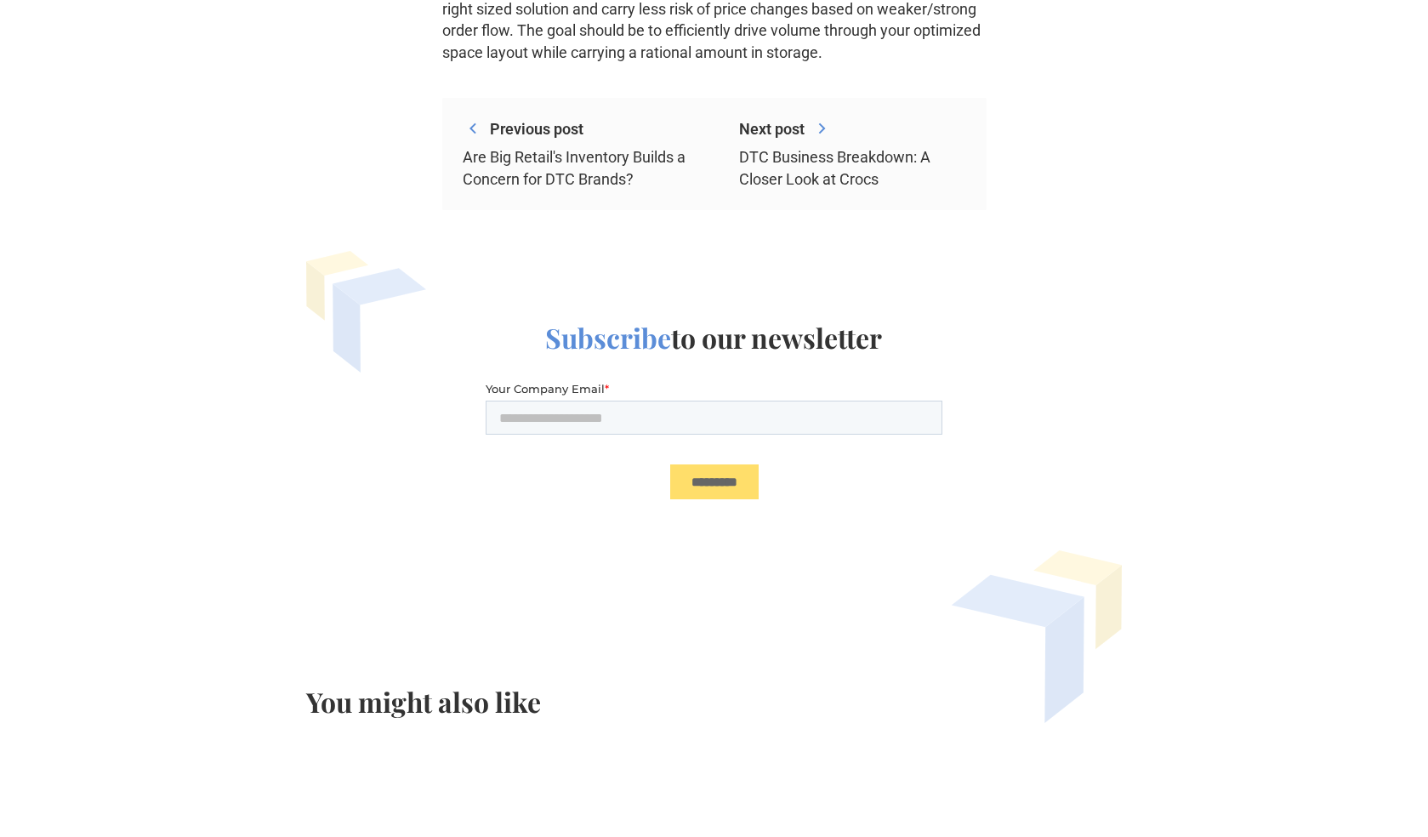
scroll to position [3833, 0]
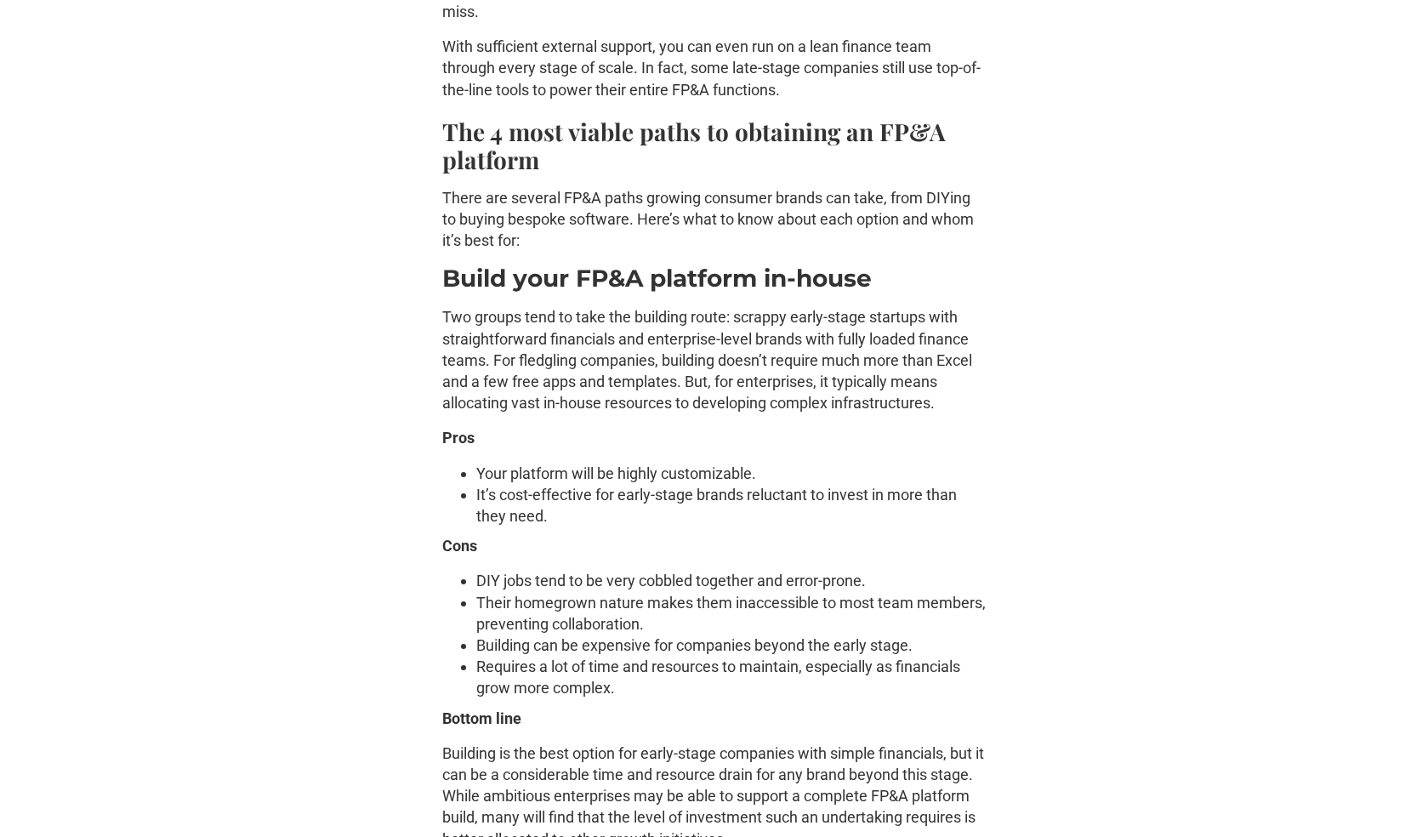
scroll to position [4401, 0]
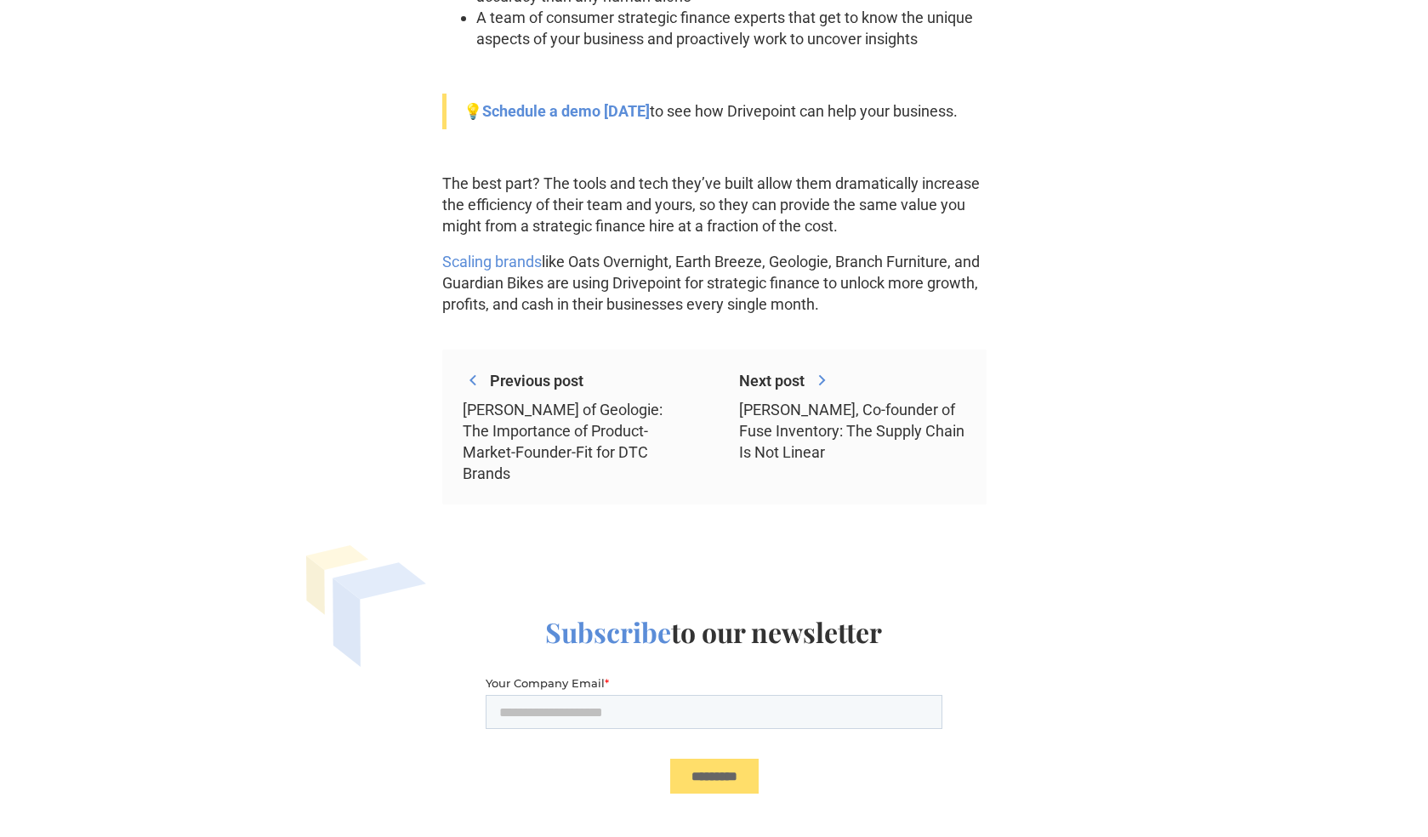
scroll to position [2345, 0]
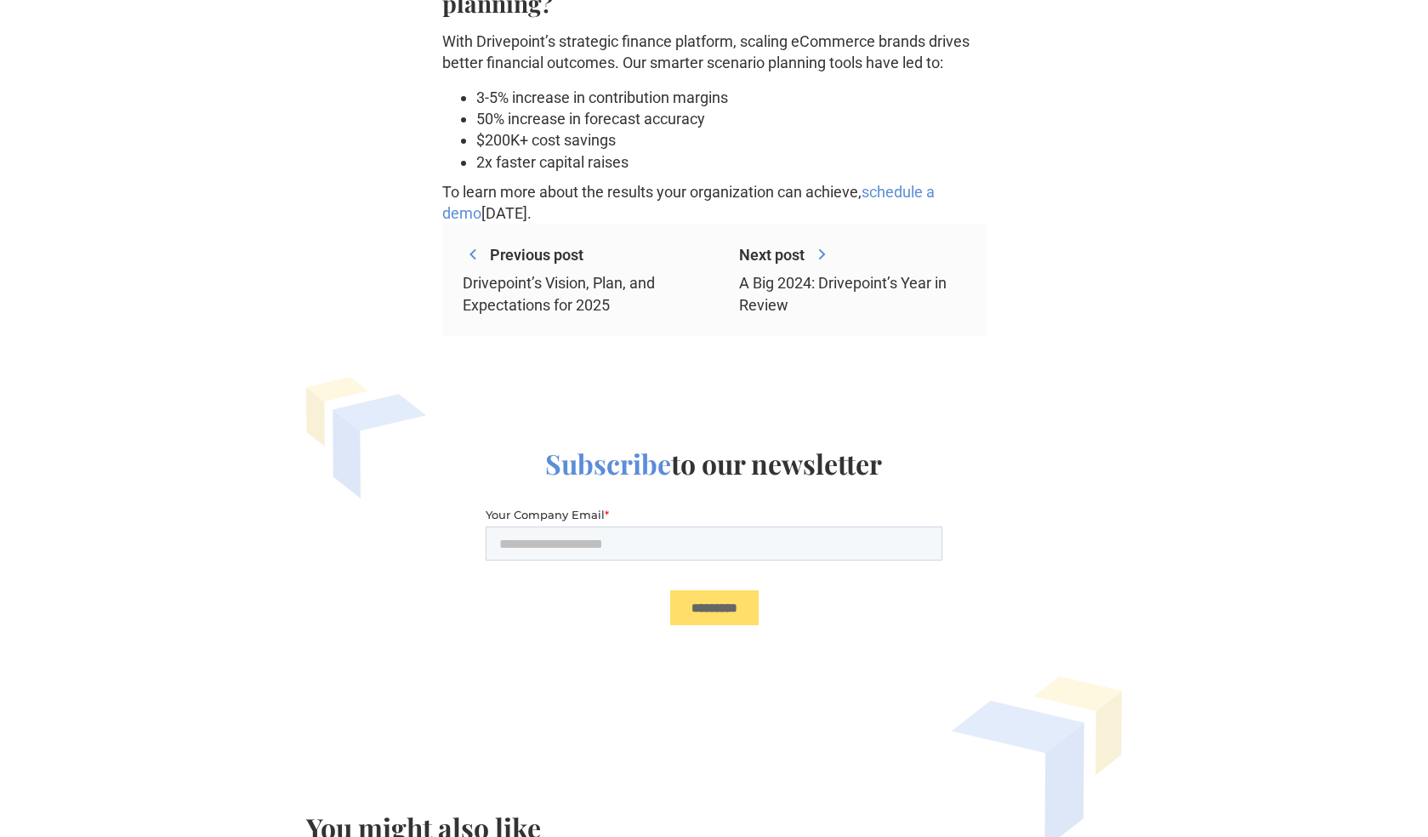
scroll to position [10122, 0]
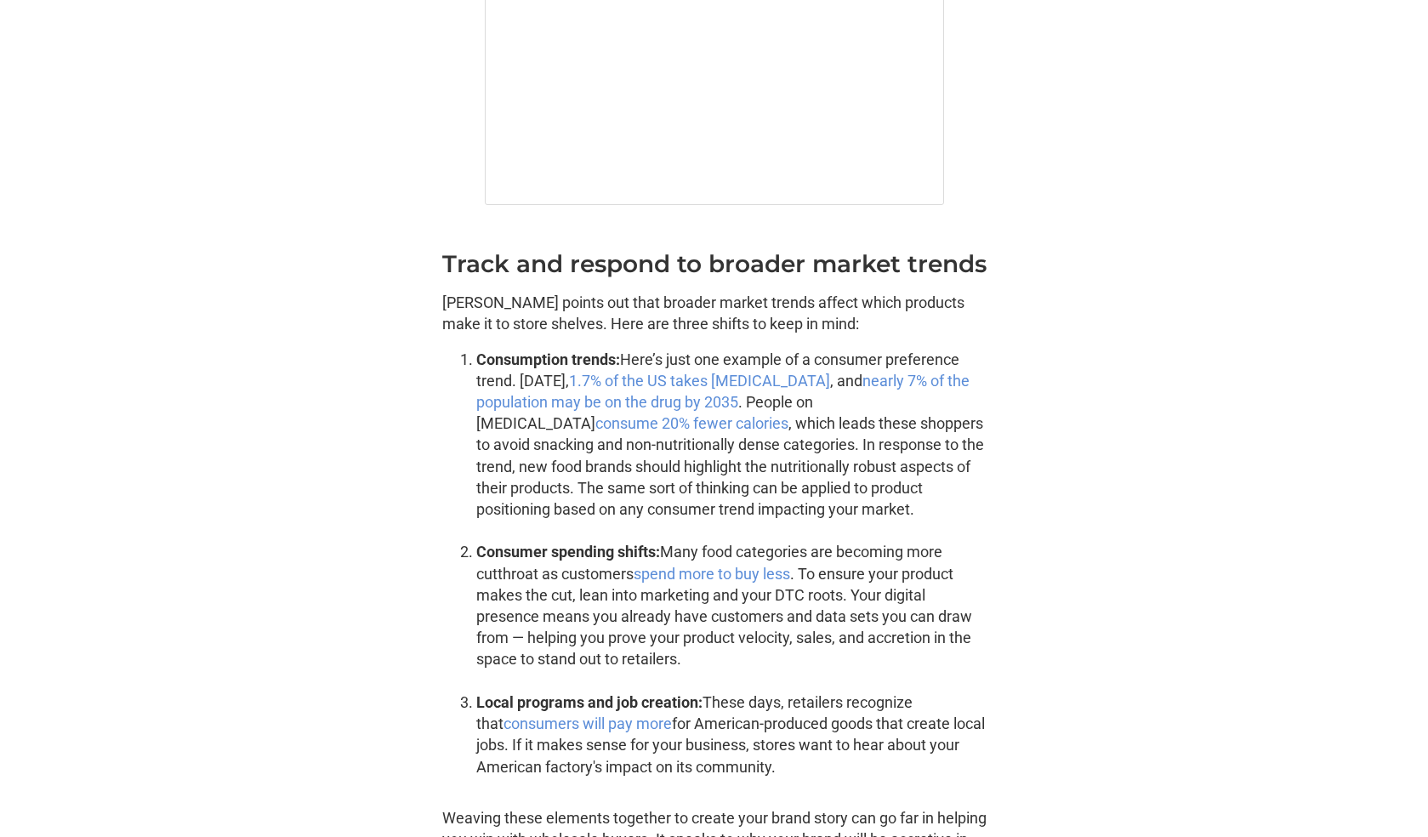
scroll to position [3781, 0]
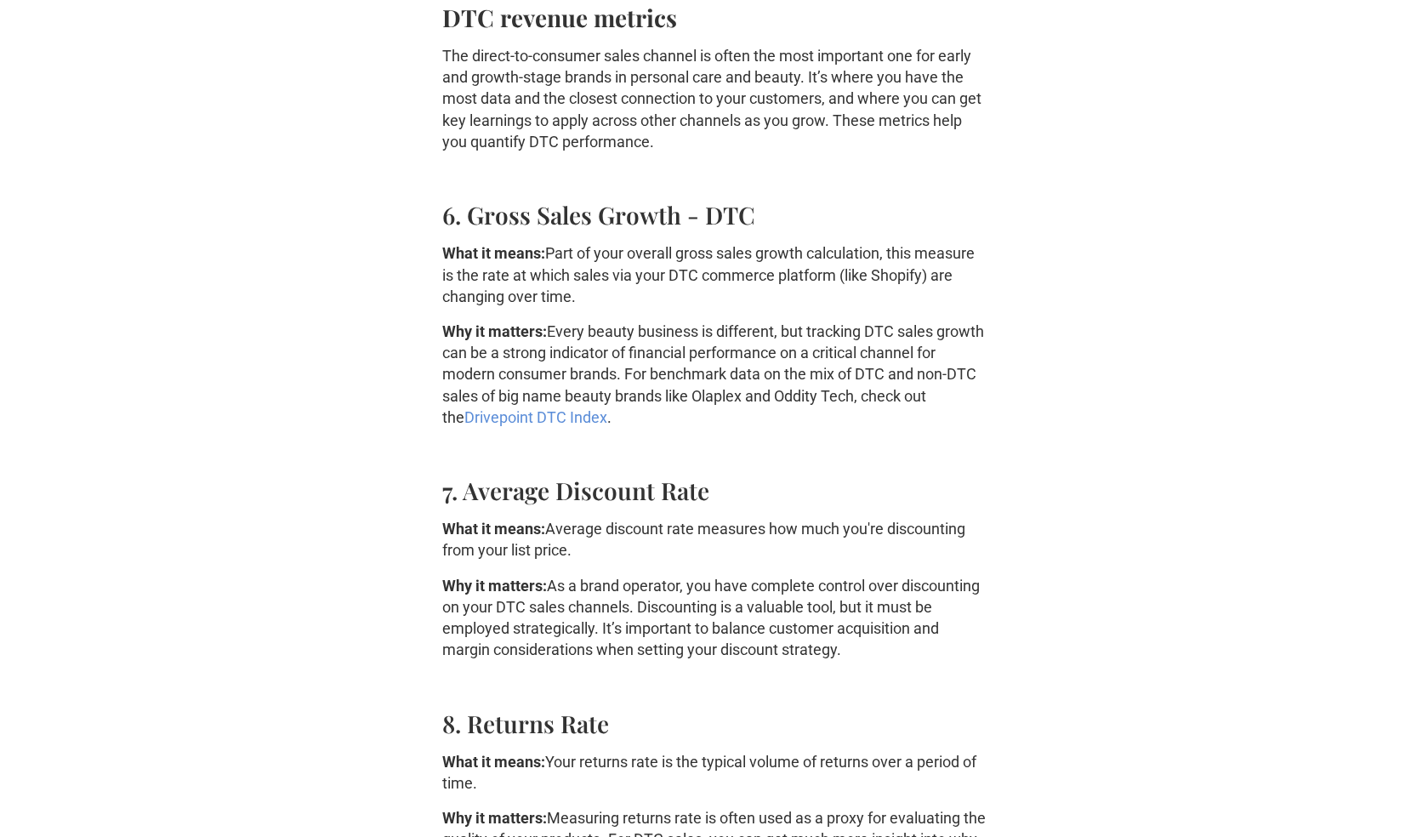
scroll to position [2722, 0]
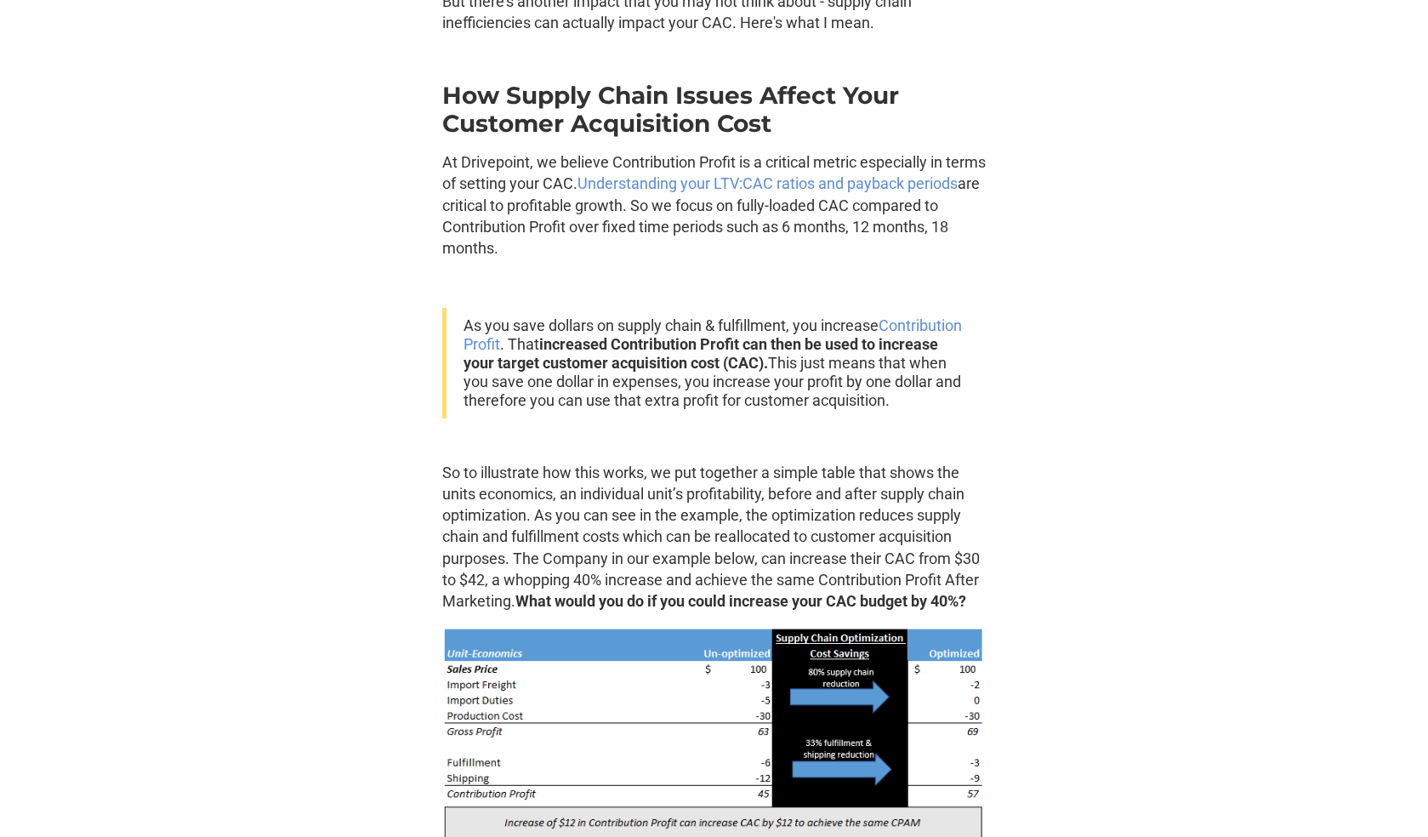
scroll to position [1134, 0]
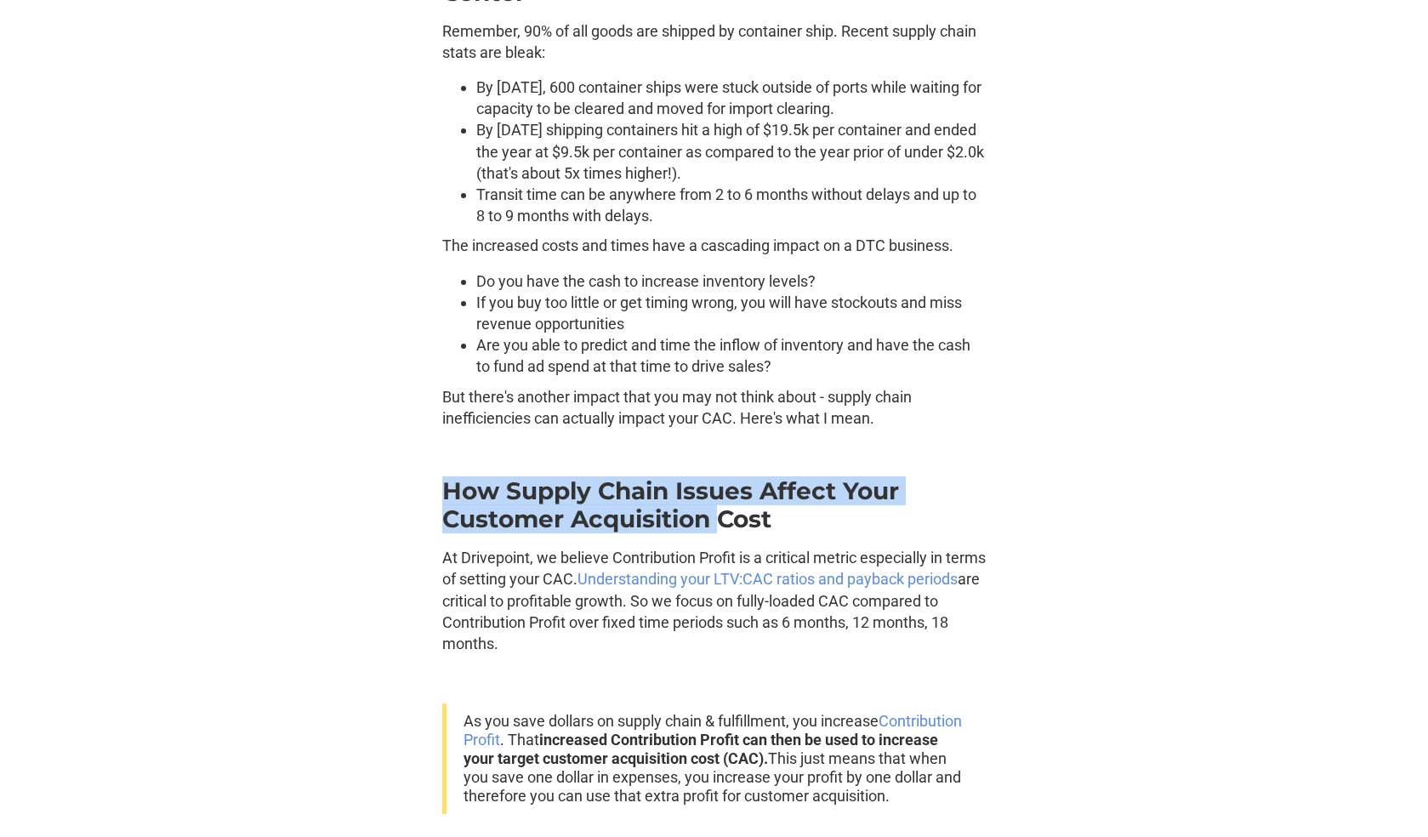
drag, startPoint x: 440, startPoint y: 491, endPoint x: 769, endPoint y: 520, distance: 329.6
click at [726, 526] on strong "How Supply Chain Issues Affect Your Customer Acquisition Cost" at bounding box center [670, 504] width 457 height 57
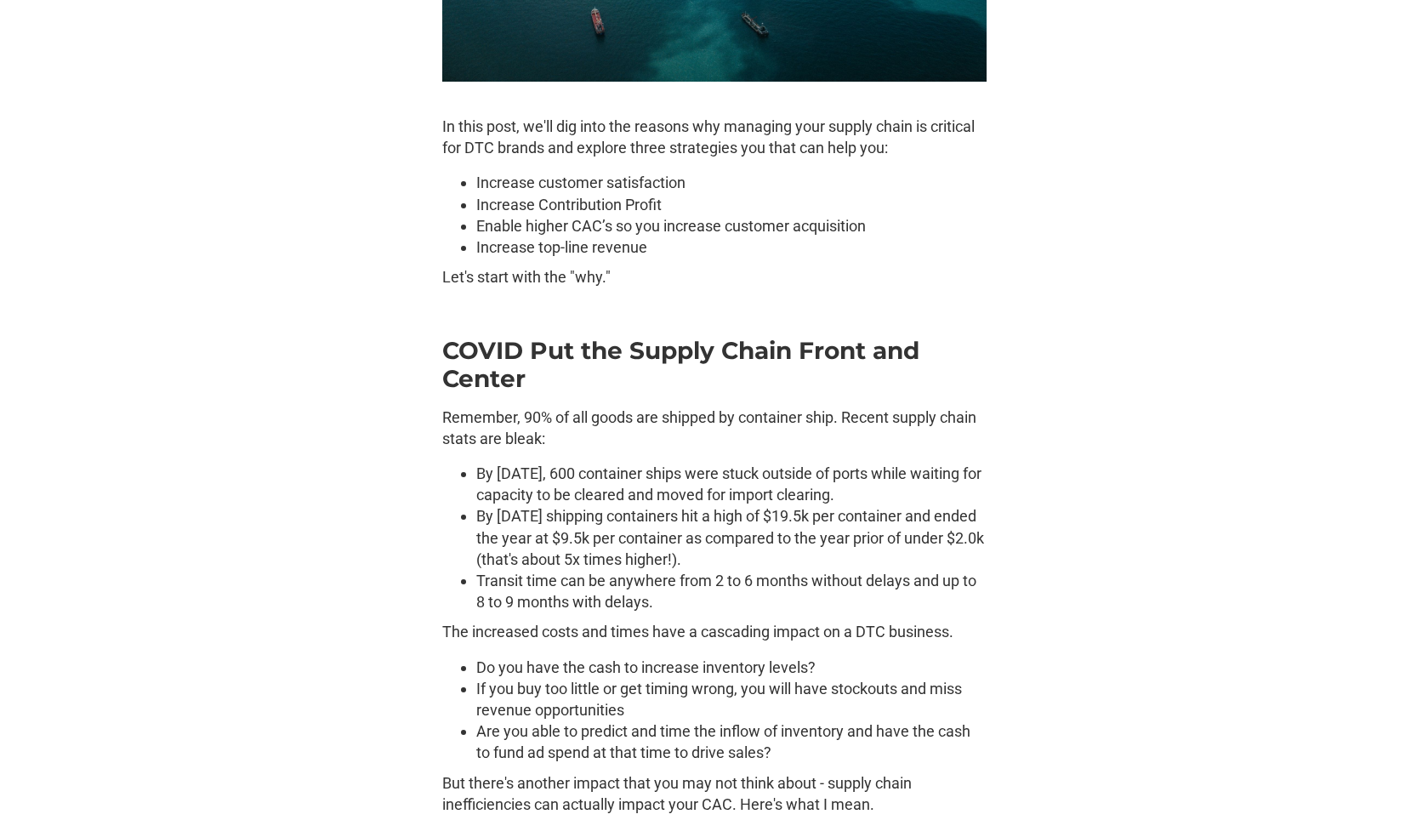
scroll to position [781, 0]
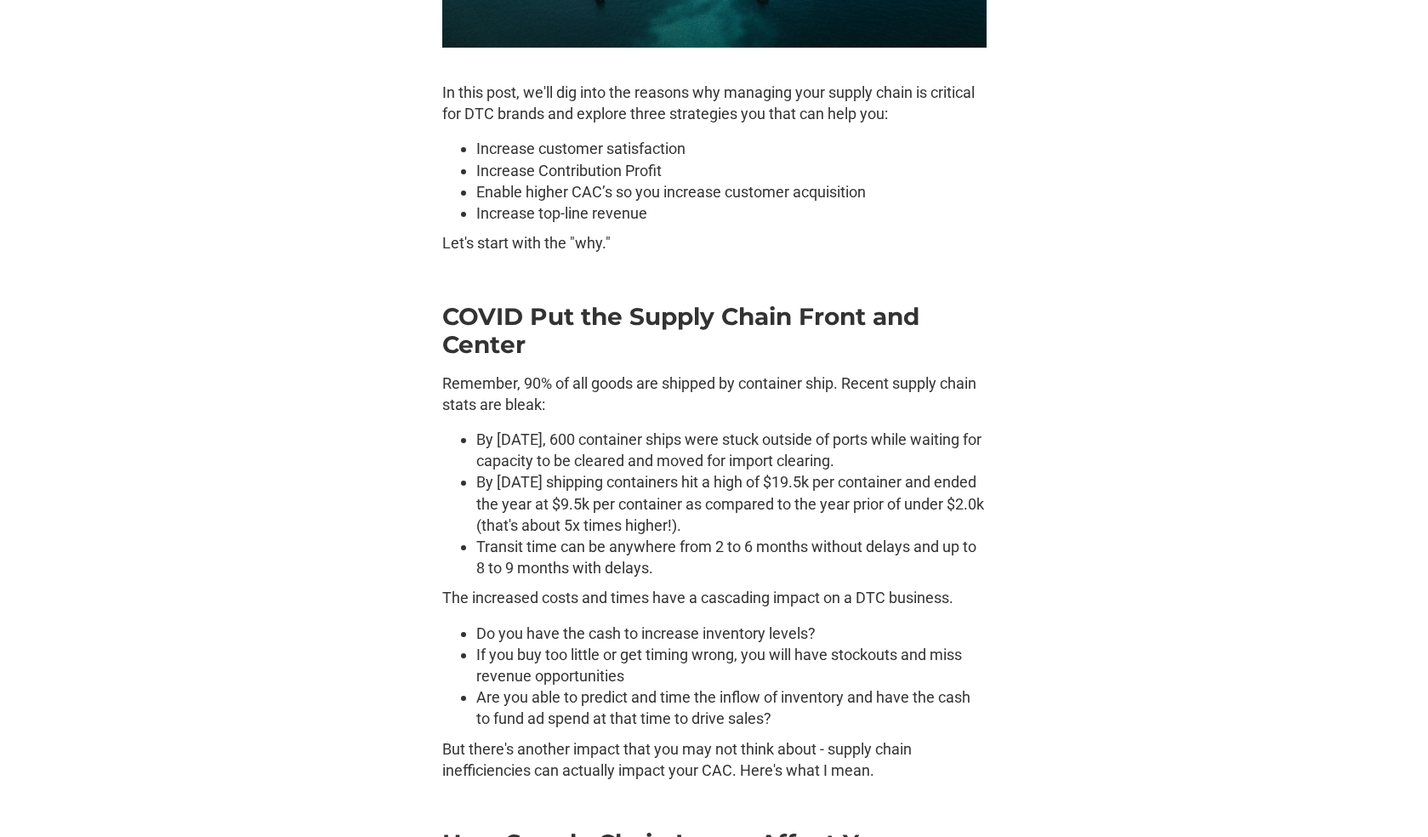
click at [527, 308] on strong "COVID Put the Supply Chain Front and Center" at bounding box center [680, 330] width 477 height 57
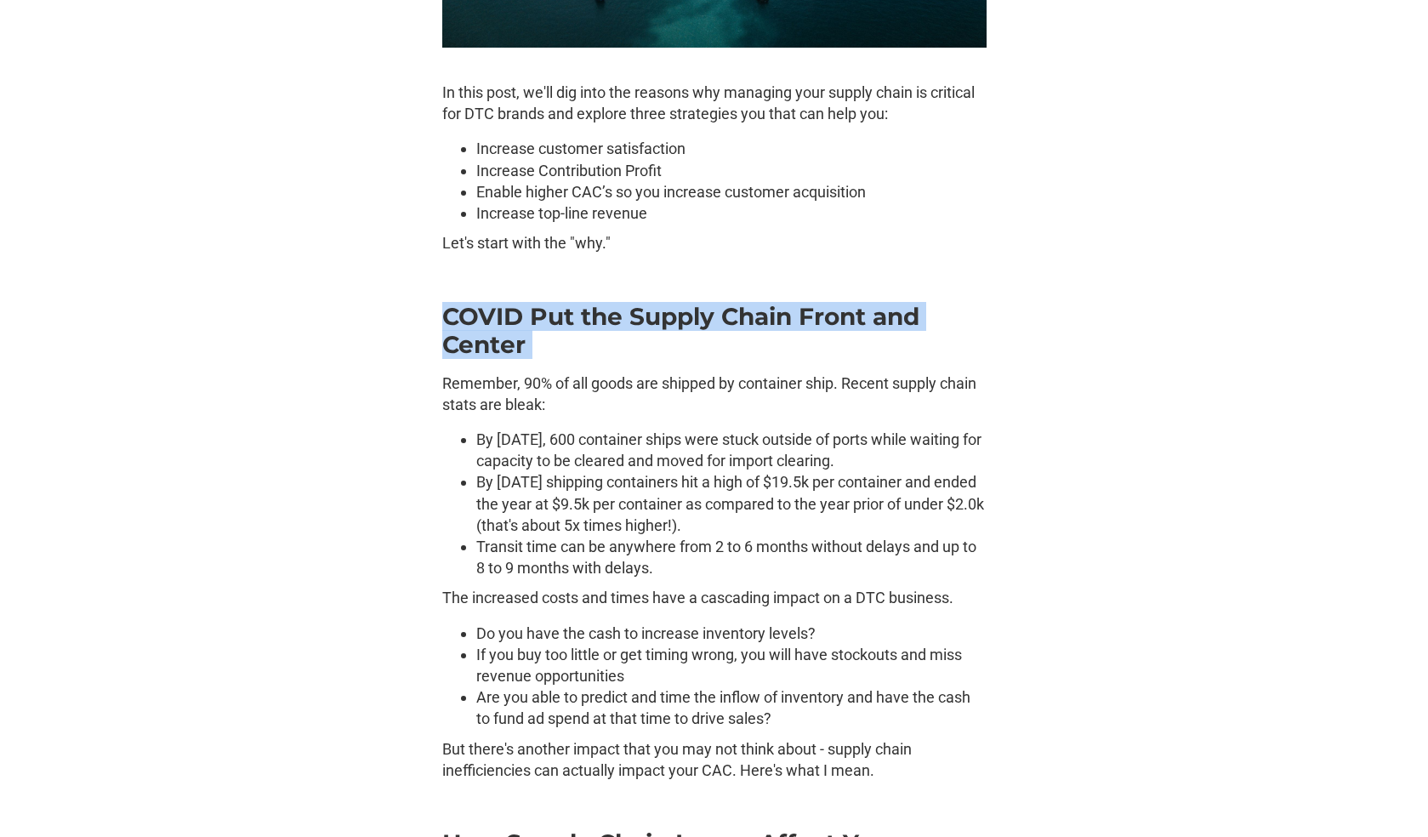
click at [527, 308] on strong "COVID Put the Supply Chain Front and Center" at bounding box center [680, 330] width 477 height 57
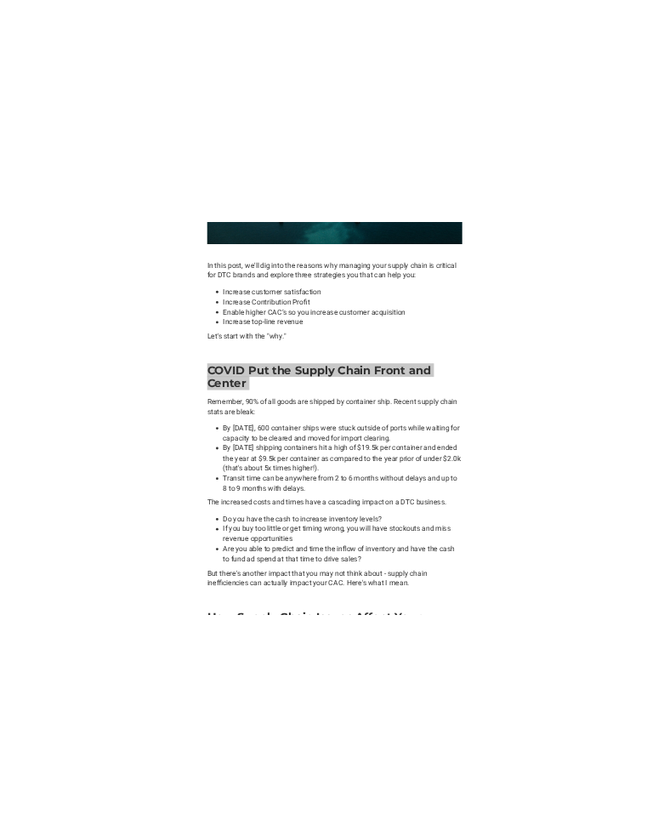
scroll to position [833, 0]
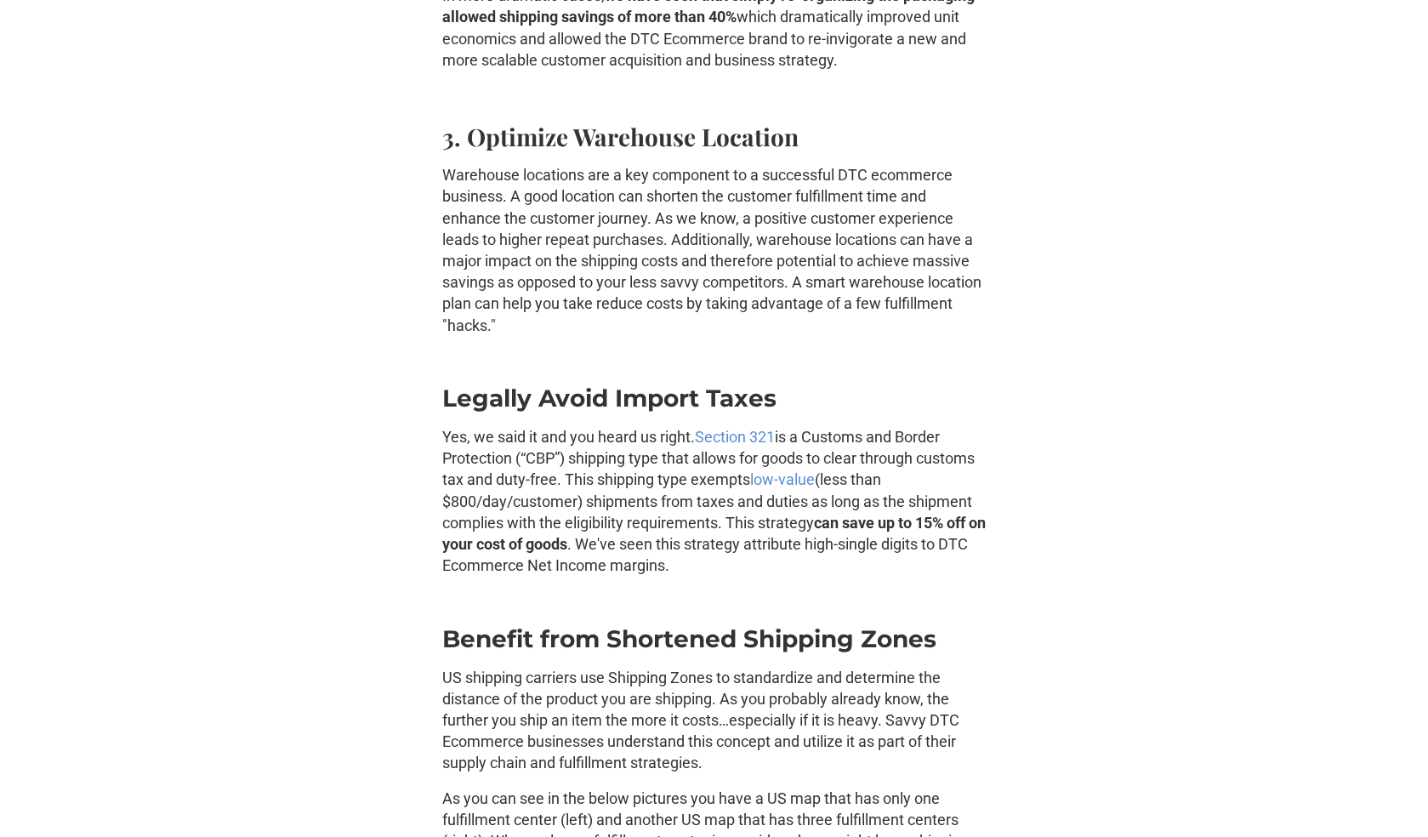
scroll to position [3812, 0]
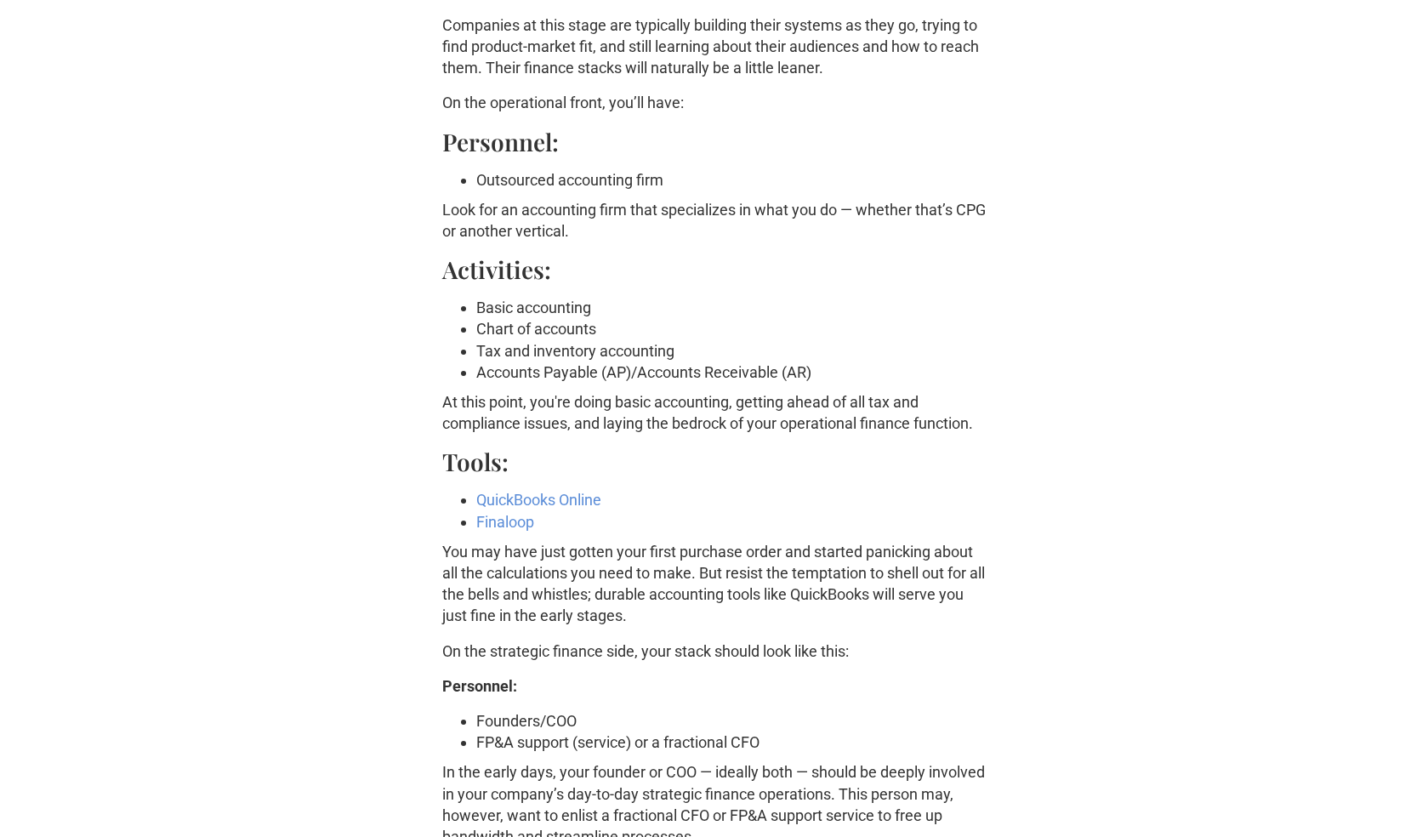
scroll to position [3036, 0]
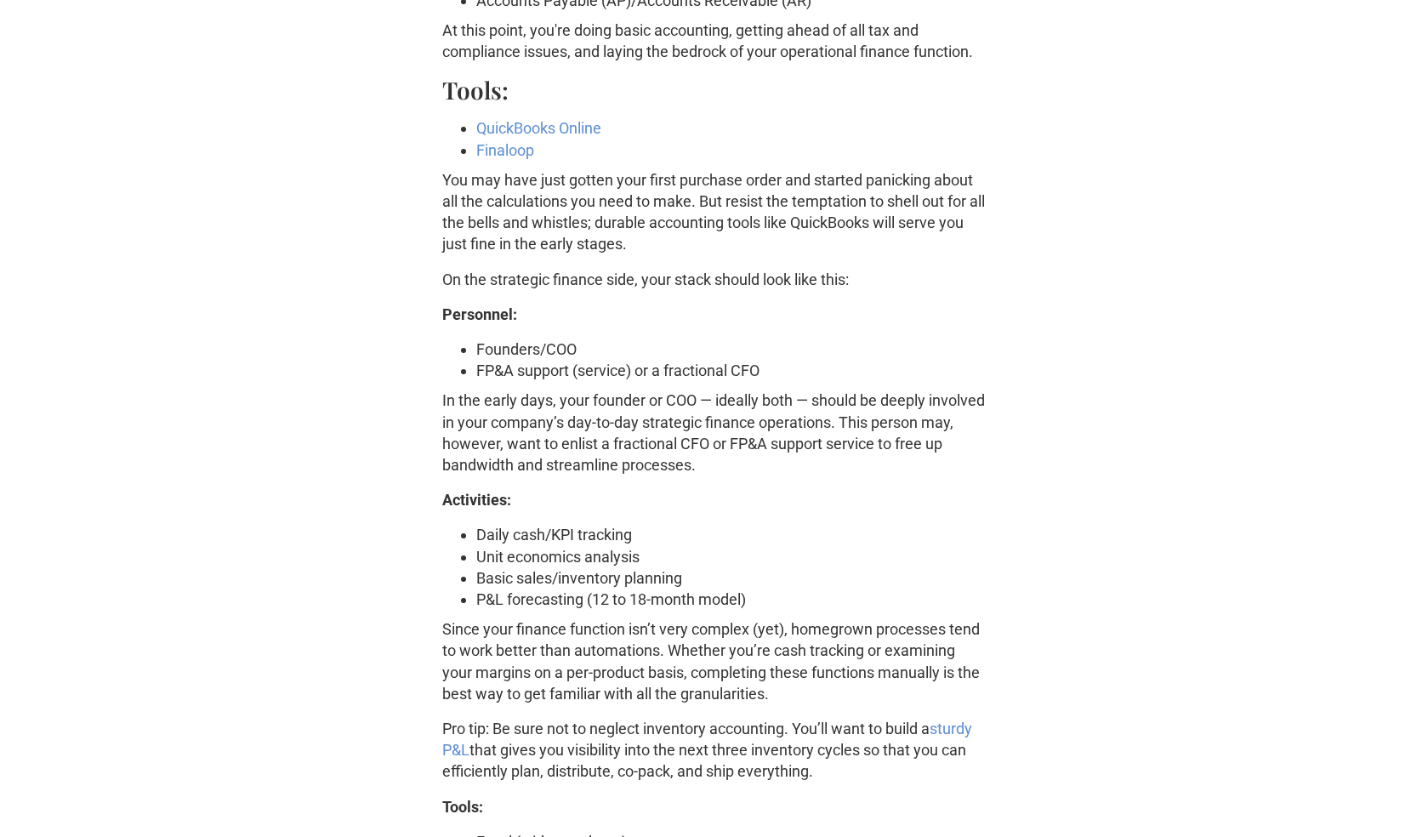
scroll to position [3288, 0]
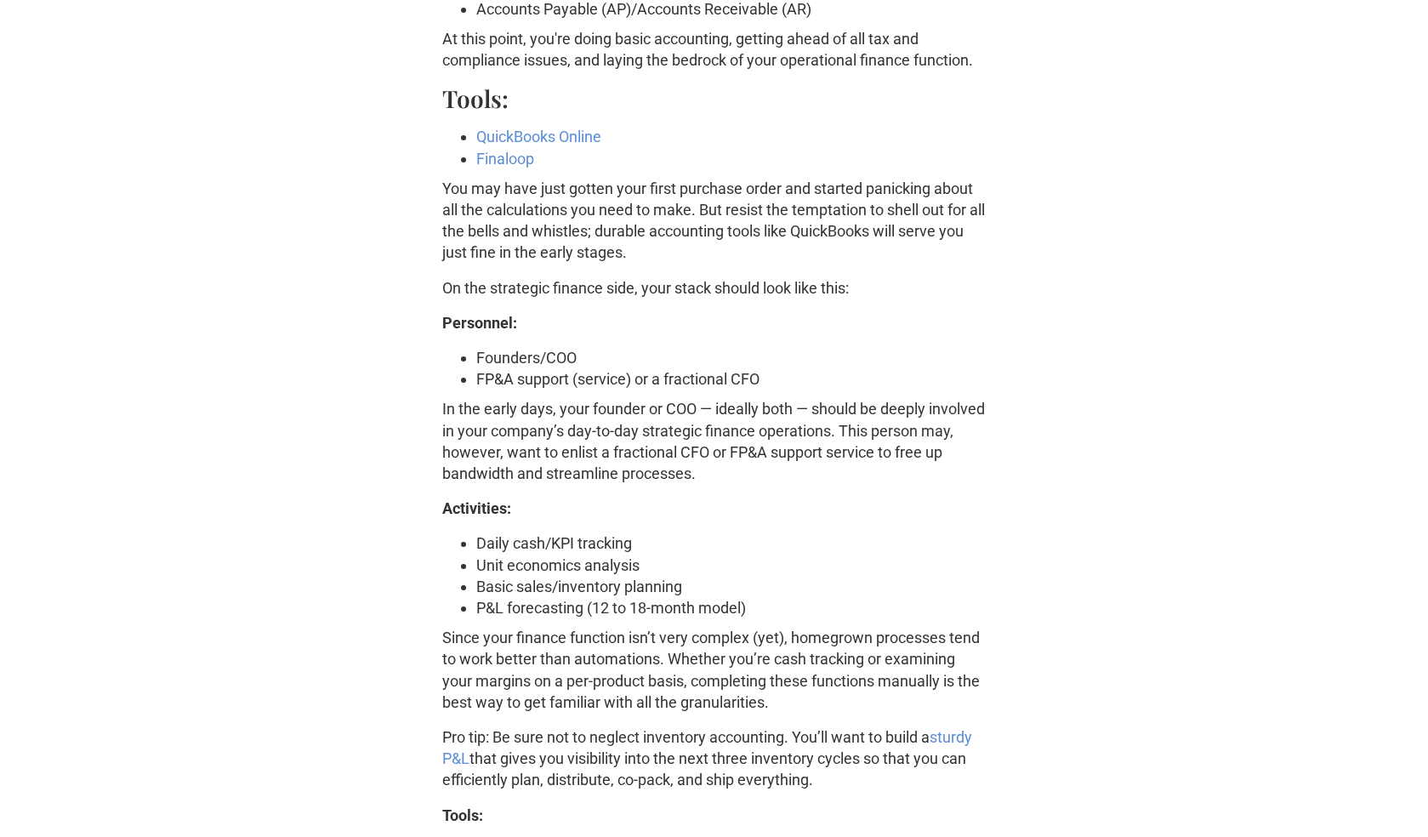
click at [486, 315] on strong "Personnel:" at bounding box center [479, 323] width 75 height 18
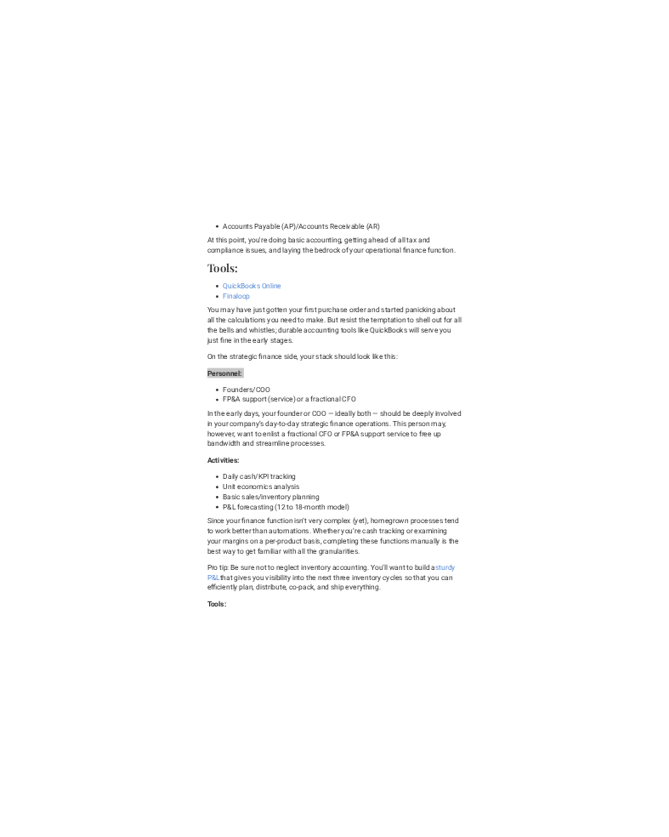
scroll to position [3385, 0]
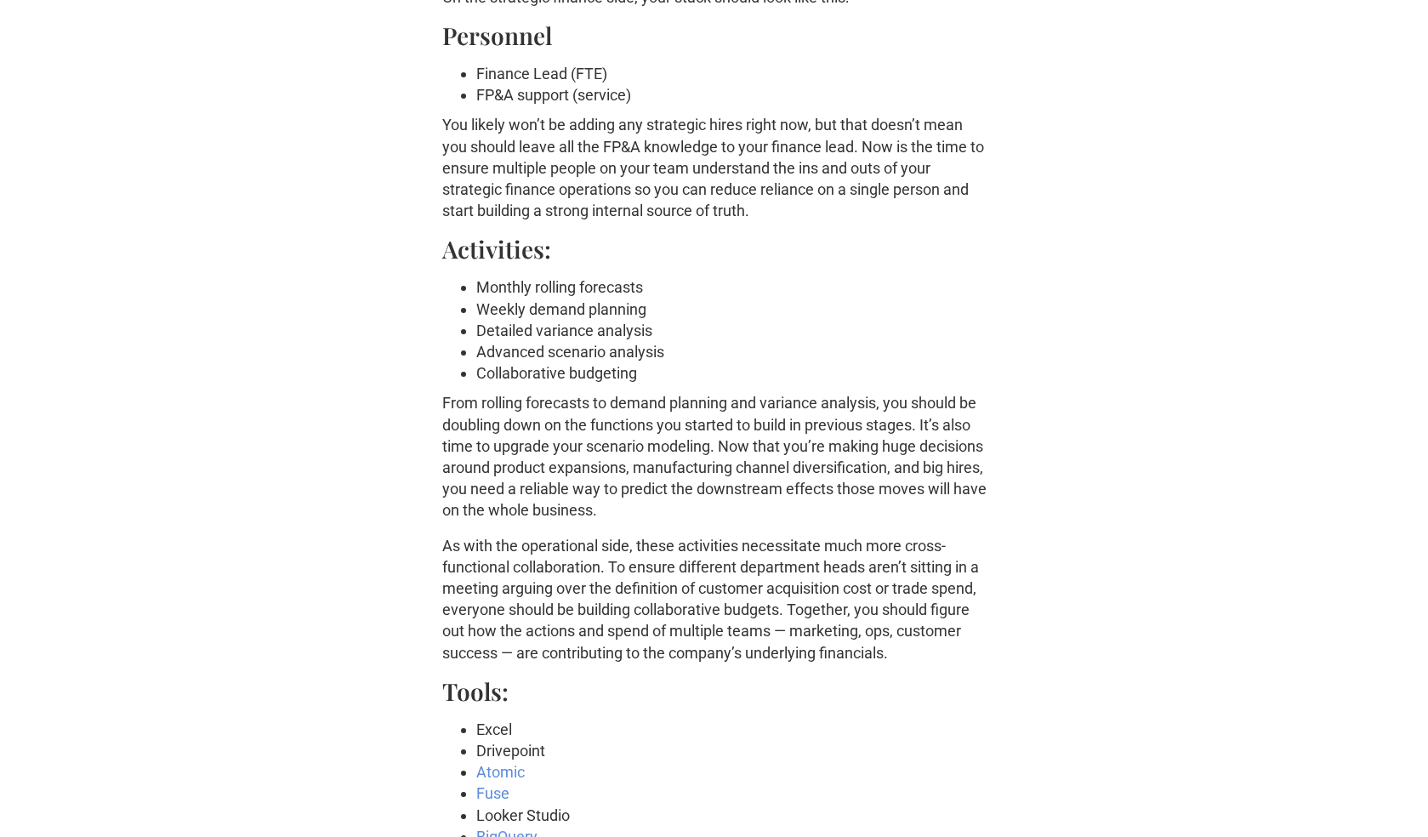
scroll to position [7943, 0]
